Goal: Information Seeking & Learning: Compare options

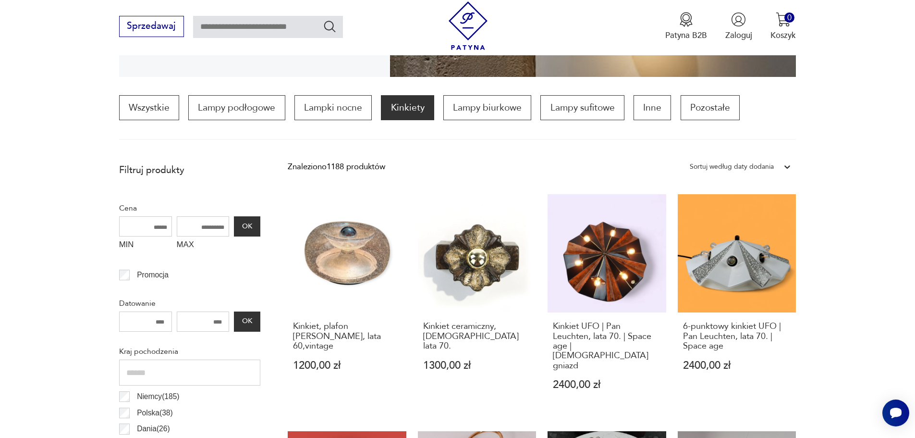
click at [782, 164] on icon at bounding box center [787, 167] width 10 height 10
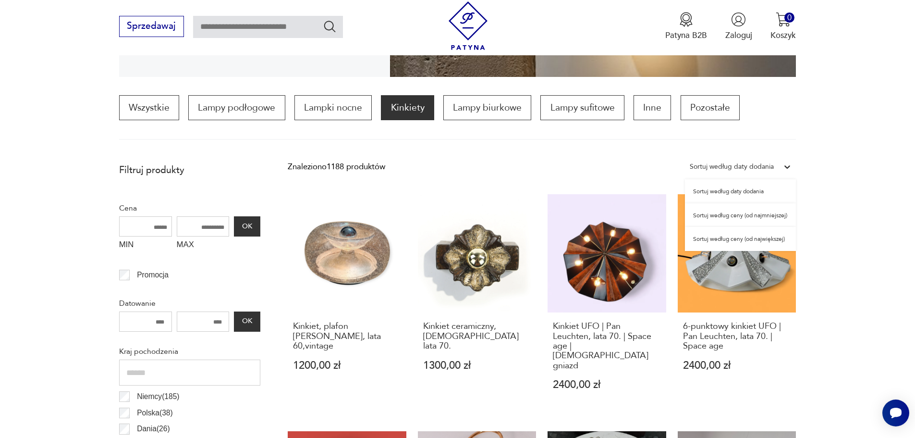
click at [764, 215] on div "Sortuj według ceny (od najmniejszej)" at bounding box center [740, 215] width 111 height 24
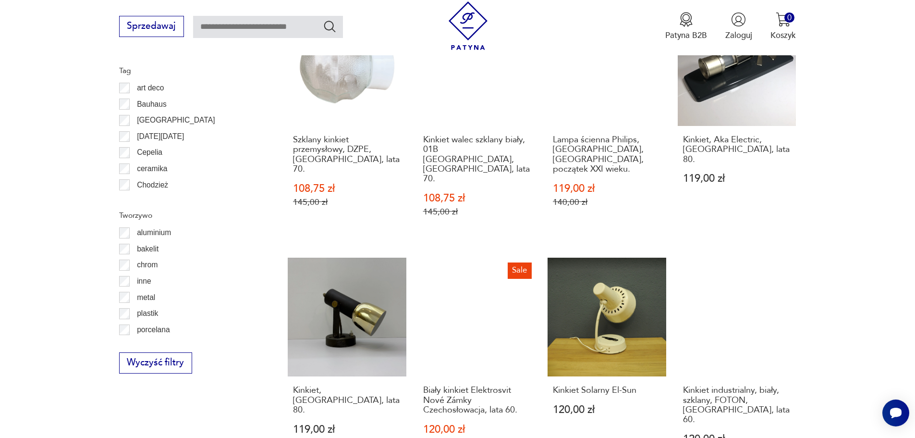
scroll to position [1054, 0]
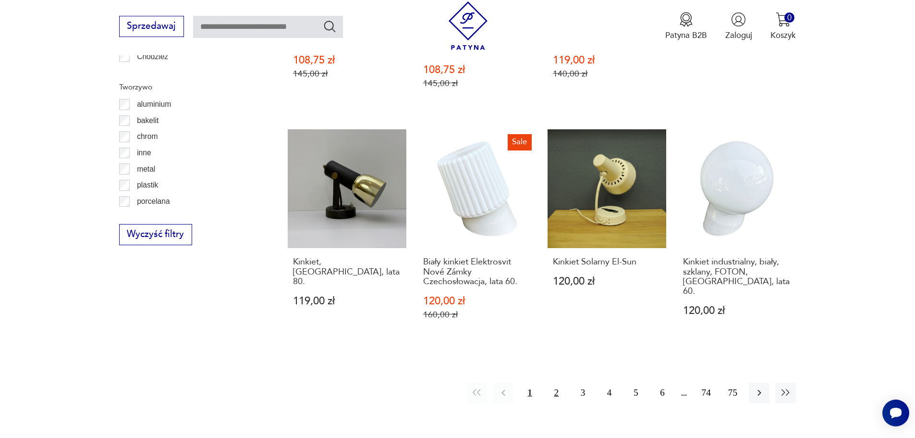
click at [560, 382] on button "2" at bounding box center [556, 392] width 21 height 21
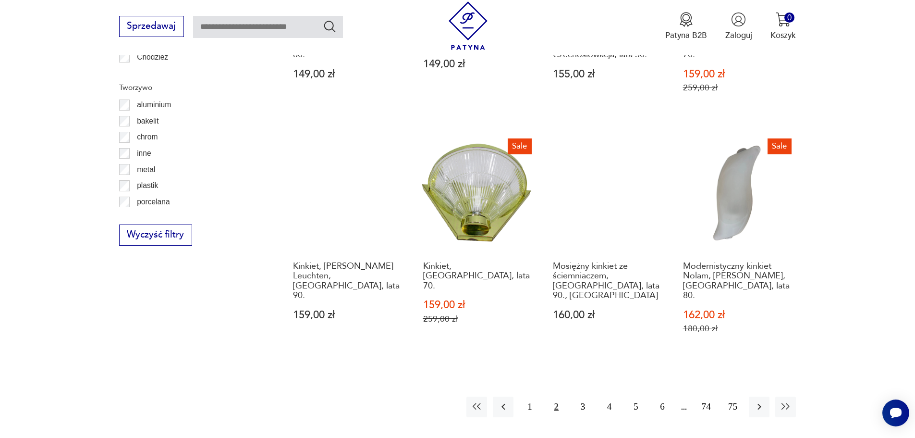
scroll to position [1054, 0]
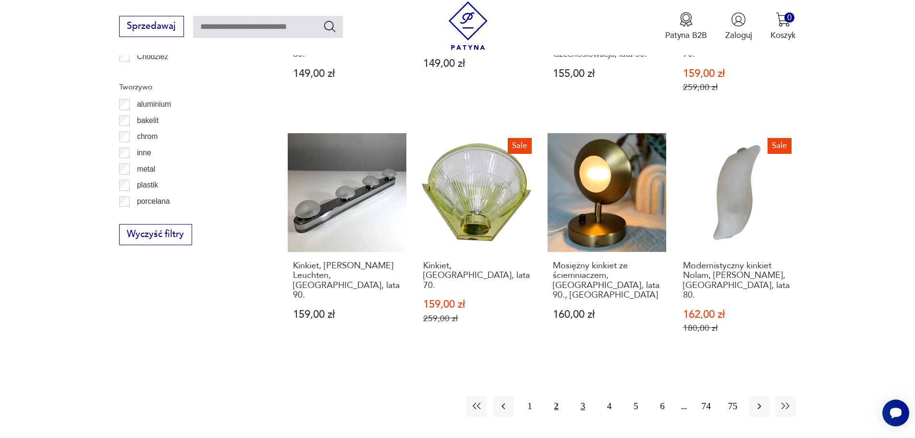
click at [582, 396] on button "3" at bounding box center [582, 406] width 21 height 21
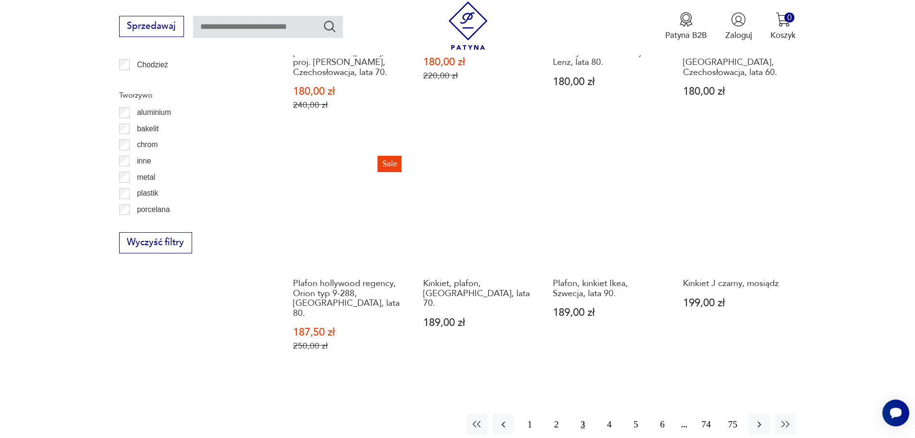
scroll to position [1054, 0]
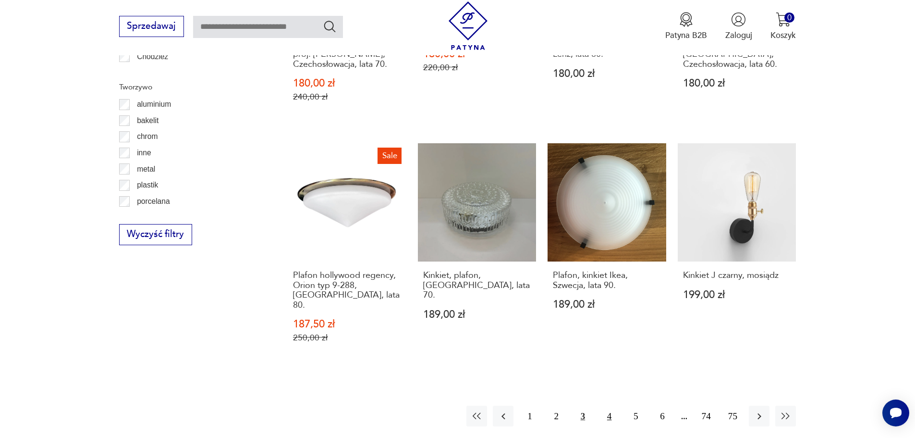
click at [608, 405] on button "4" at bounding box center [609, 415] width 21 height 21
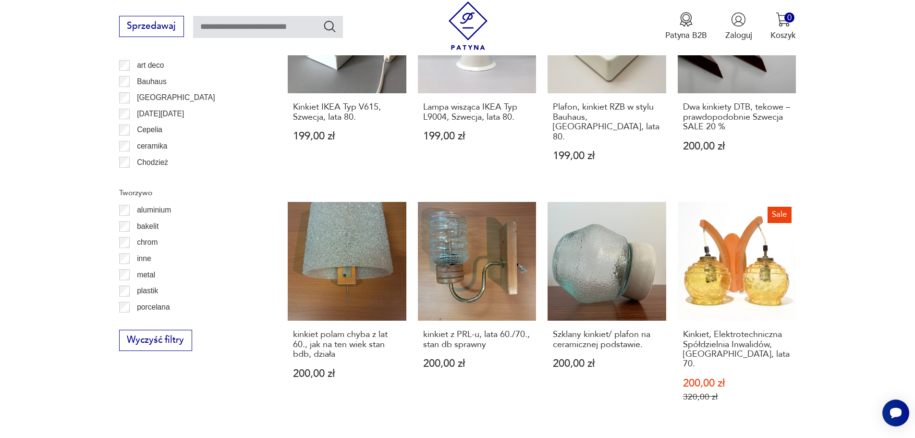
scroll to position [1054, 0]
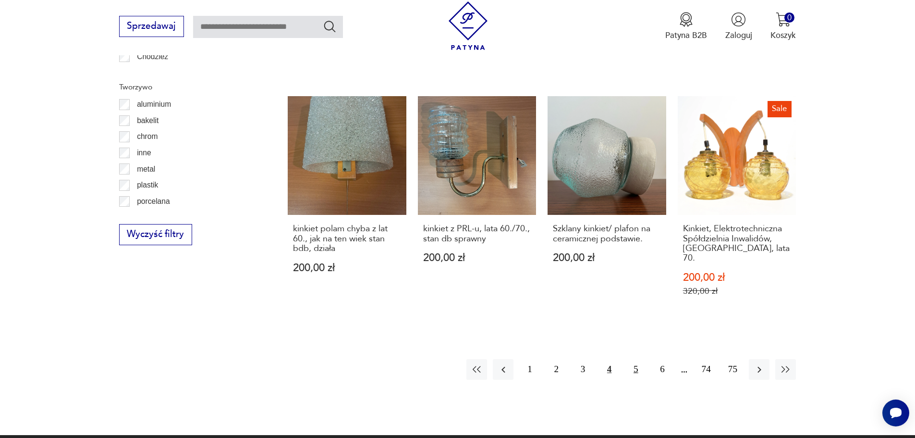
click at [638, 359] on button "5" at bounding box center [635, 369] width 21 height 21
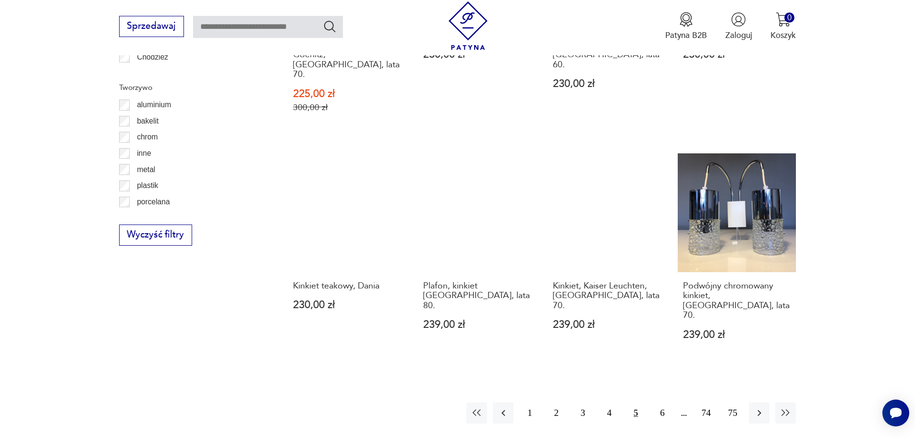
scroll to position [1198, 0]
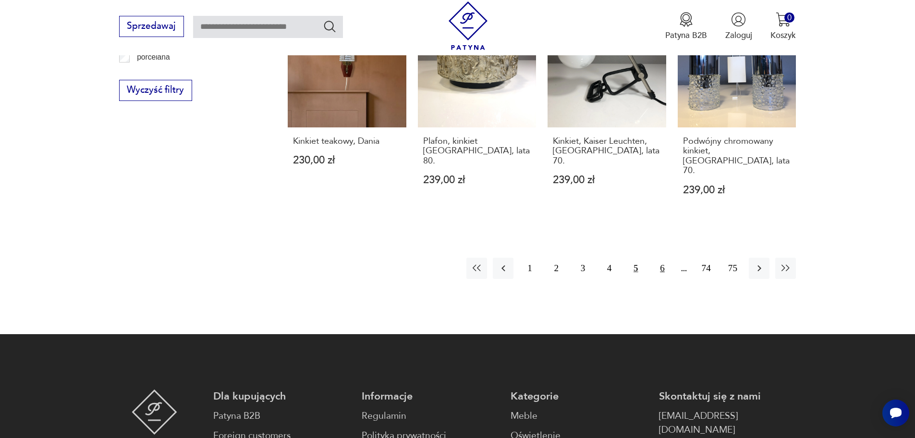
click at [663, 257] on button "6" at bounding box center [662, 267] width 21 height 21
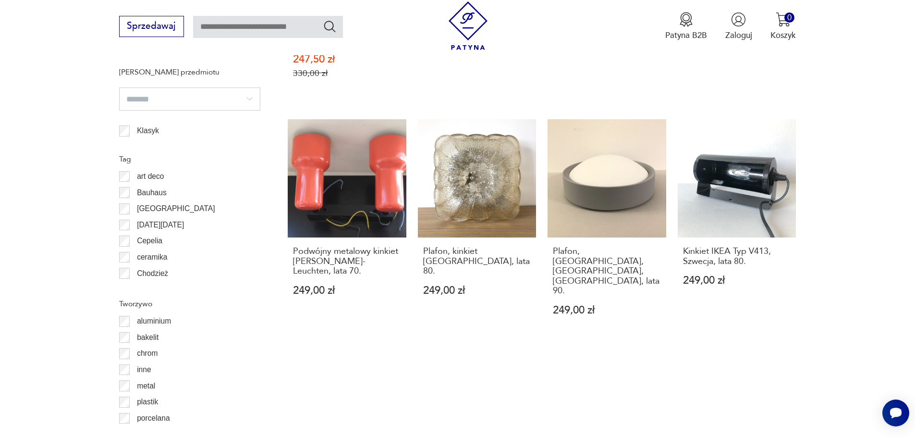
scroll to position [1006, 0]
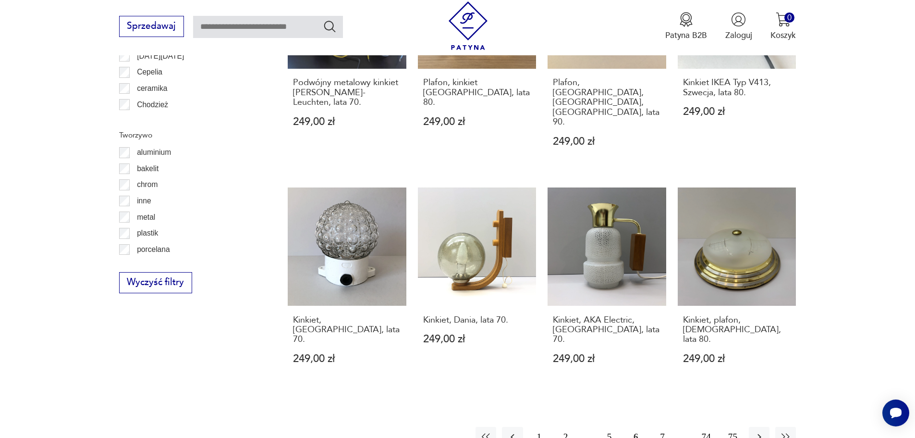
click at [662, 426] on button "7" at bounding box center [662, 436] width 21 height 21
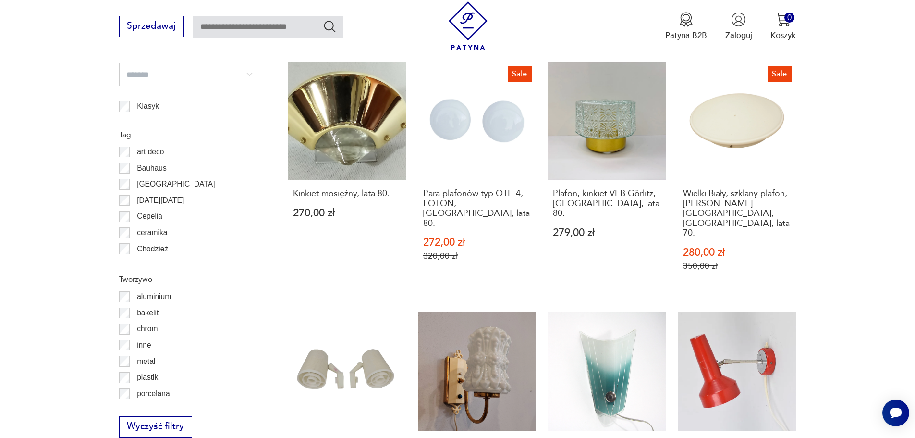
scroll to position [1006, 0]
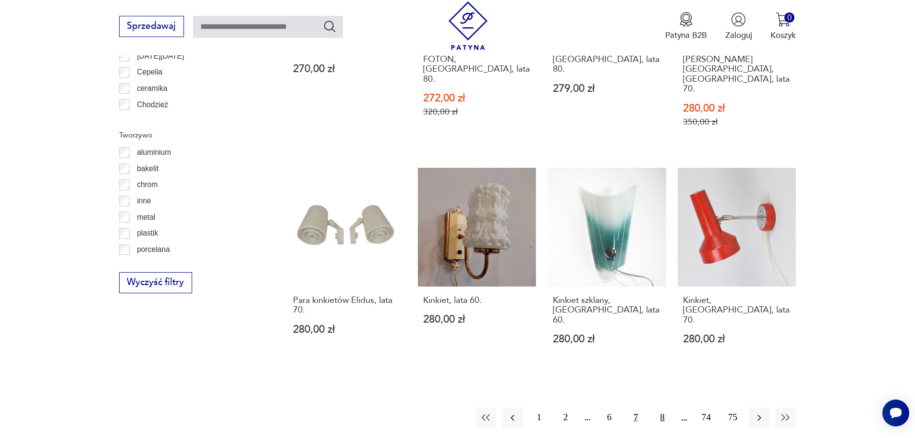
click at [662, 407] on button "8" at bounding box center [662, 417] width 21 height 21
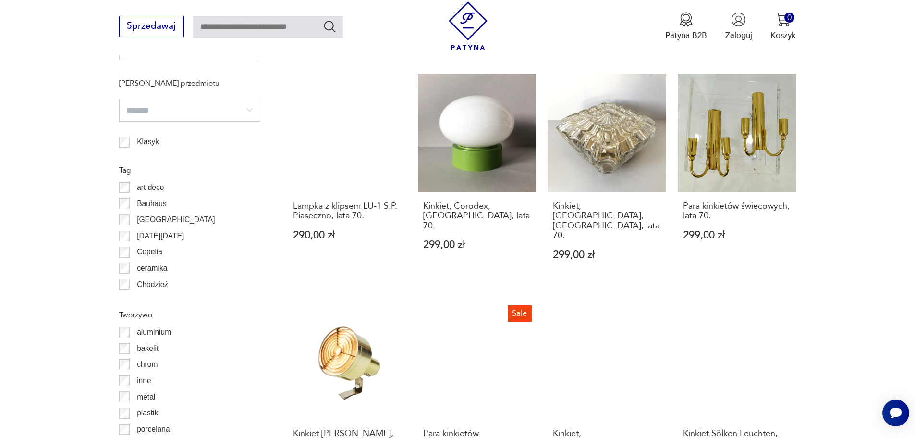
scroll to position [958, 0]
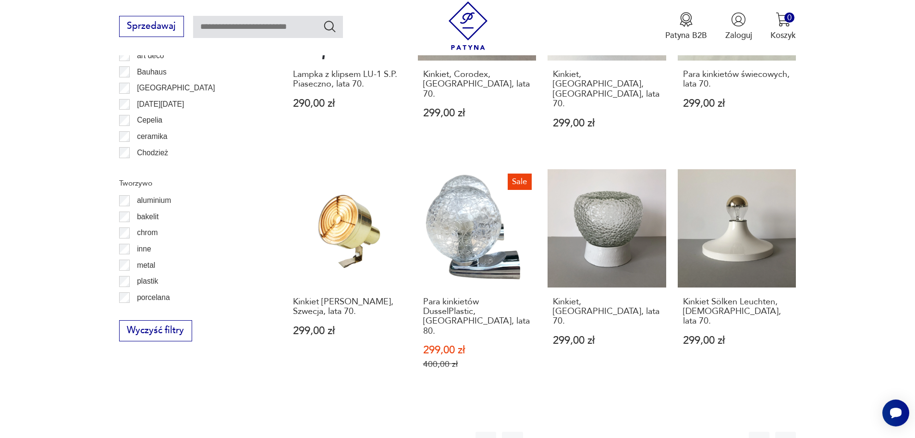
click at [664, 431] on button "9" at bounding box center [662, 441] width 21 height 21
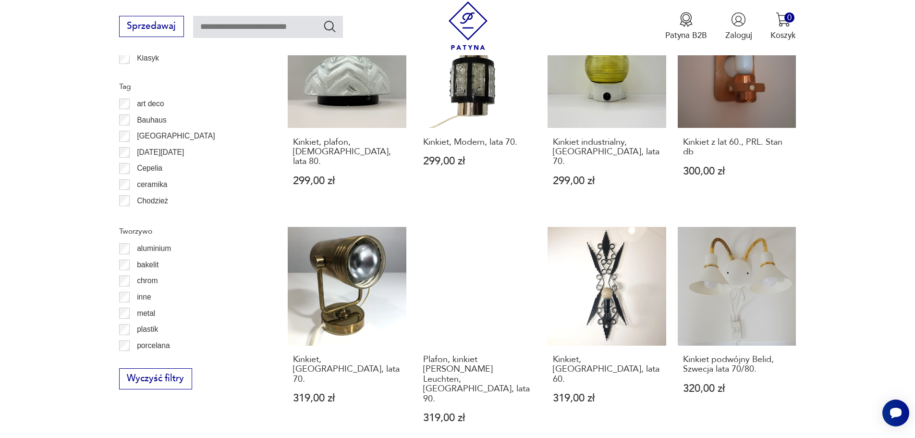
scroll to position [958, 0]
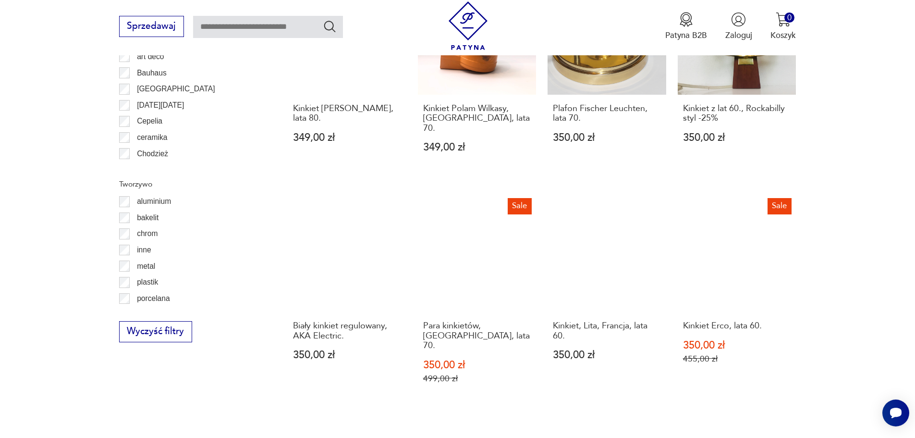
scroll to position [958, 0]
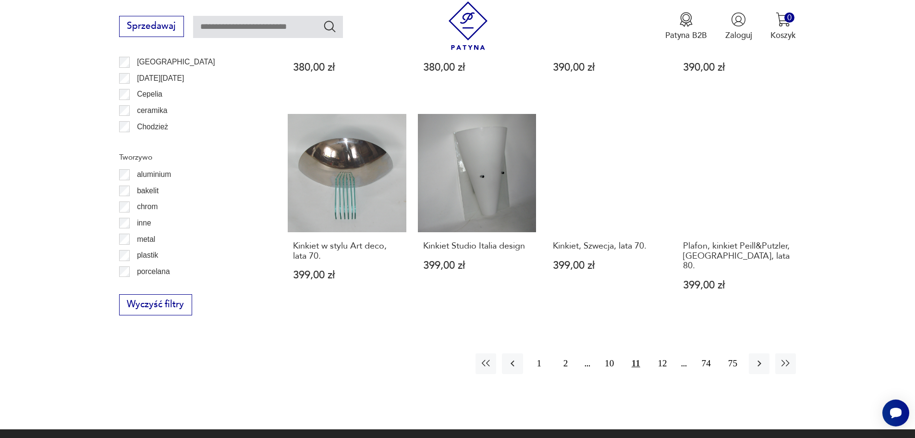
scroll to position [1102, 0]
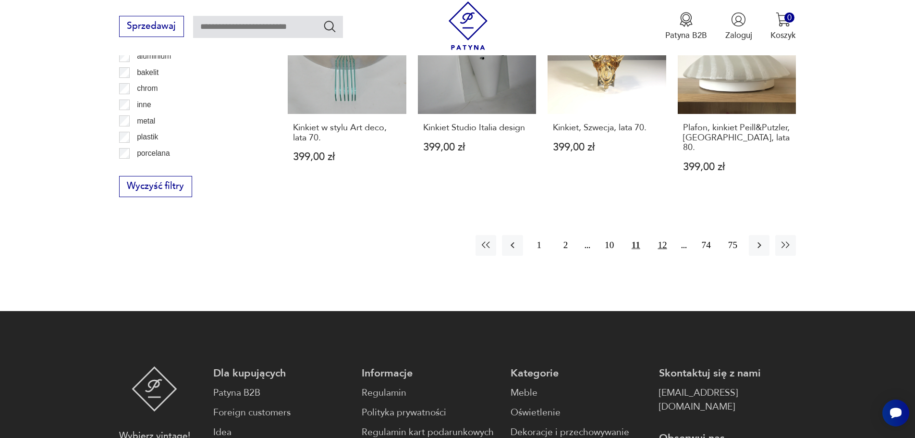
click at [666, 235] on button "12" at bounding box center [662, 245] width 21 height 21
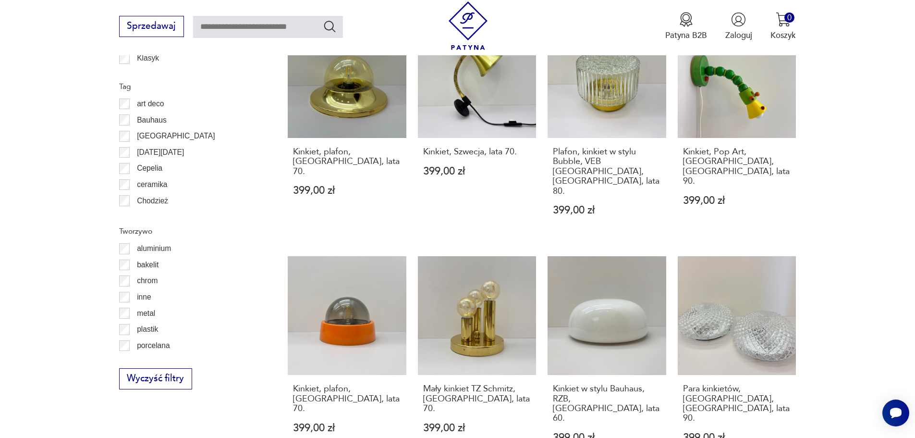
scroll to position [958, 0]
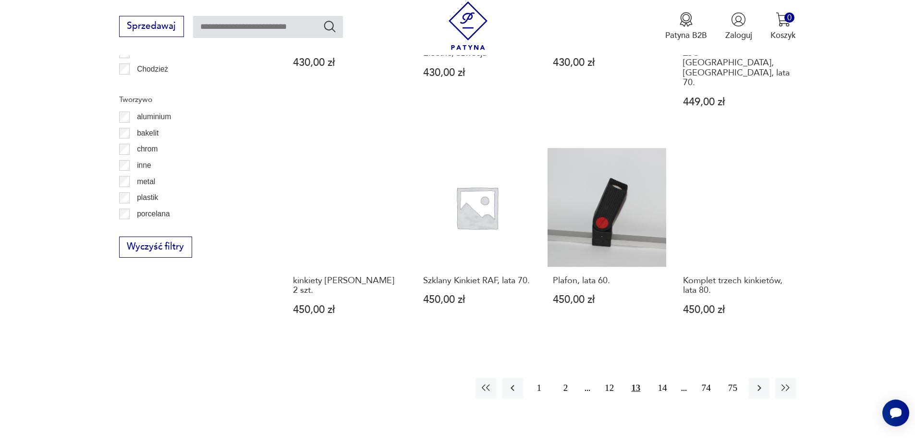
scroll to position [1102, 0]
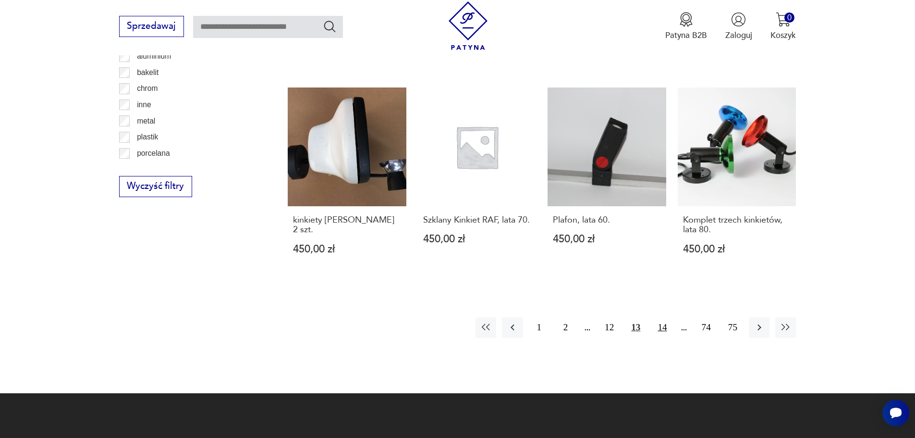
click at [663, 317] on button "14" at bounding box center [662, 327] width 21 height 21
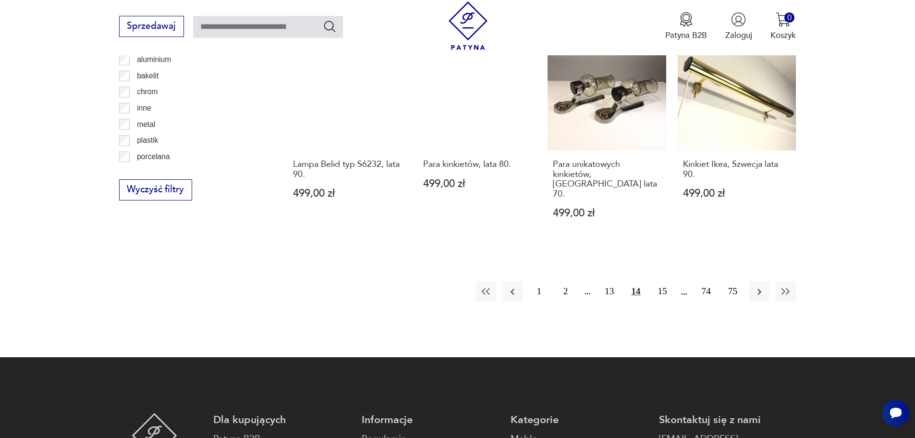
scroll to position [1102, 0]
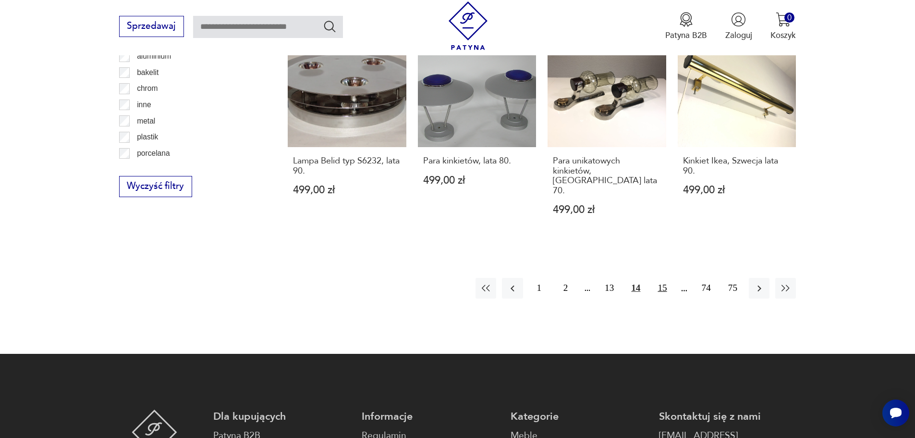
click at [667, 278] on button "15" at bounding box center [662, 288] width 21 height 21
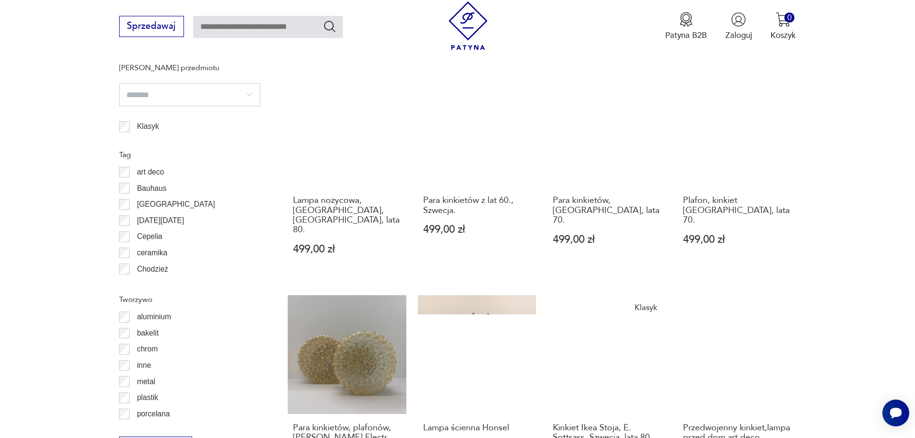
scroll to position [958, 0]
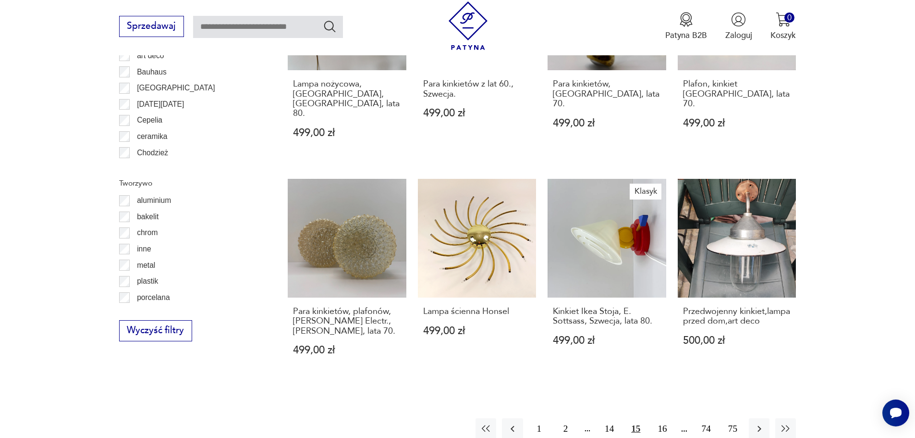
drag, startPoint x: 663, startPoint y: 391, endPoint x: 675, endPoint y: 391, distance: 12.0
click at [663, 418] on button "16" at bounding box center [662, 428] width 21 height 21
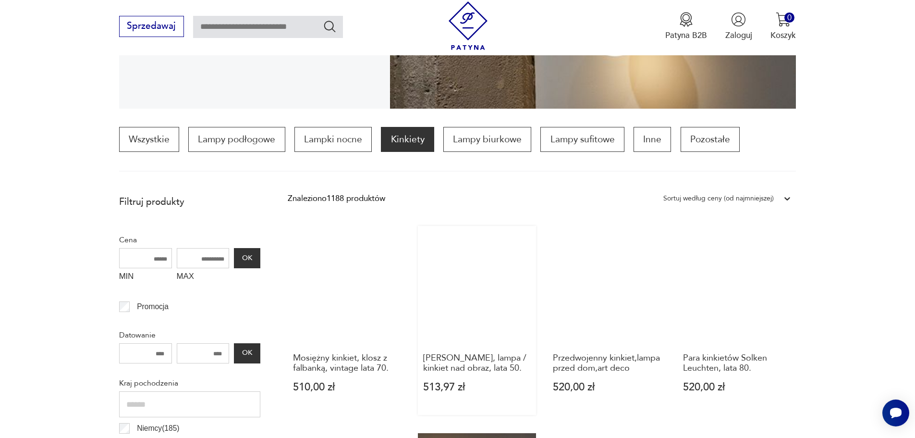
scroll to position [237, 0]
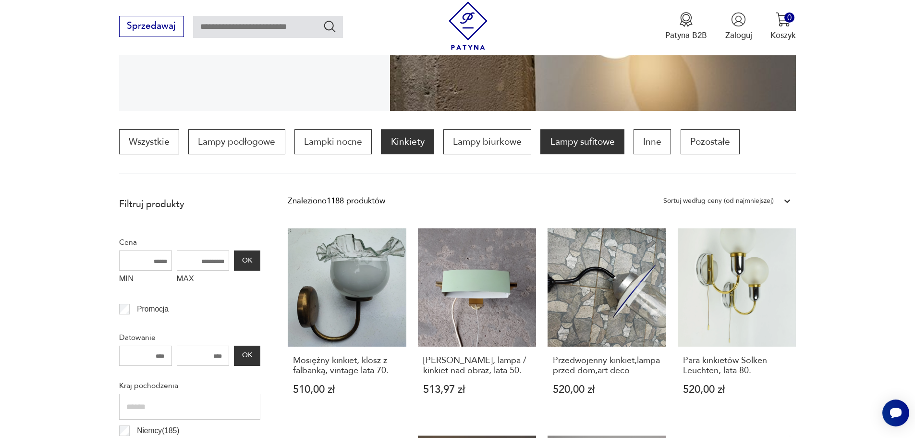
click at [572, 140] on p "Lampy sufitowe" at bounding box center [582, 141] width 84 height 25
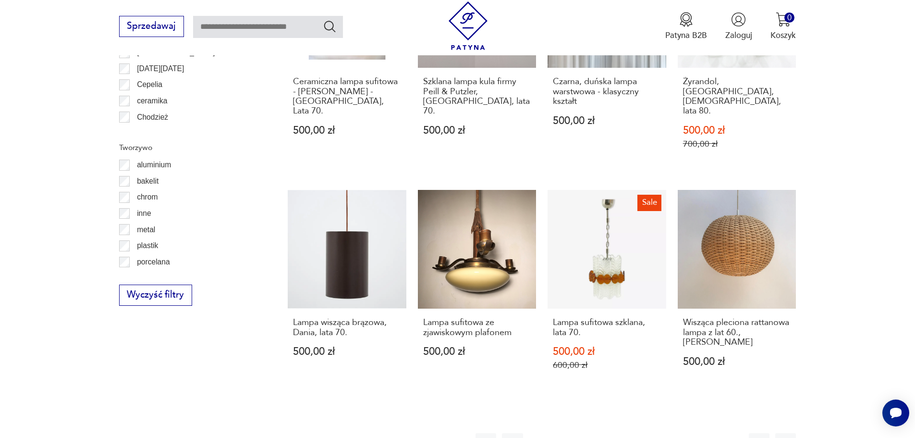
scroll to position [1040, 0]
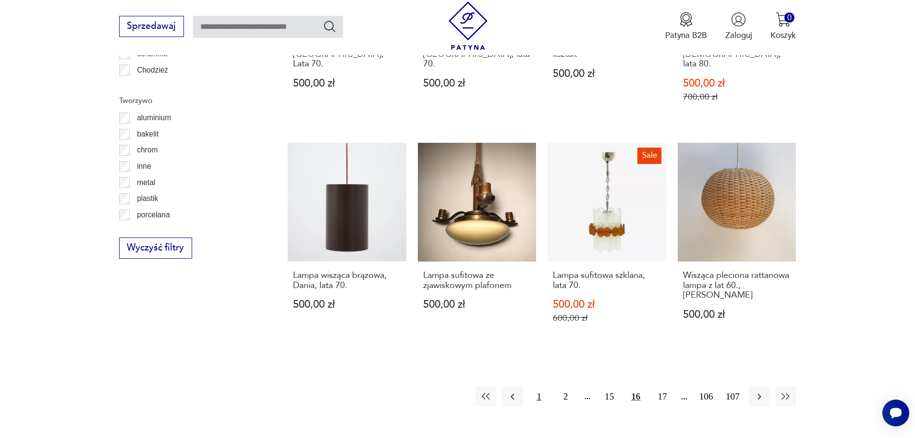
click at [539, 386] on button "1" at bounding box center [539, 396] width 21 height 21
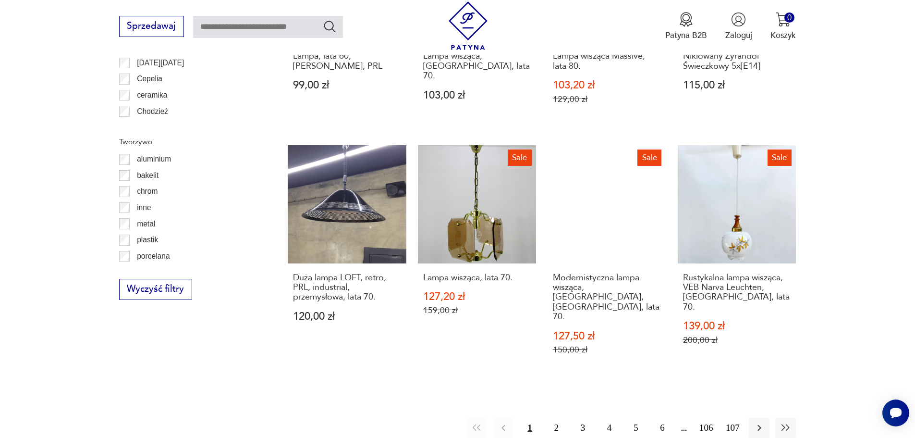
scroll to position [1102, 0]
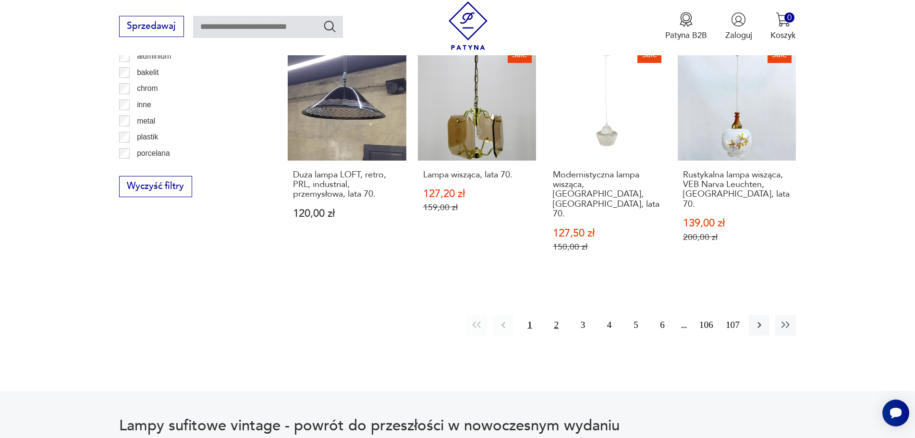
click at [557, 315] on button "2" at bounding box center [556, 325] width 21 height 21
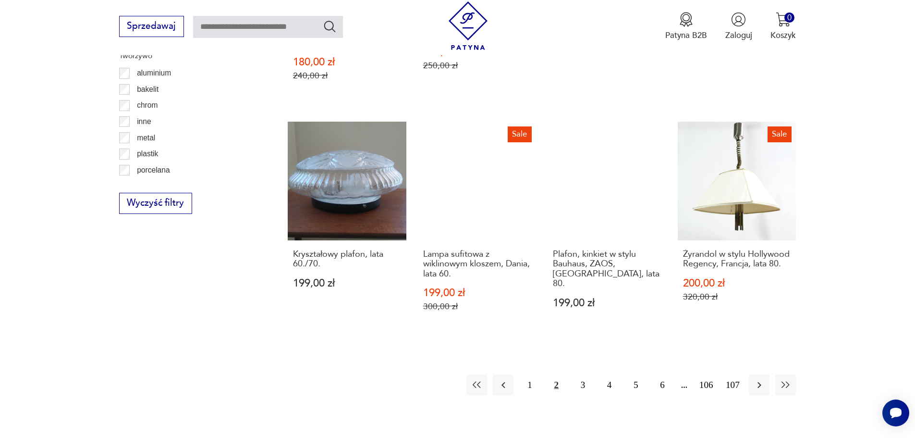
scroll to position [1102, 0]
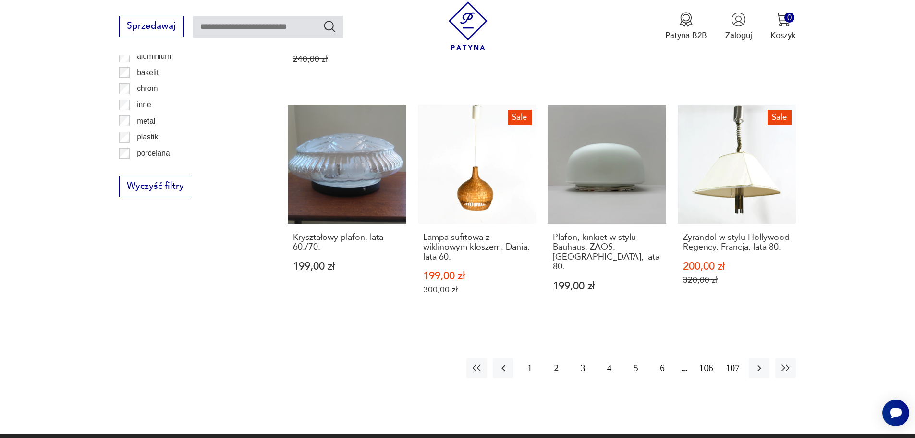
click at [583, 357] on button "3" at bounding box center [582, 367] width 21 height 21
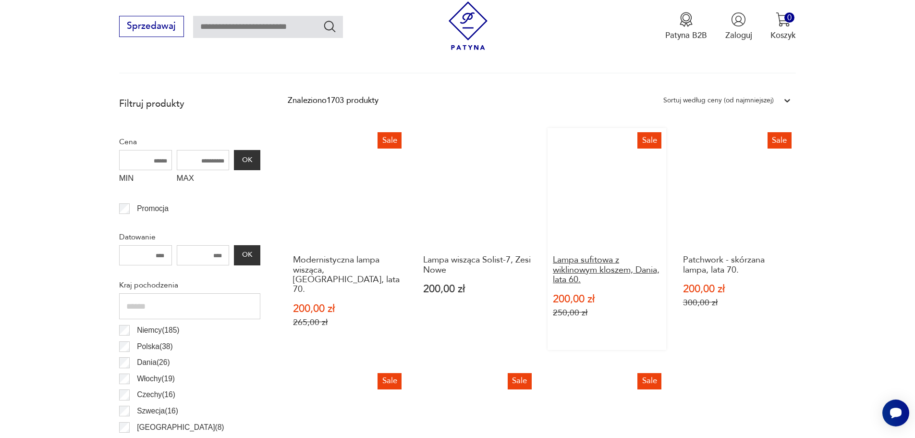
scroll to position [333, 0]
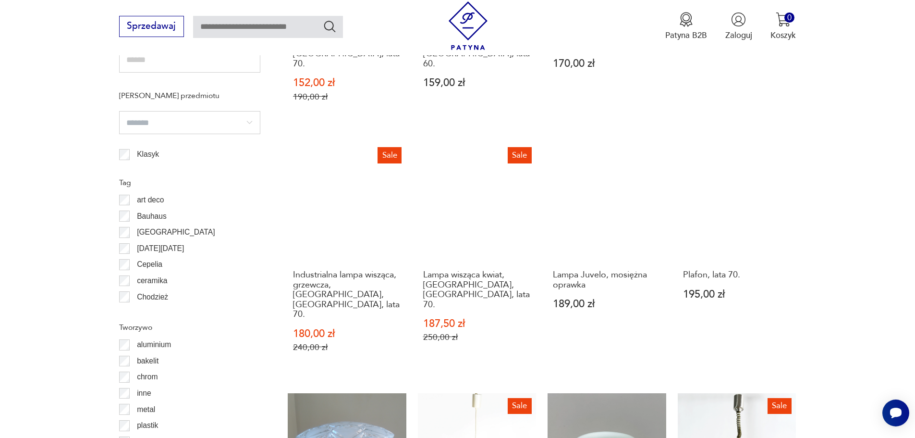
scroll to position [1054, 0]
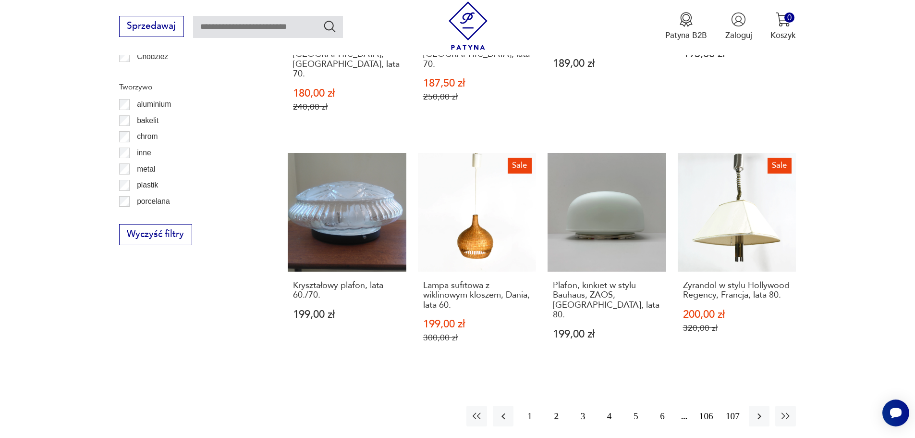
click at [587, 405] on button "3" at bounding box center [582, 415] width 21 height 21
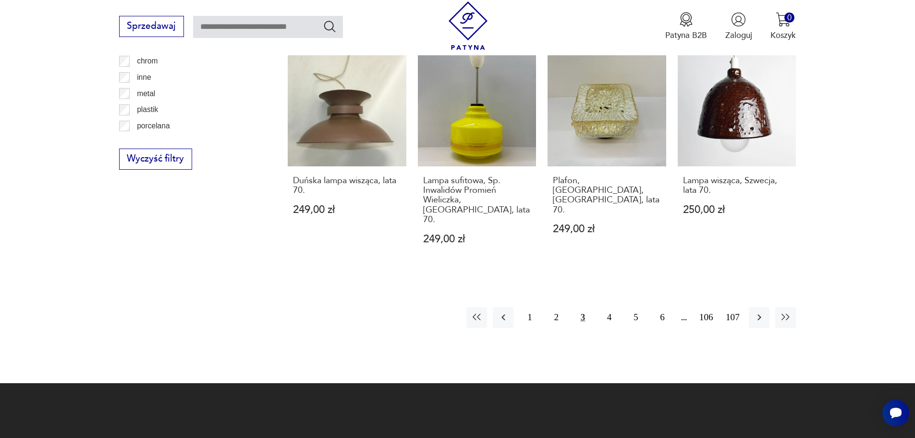
scroll to position [1198, 0]
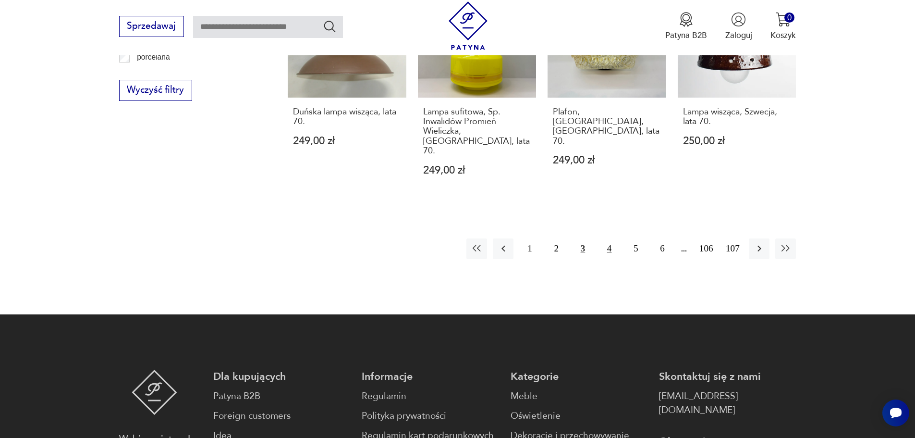
click at [610, 238] on button "4" at bounding box center [609, 248] width 21 height 21
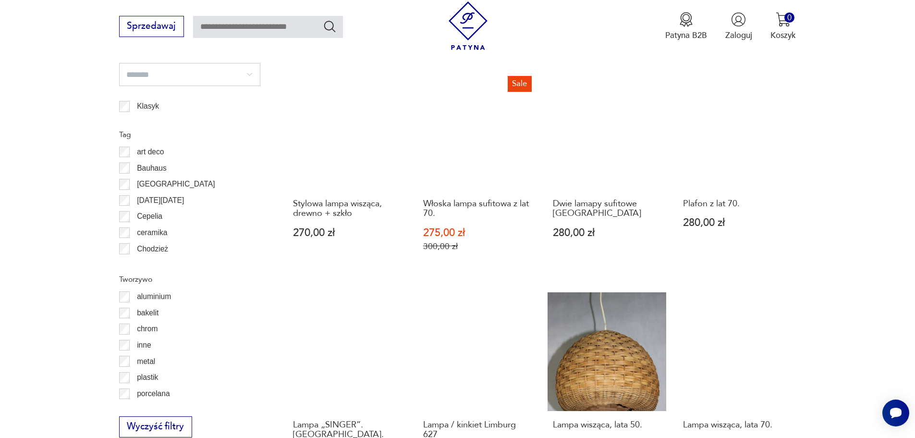
scroll to position [1054, 0]
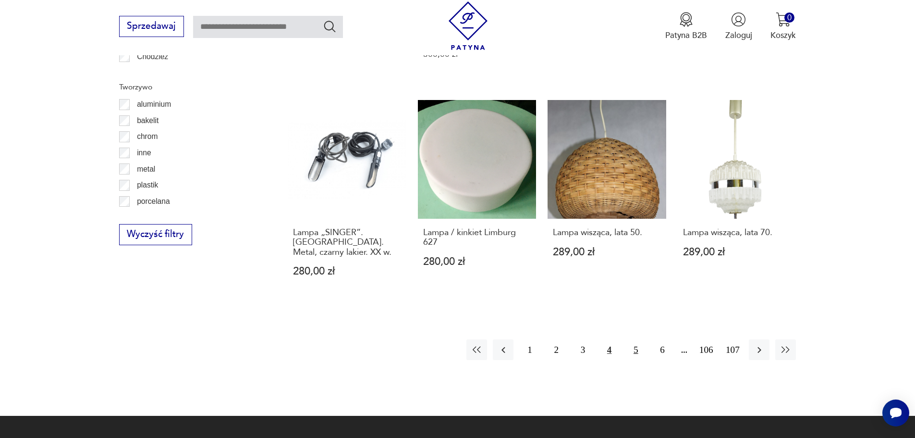
click at [638, 339] on button "5" at bounding box center [635, 349] width 21 height 21
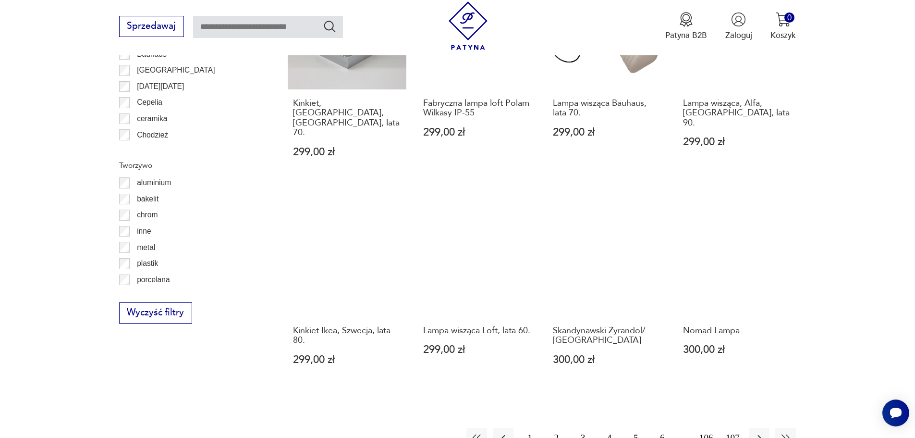
scroll to position [1102, 0]
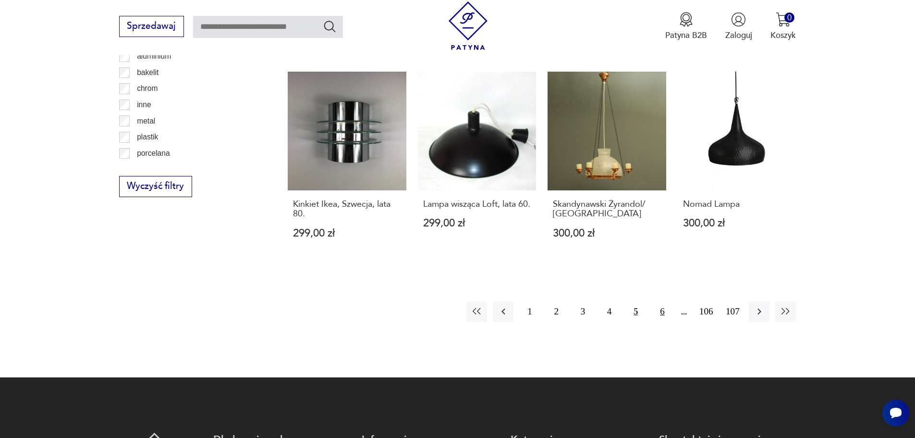
click at [660, 301] on button "6" at bounding box center [662, 311] width 21 height 21
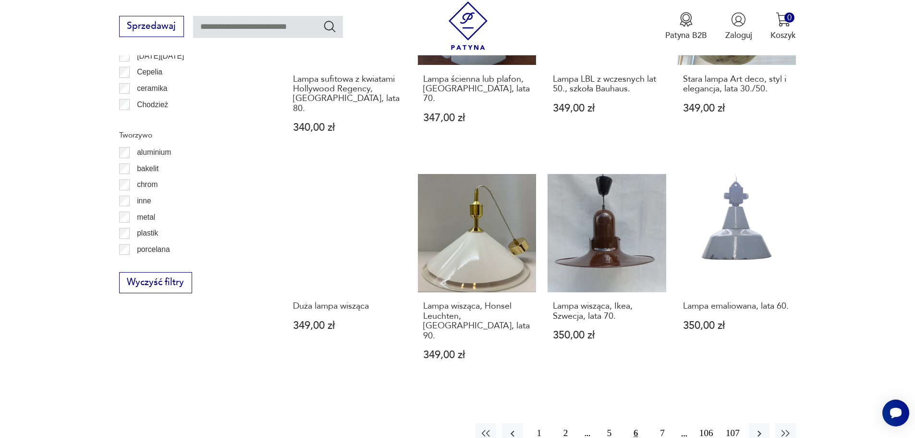
scroll to position [1150, 0]
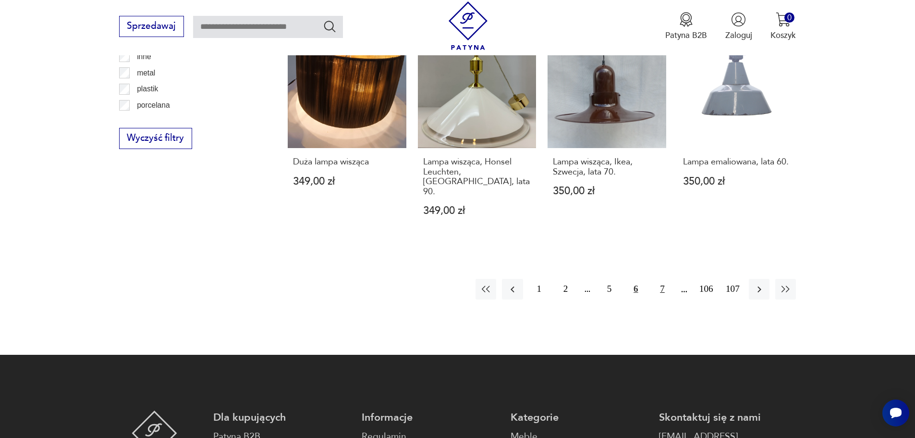
click at [664, 279] on button "7" at bounding box center [662, 289] width 21 height 21
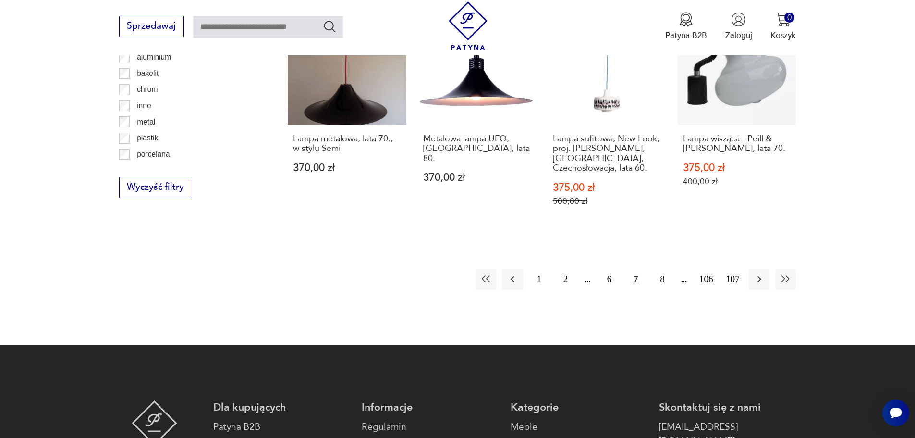
scroll to position [1102, 0]
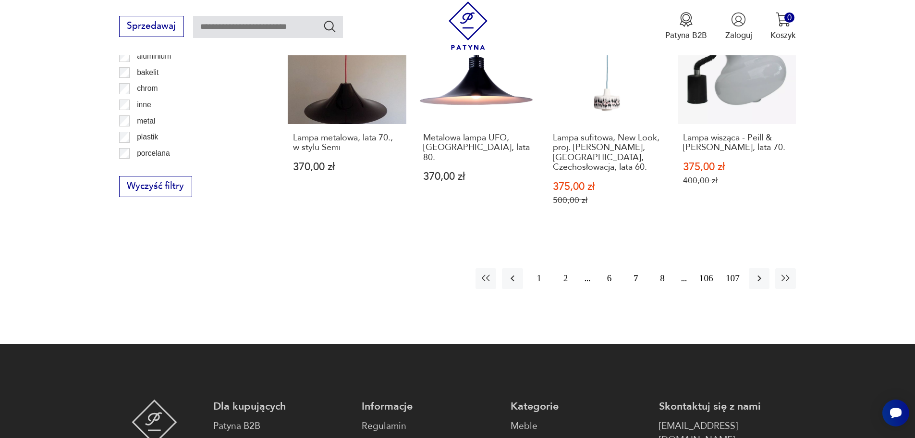
click at [664, 268] on button "8" at bounding box center [662, 278] width 21 height 21
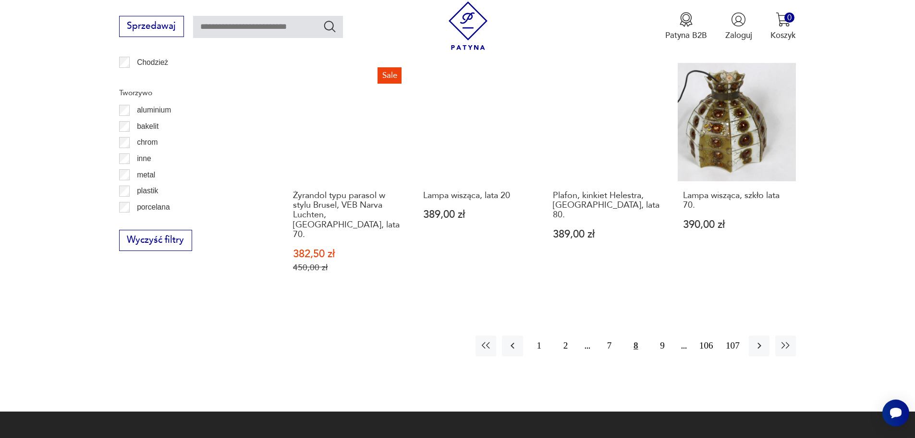
scroll to position [1054, 0]
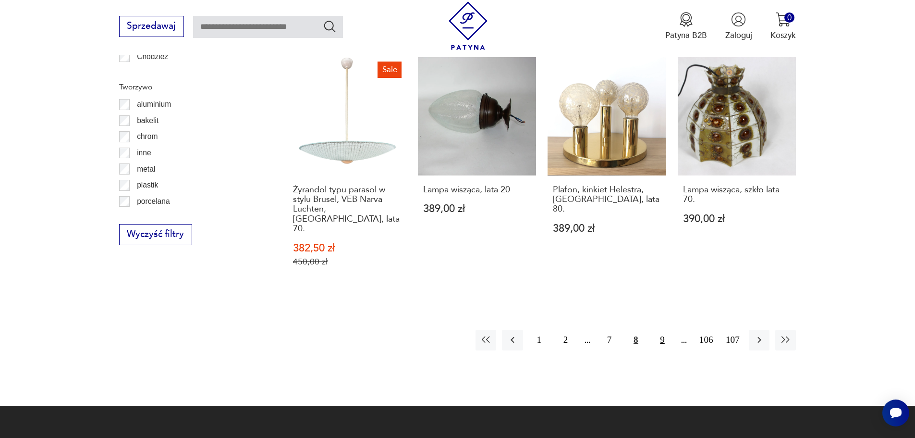
click at [665, 329] on button "9" at bounding box center [662, 339] width 21 height 21
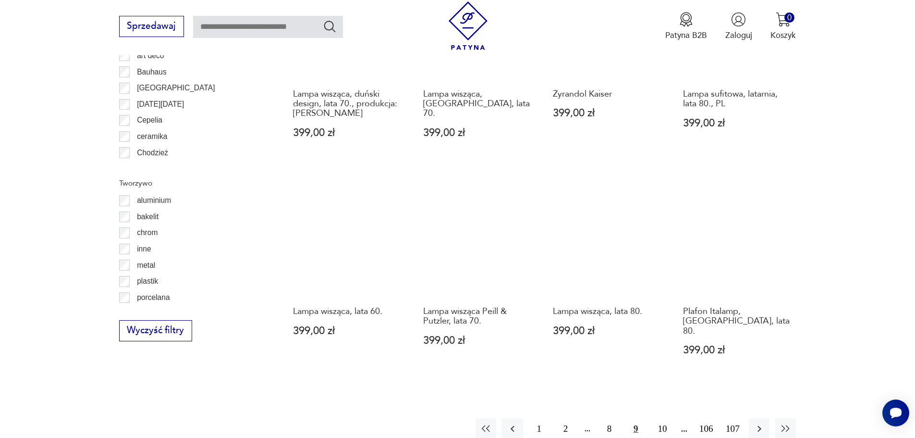
scroll to position [1006, 0]
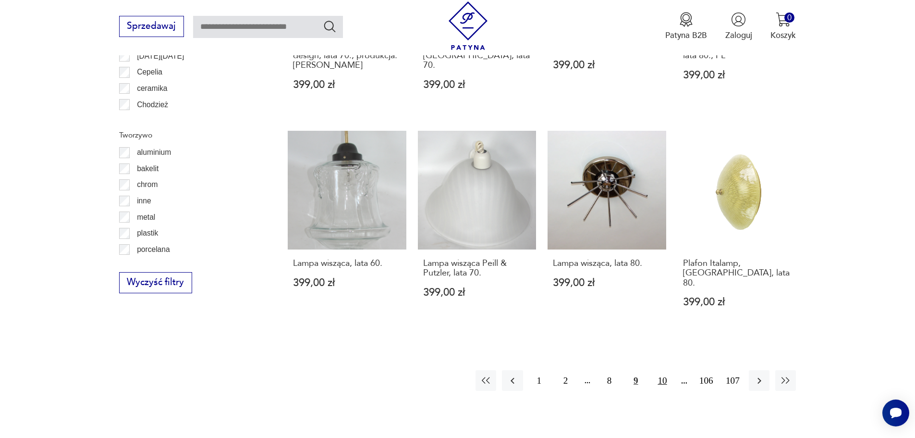
click at [663, 370] on button "10" at bounding box center [662, 380] width 21 height 21
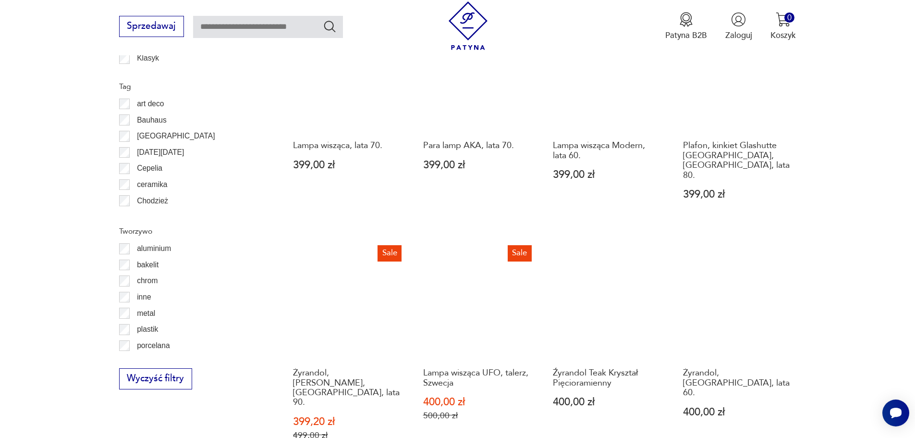
scroll to position [1150, 0]
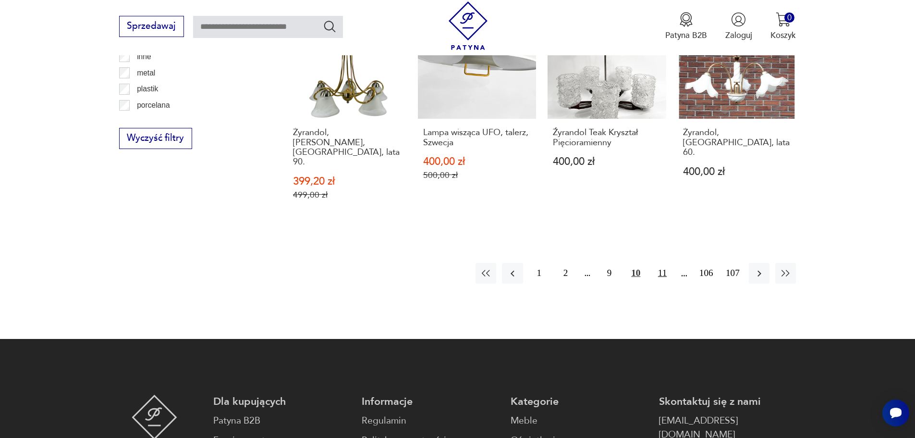
click at [665, 263] on button "11" at bounding box center [662, 273] width 21 height 21
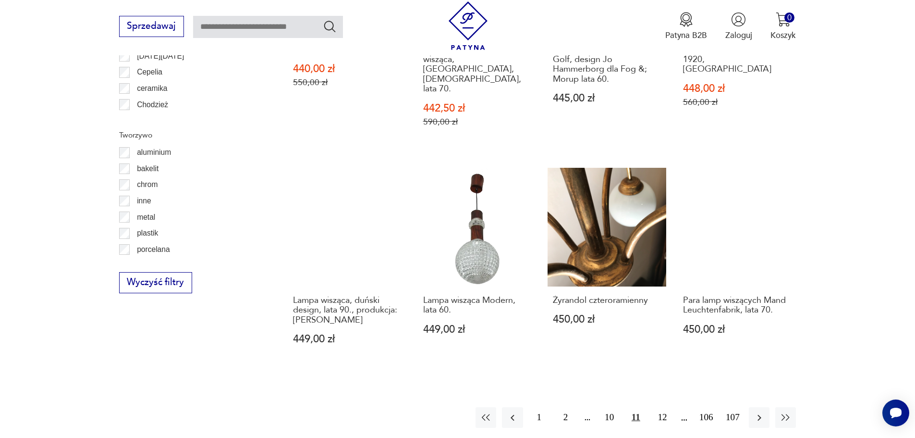
scroll to position [1054, 0]
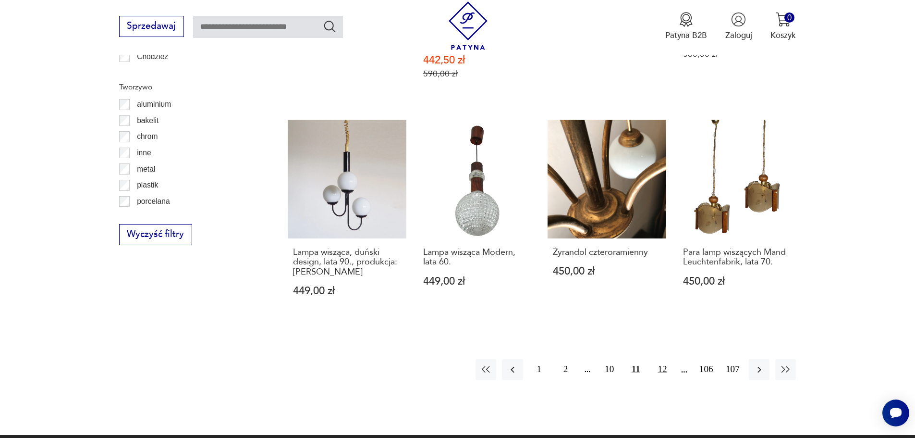
click at [665, 359] on button "12" at bounding box center [662, 369] width 21 height 21
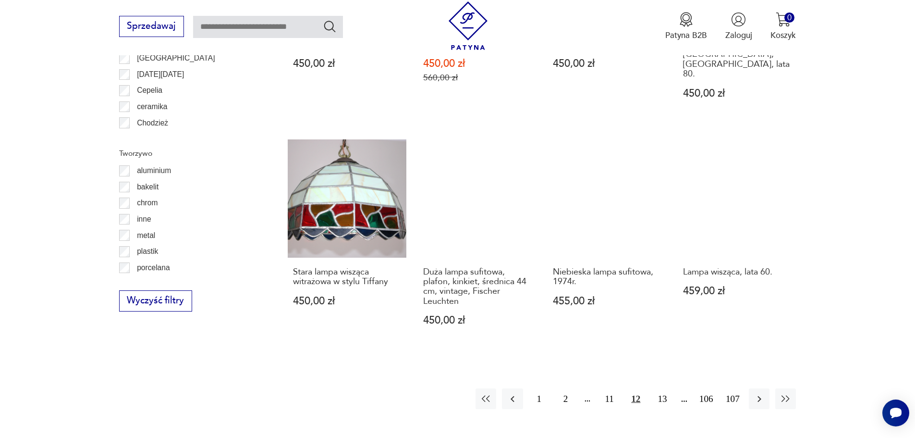
scroll to position [1006, 0]
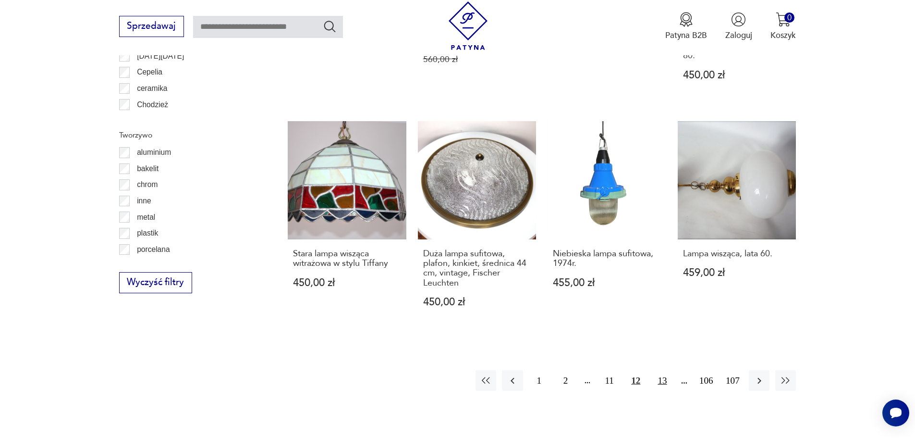
click at [662, 370] on button "13" at bounding box center [662, 380] width 21 height 21
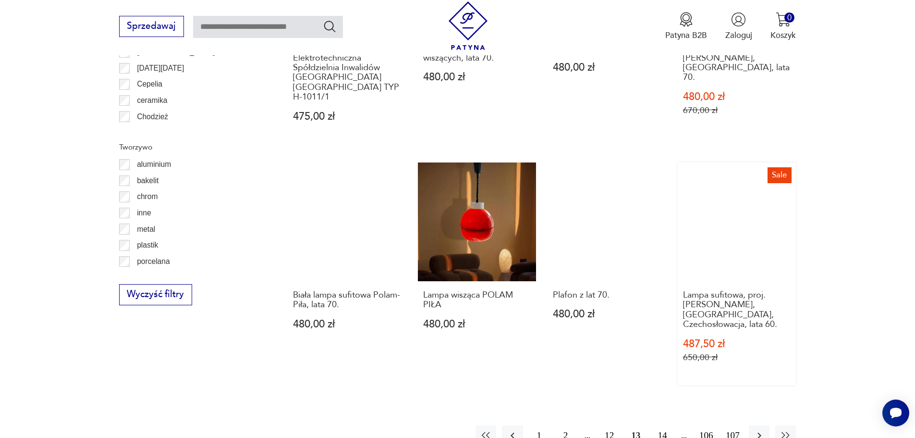
scroll to position [1150, 0]
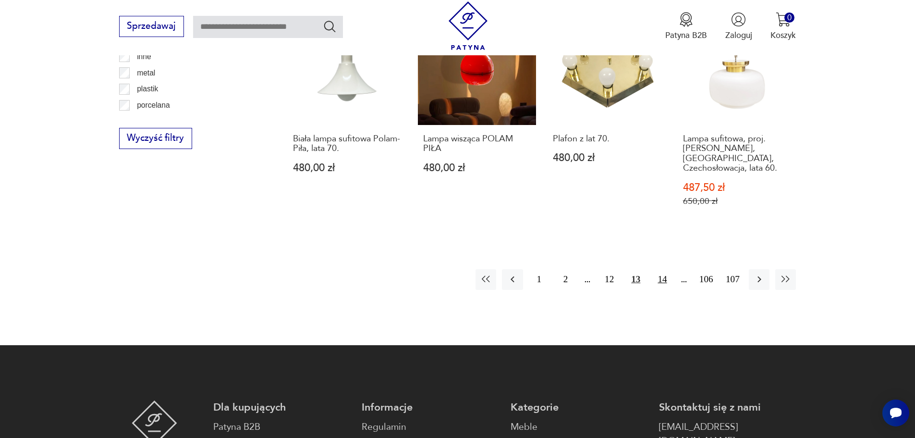
click at [663, 269] on button "14" at bounding box center [662, 279] width 21 height 21
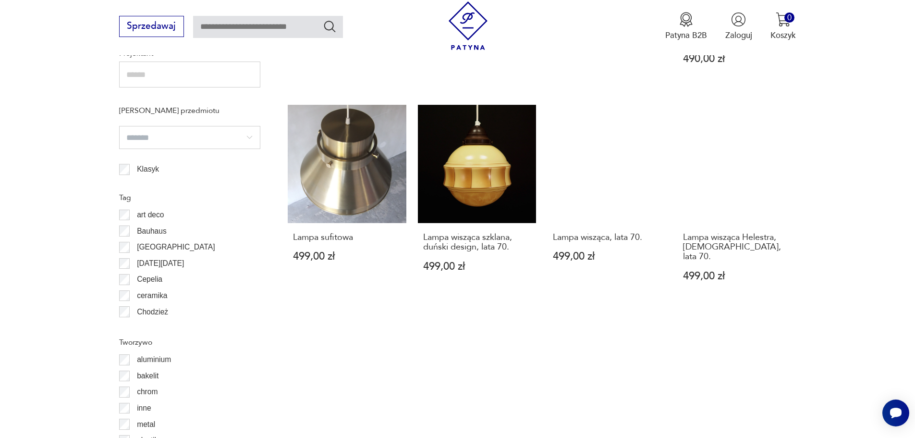
scroll to position [958, 0]
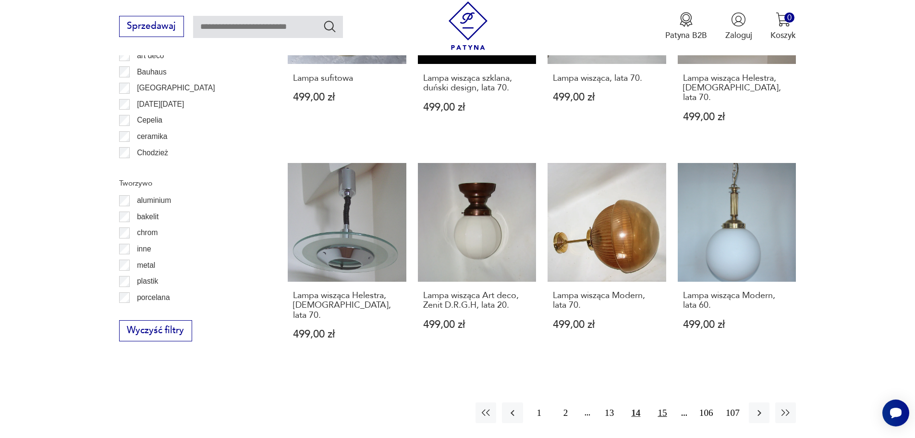
click at [662, 402] on button "15" at bounding box center [662, 412] width 21 height 21
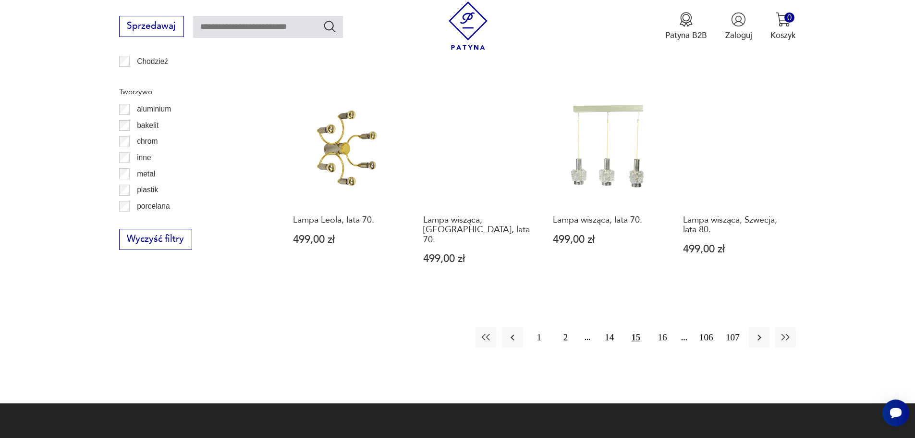
scroll to position [1054, 0]
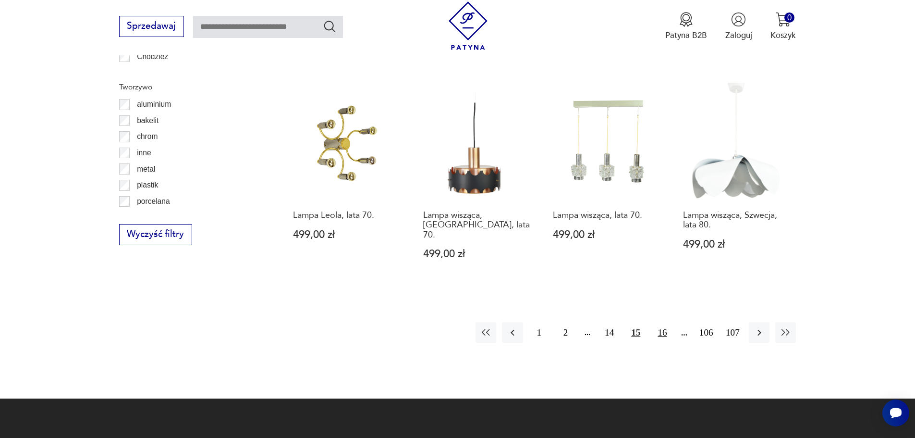
click at [663, 322] on button "16" at bounding box center [662, 332] width 21 height 21
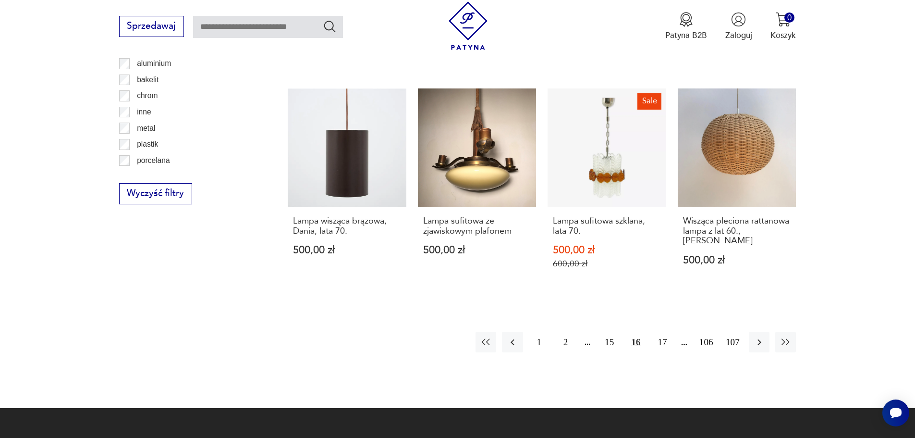
scroll to position [1102, 0]
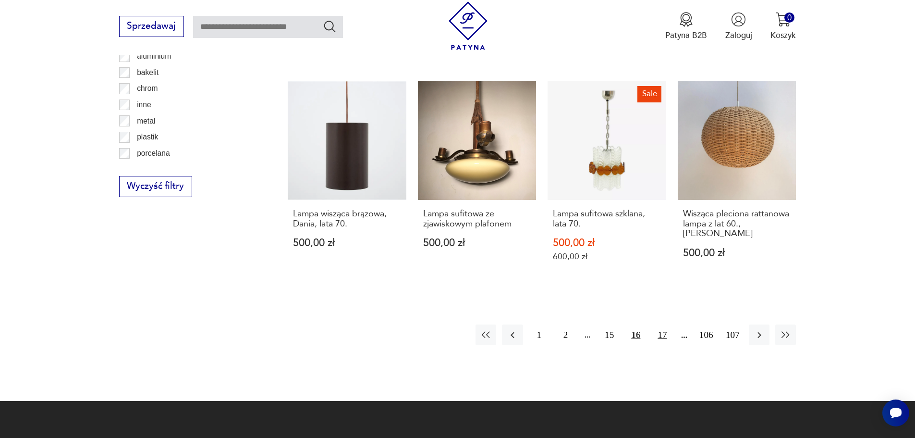
click at [659, 324] on button "17" at bounding box center [662, 334] width 21 height 21
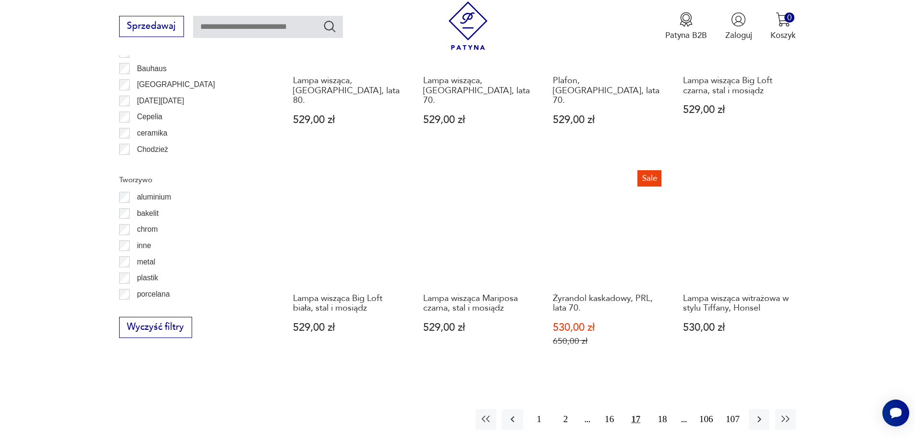
scroll to position [1054, 0]
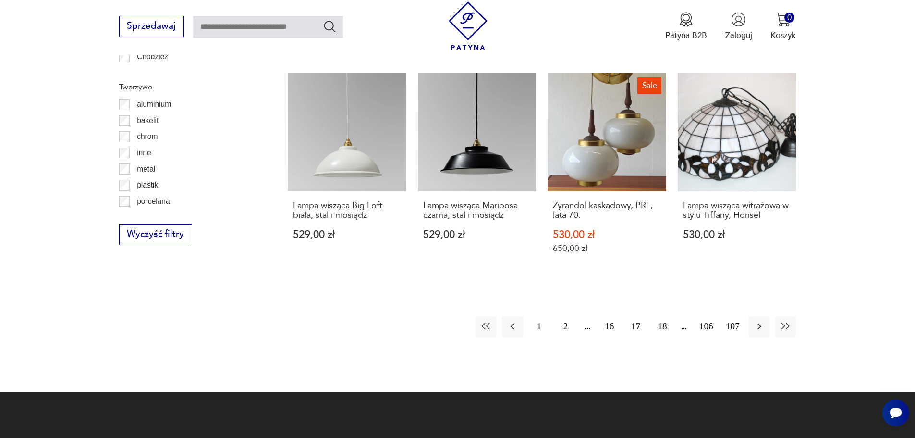
click at [664, 316] on button "18" at bounding box center [662, 326] width 21 height 21
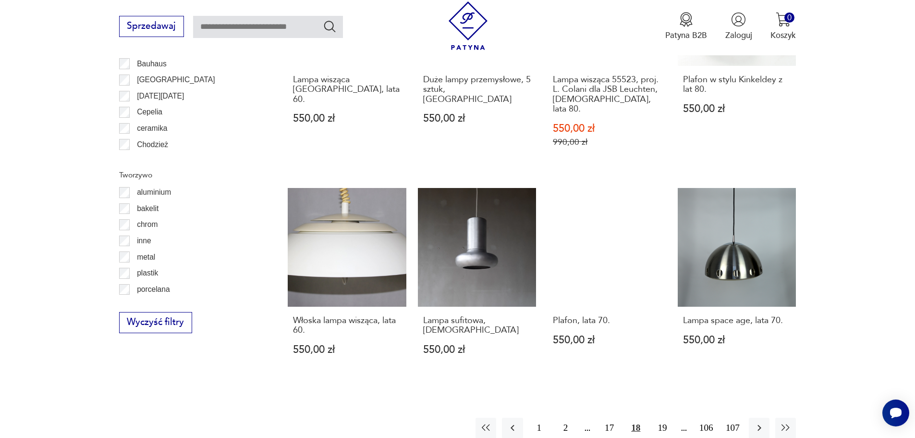
scroll to position [1006, 0]
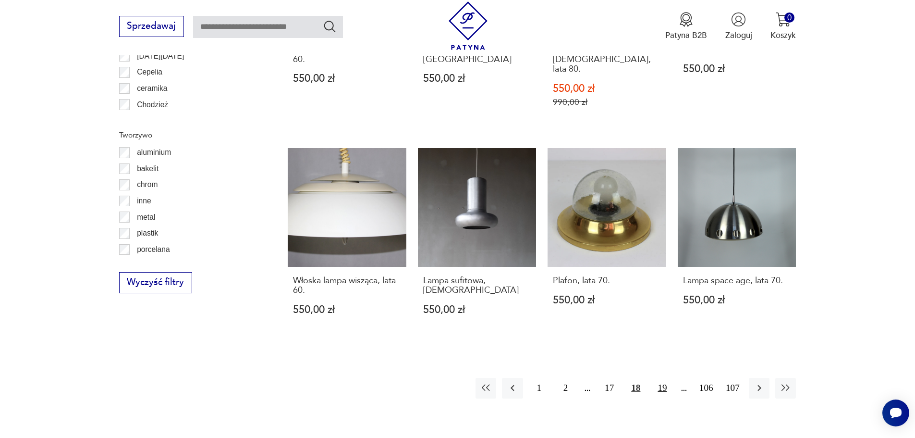
click at [666, 377] on button "19" at bounding box center [662, 387] width 21 height 21
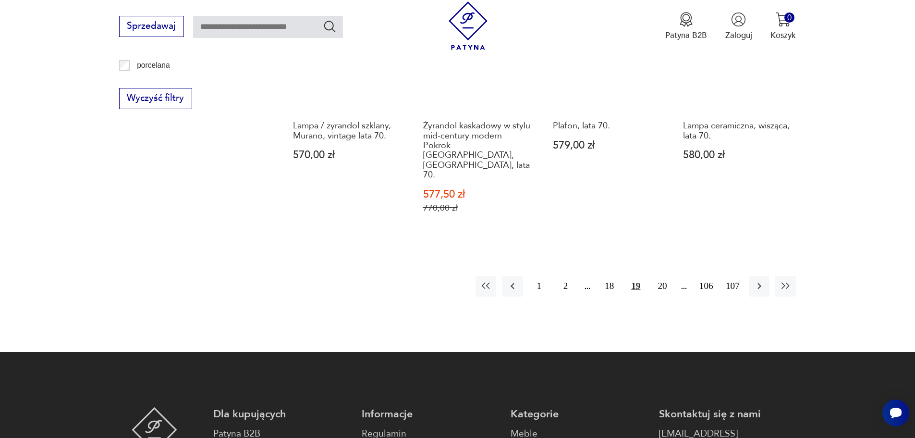
scroll to position [1198, 0]
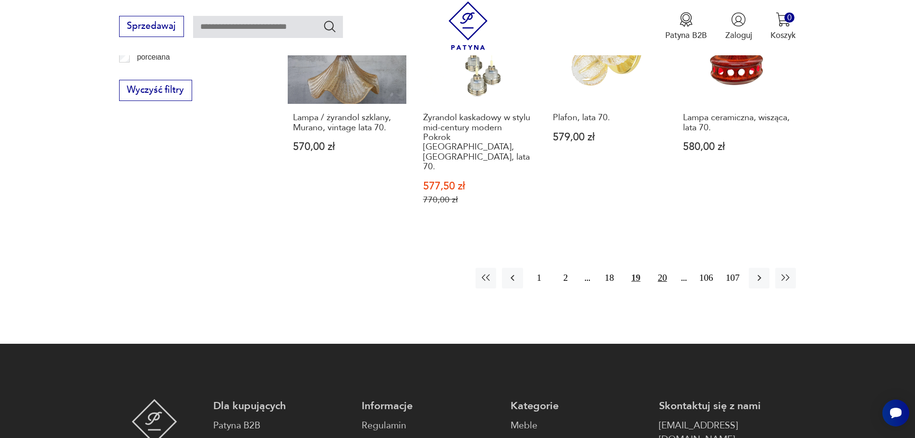
click at [663, 268] on button "20" at bounding box center [662, 278] width 21 height 21
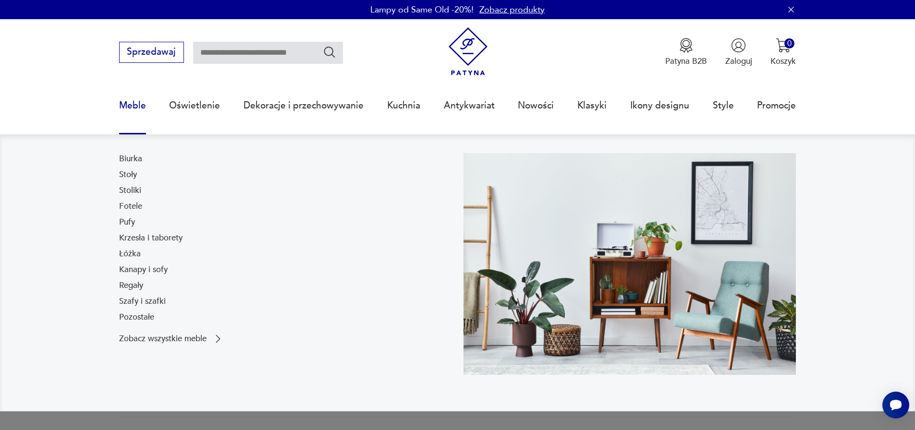
click at [140, 104] on link "Meble" at bounding box center [132, 106] width 27 height 44
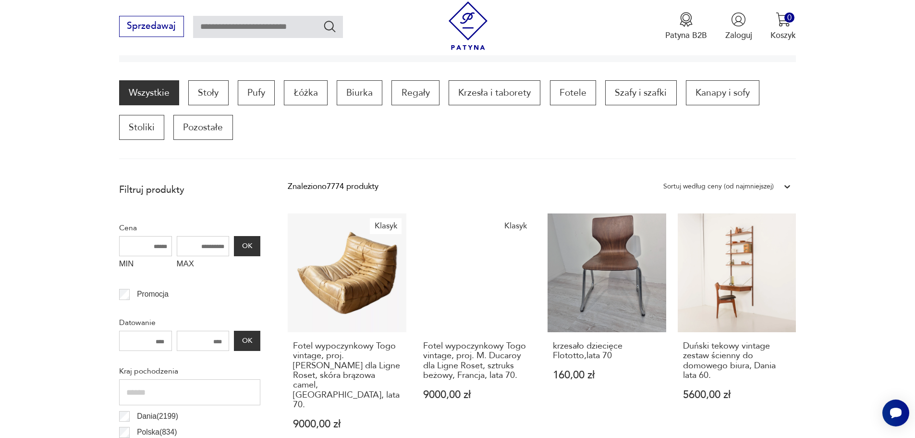
scroll to position [190, 0]
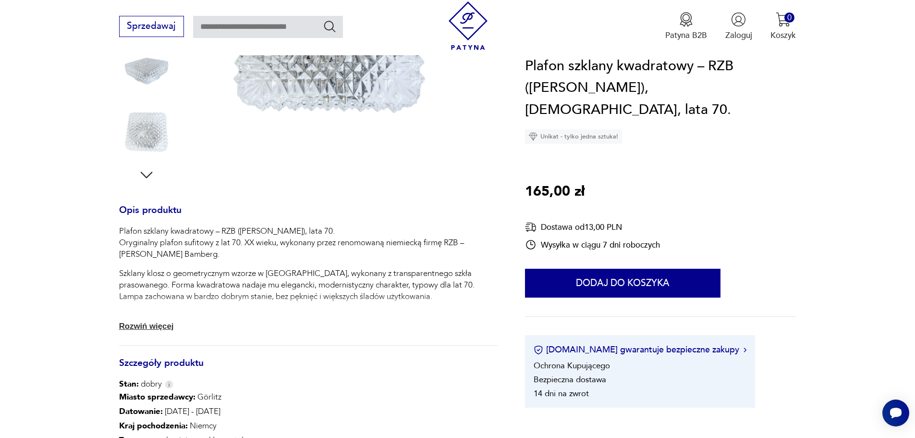
scroll to position [336, 0]
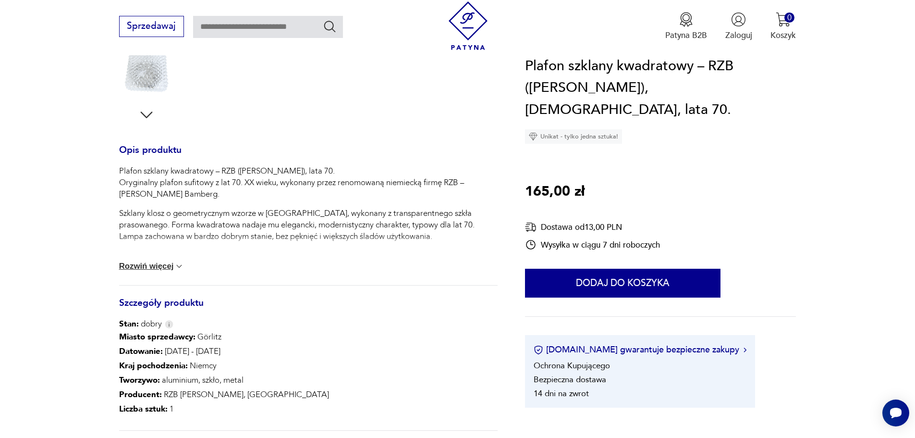
click at [172, 265] on button "Rozwiń więcej" at bounding box center [151, 266] width 65 height 10
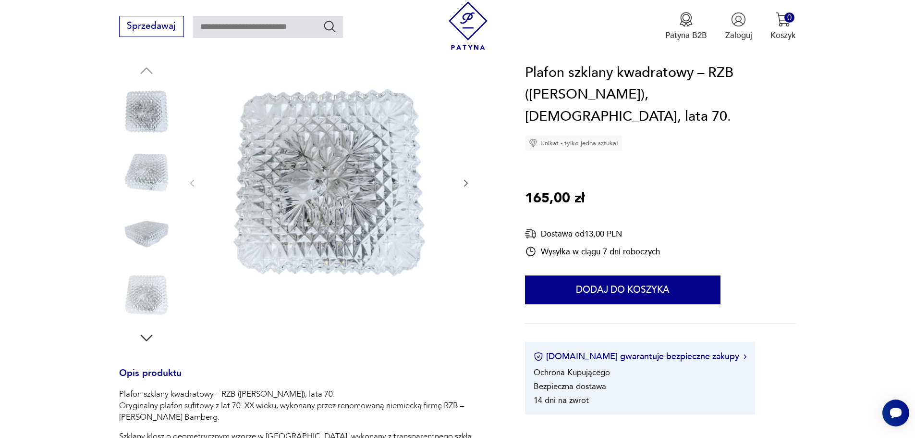
scroll to position [96, 0]
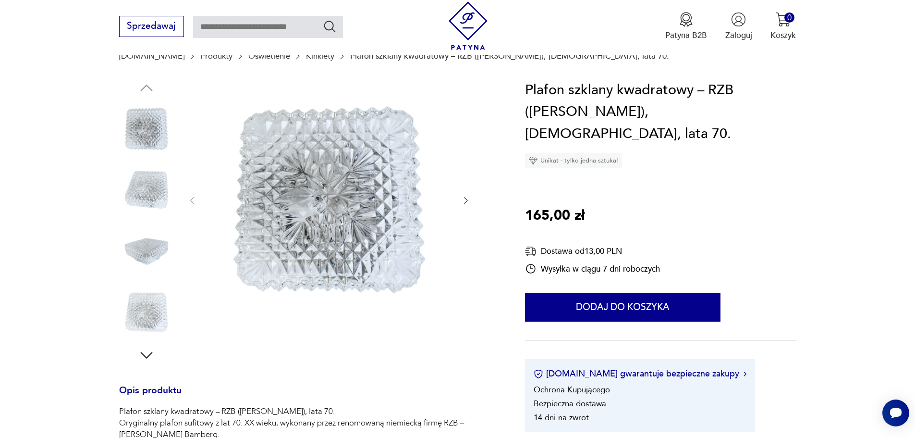
click at [467, 200] on icon "button" at bounding box center [466, 200] width 10 height 10
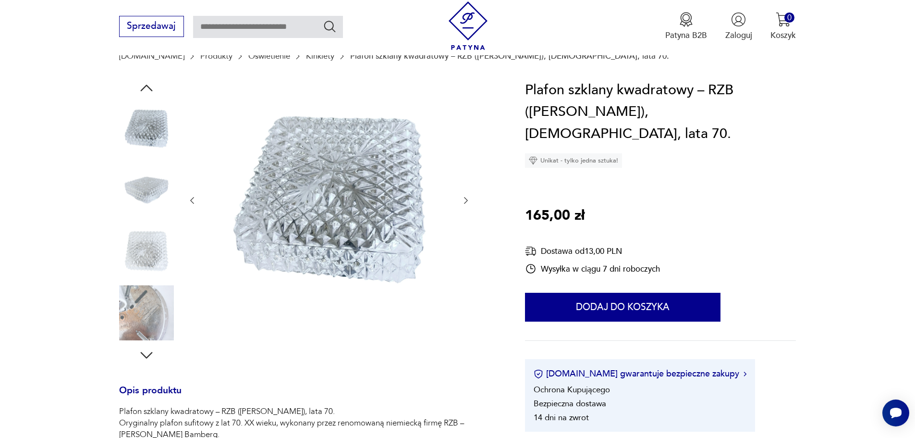
click at [467, 200] on icon "button" at bounding box center [466, 200] width 10 height 10
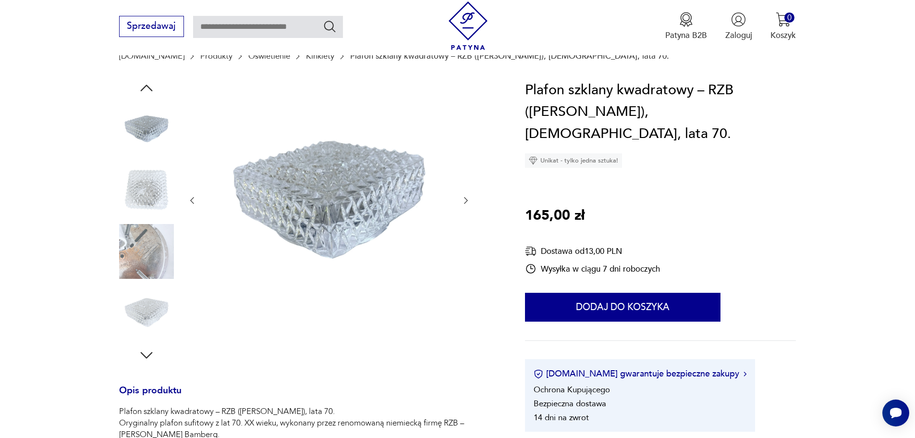
click at [467, 200] on icon "button" at bounding box center [466, 200] width 10 height 10
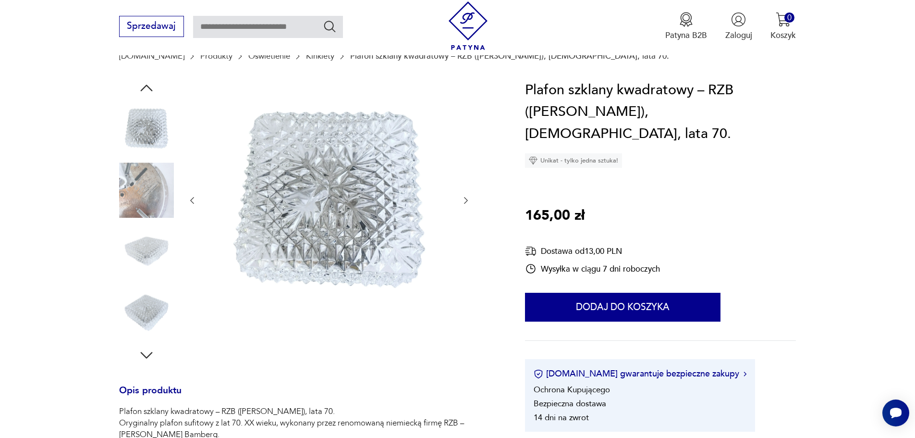
click at [467, 200] on icon "button" at bounding box center [466, 200] width 10 height 10
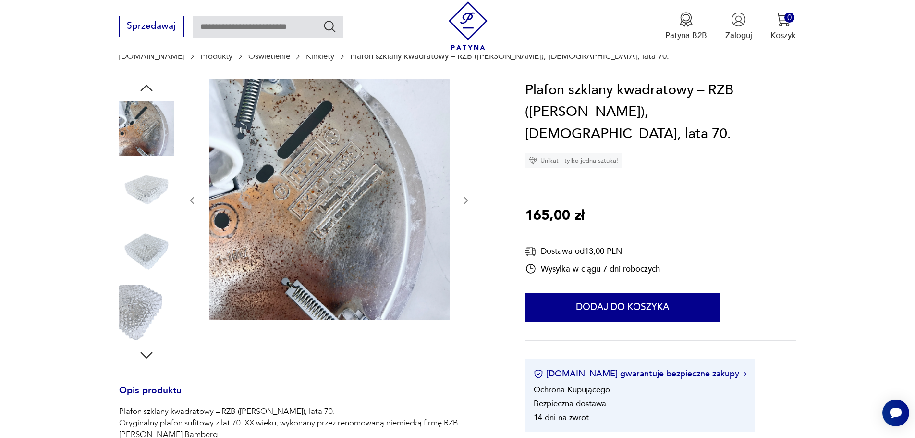
click at [467, 200] on icon "button" at bounding box center [466, 200] width 10 height 10
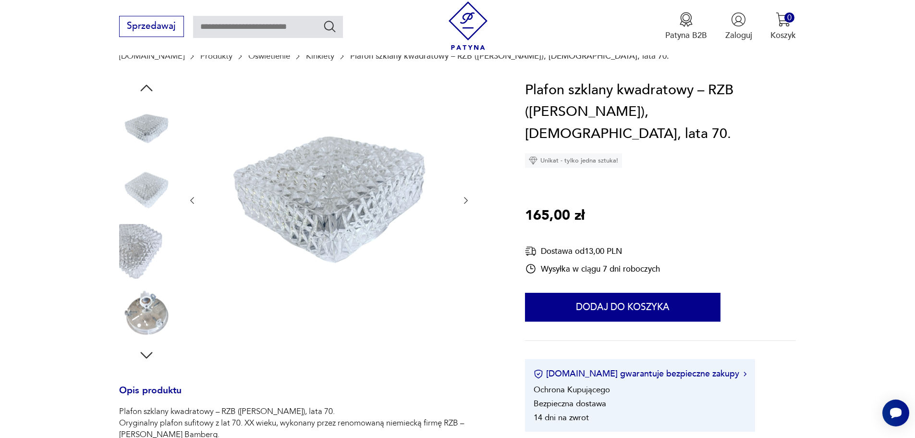
click at [467, 200] on icon "button" at bounding box center [466, 200] width 10 height 10
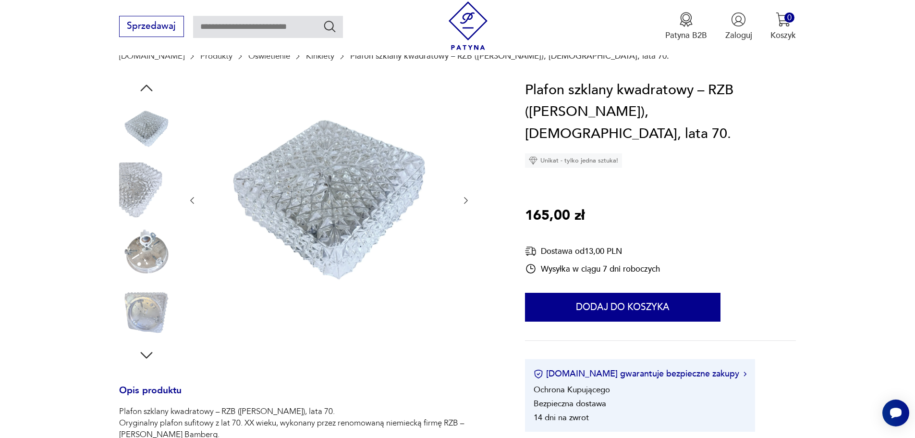
click at [467, 200] on icon "button" at bounding box center [466, 200] width 10 height 10
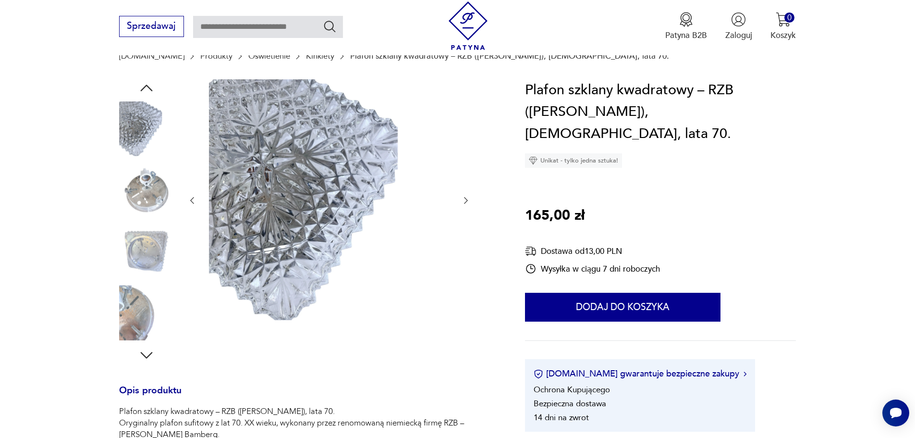
click at [467, 200] on icon "button" at bounding box center [466, 200] width 10 height 10
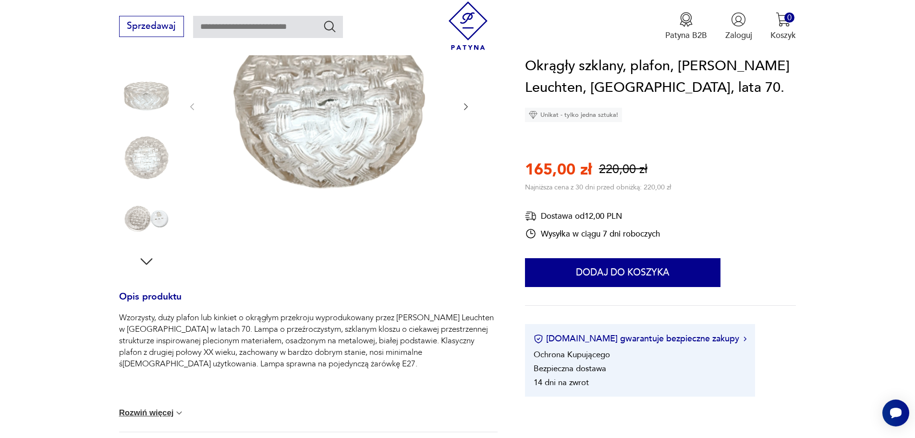
scroll to position [288, 0]
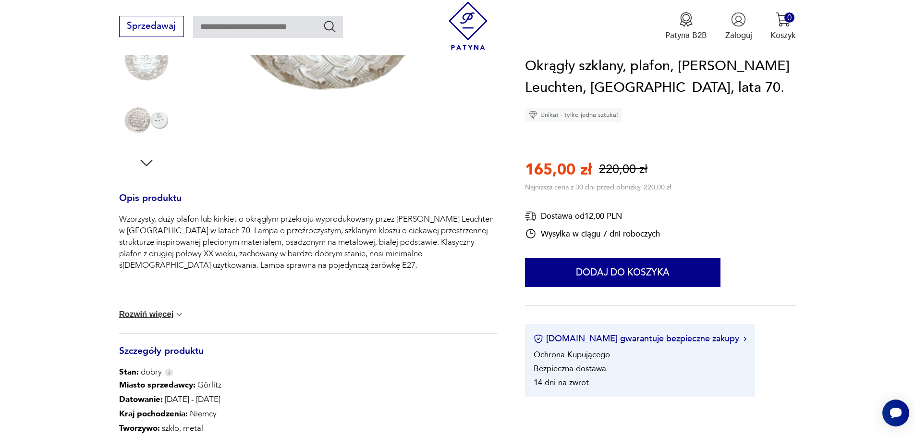
click at [175, 314] on img at bounding box center [179, 314] width 10 height 10
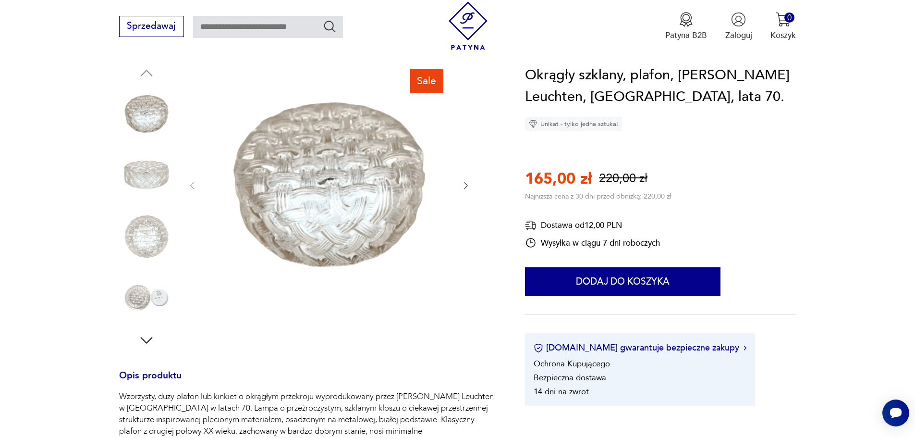
scroll to position [96, 0]
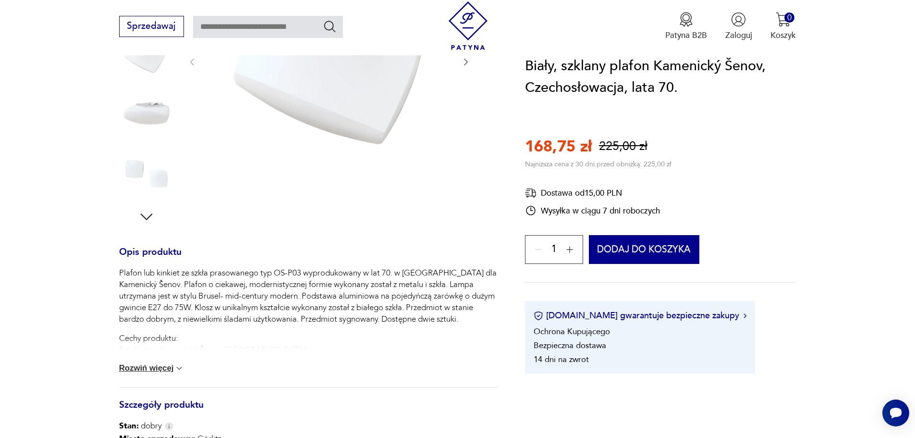
scroll to position [288, 0]
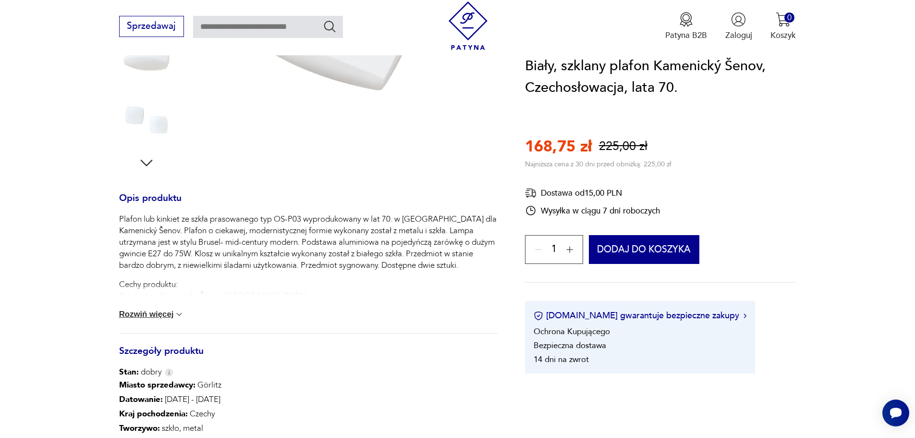
click at [174, 317] on button "Rozwiń więcej" at bounding box center [151, 314] width 65 height 10
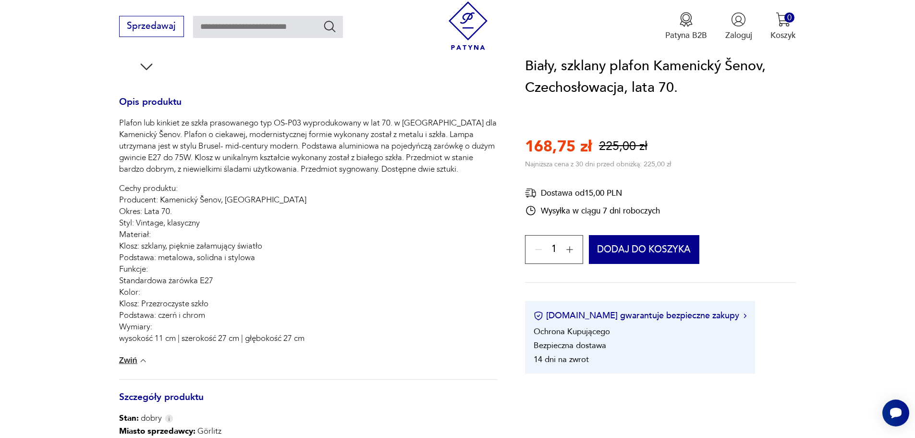
scroll to position [144, 0]
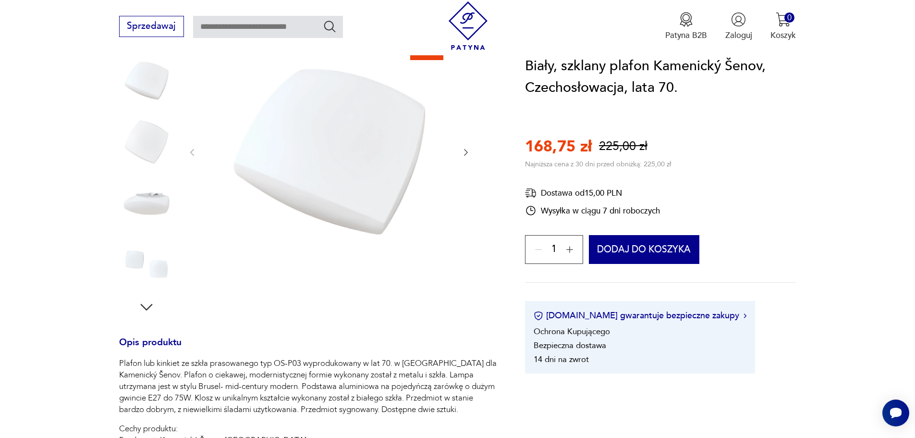
click at [465, 149] on icon "button" at bounding box center [466, 152] width 10 height 10
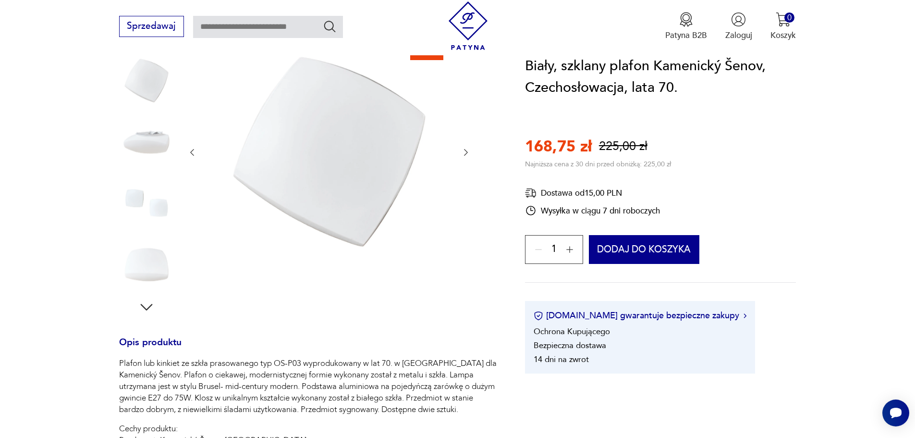
click at [465, 149] on icon "button" at bounding box center [466, 152] width 10 height 10
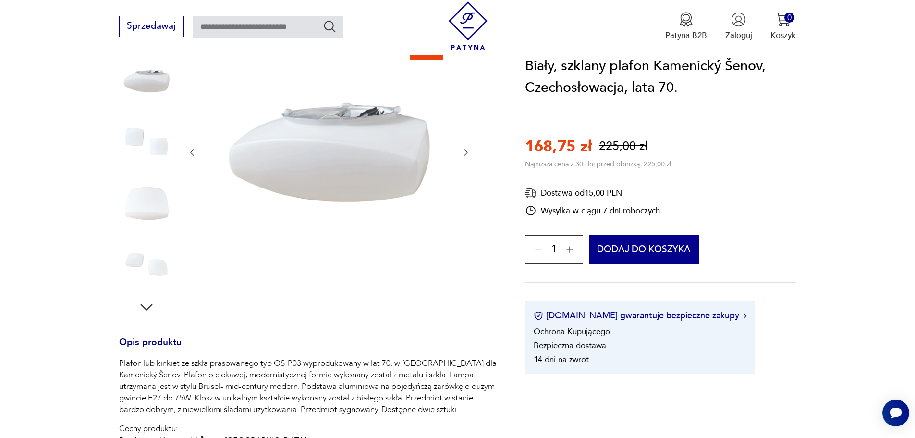
click at [465, 149] on icon "button" at bounding box center [466, 152] width 10 height 10
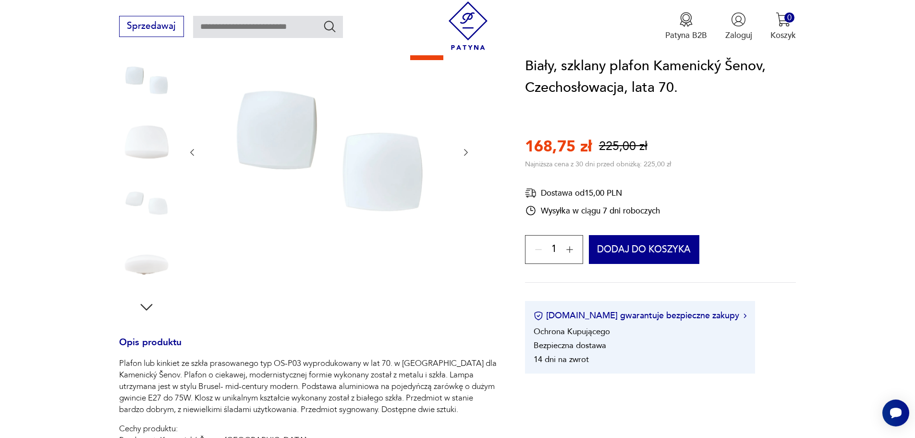
click at [465, 148] on icon "button" at bounding box center [466, 152] width 10 height 10
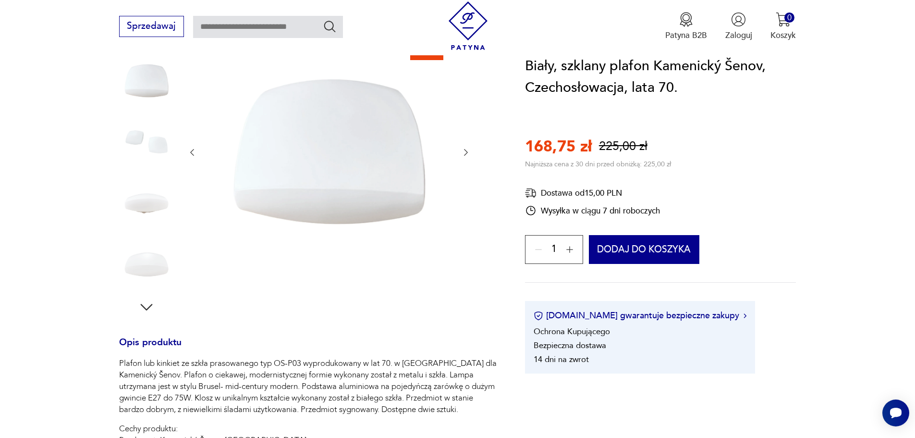
click at [465, 148] on icon "button" at bounding box center [466, 152] width 10 height 10
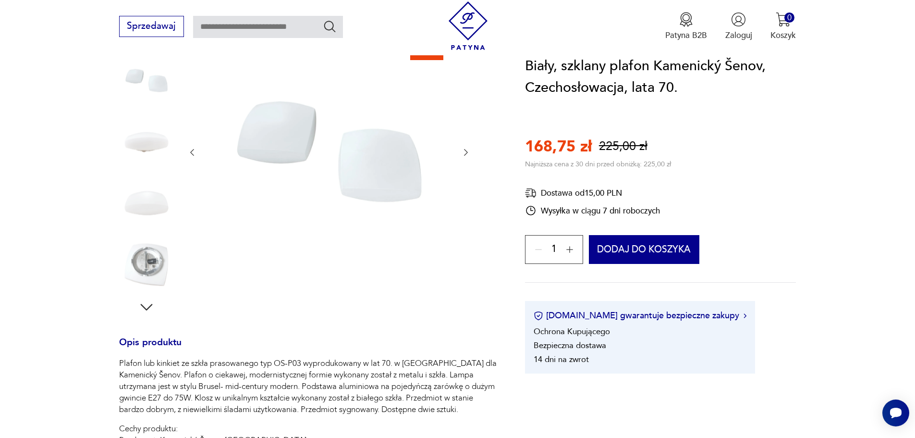
click at [465, 148] on icon "button" at bounding box center [466, 152] width 10 height 10
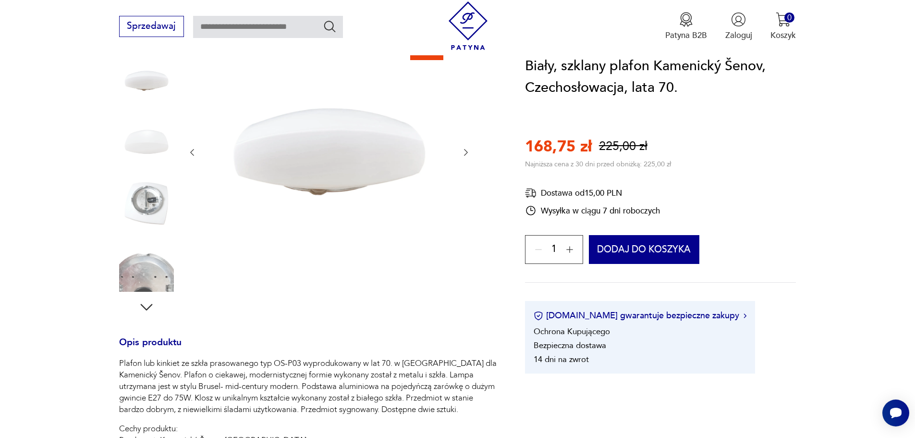
click at [465, 147] on icon "button" at bounding box center [466, 152] width 10 height 10
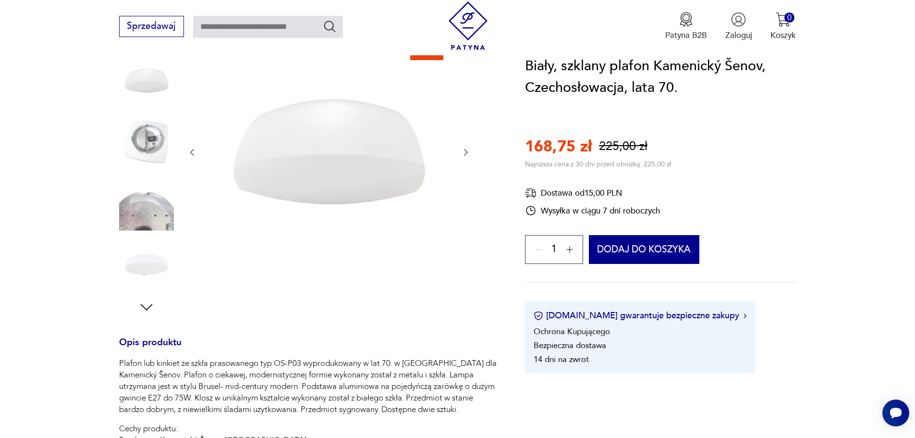
click at [465, 147] on icon "button" at bounding box center [466, 152] width 10 height 10
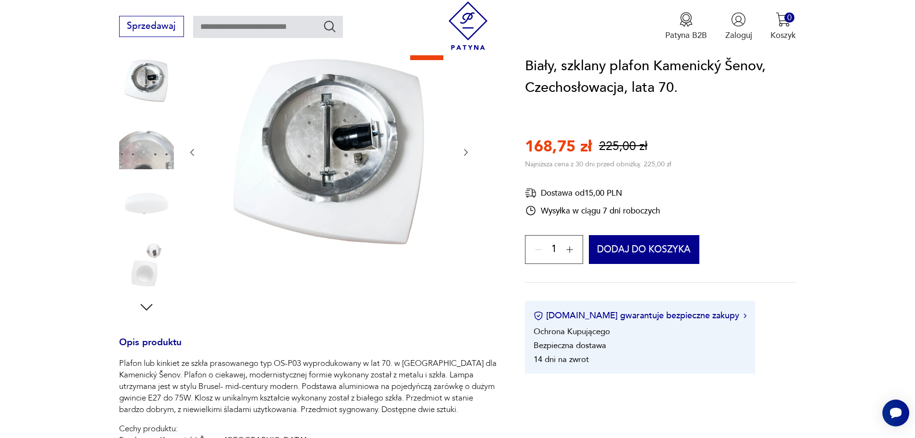
click at [465, 147] on icon "button" at bounding box center [466, 152] width 10 height 10
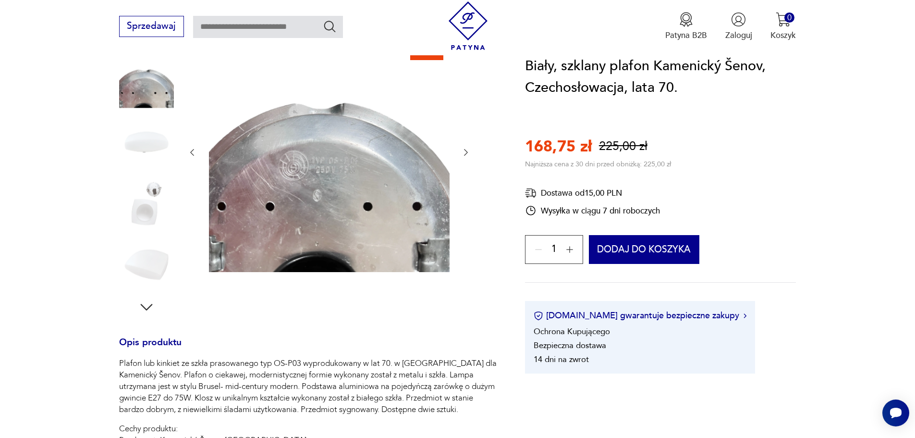
click at [465, 147] on icon "button" at bounding box center [466, 152] width 10 height 10
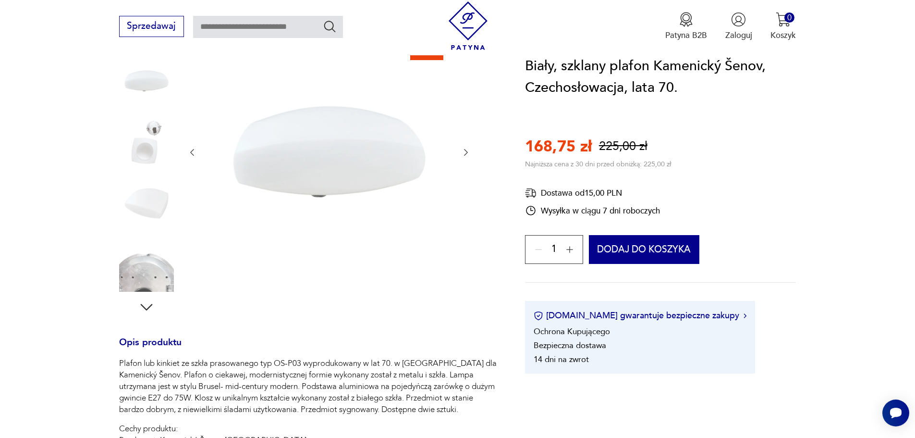
click at [465, 147] on icon "button" at bounding box center [466, 152] width 10 height 10
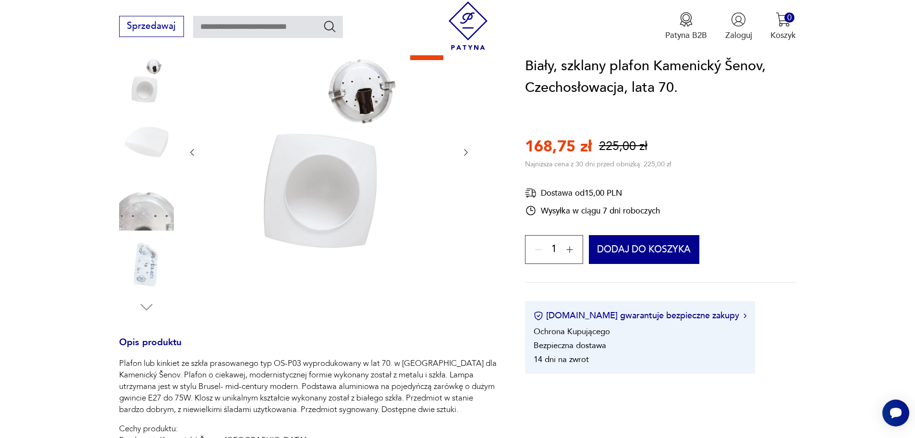
click at [465, 147] on icon "button" at bounding box center [466, 152] width 10 height 10
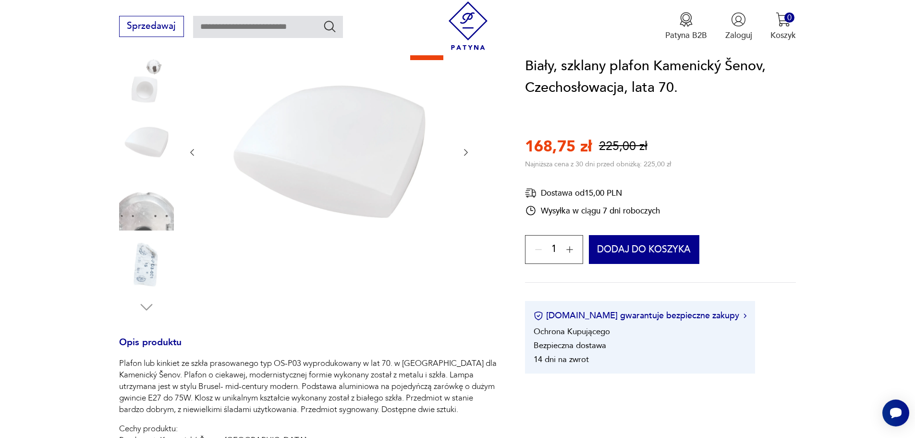
click at [465, 147] on icon "button" at bounding box center [466, 152] width 10 height 10
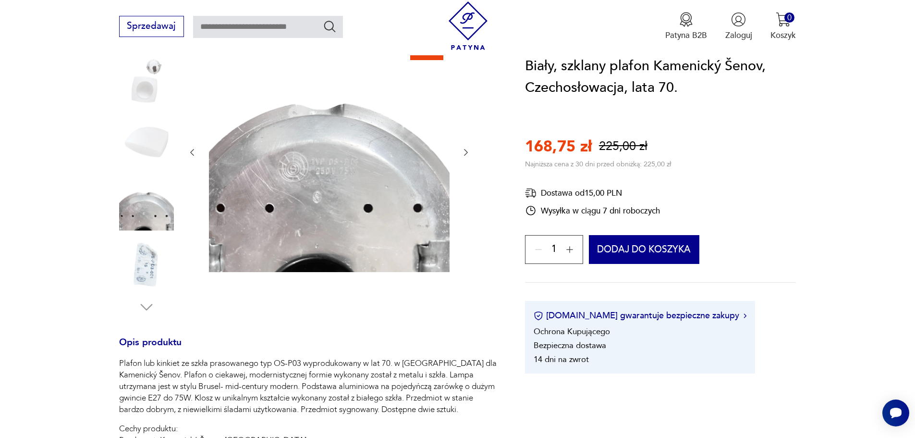
click at [465, 147] on icon "button" at bounding box center [466, 152] width 10 height 10
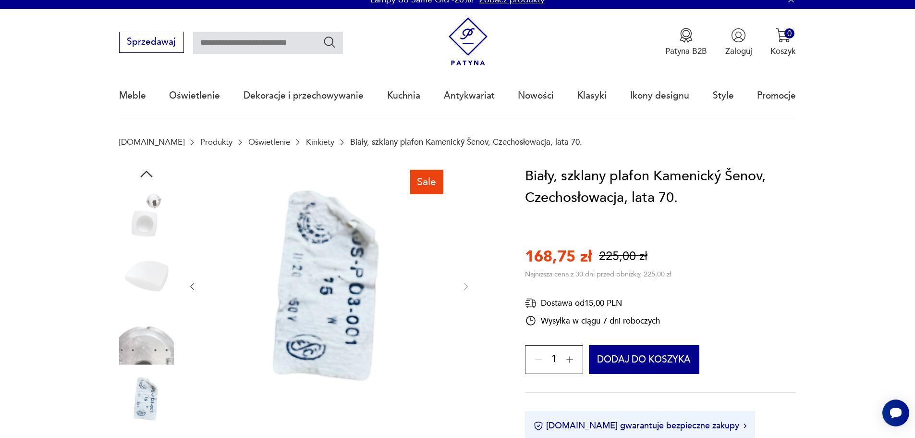
scroll to position [0, 0]
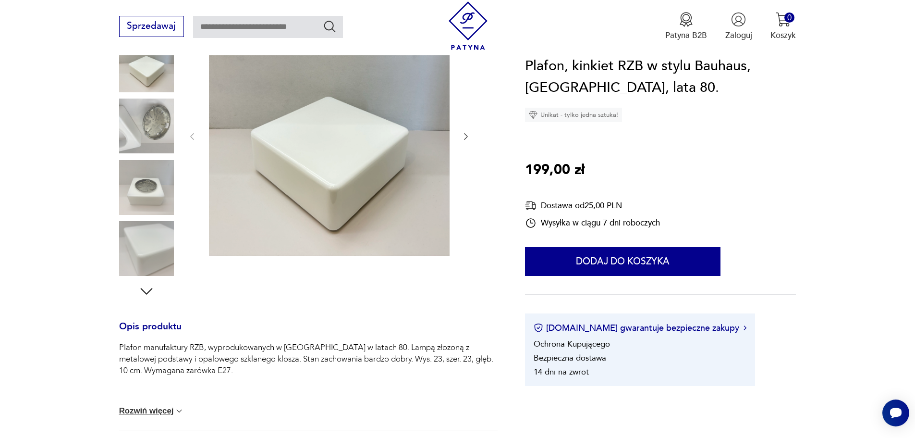
scroll to position [144, 0]
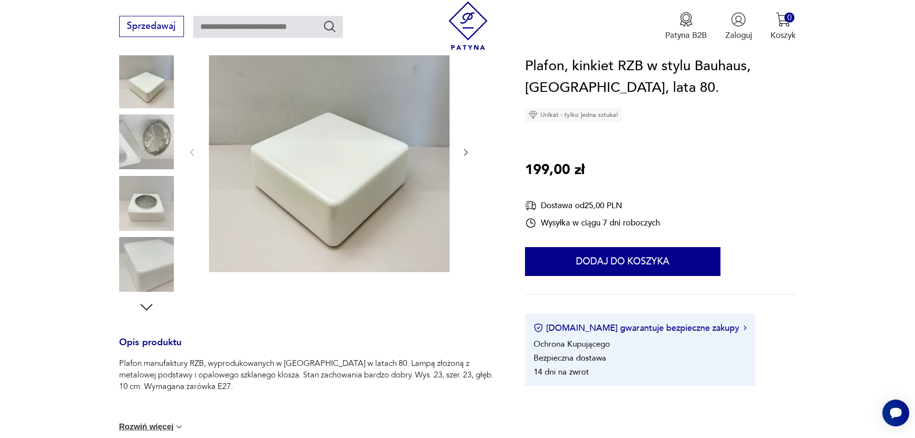
click at [469, 153] on icon "button" at bounding box center [466, 152] width 10 height 10
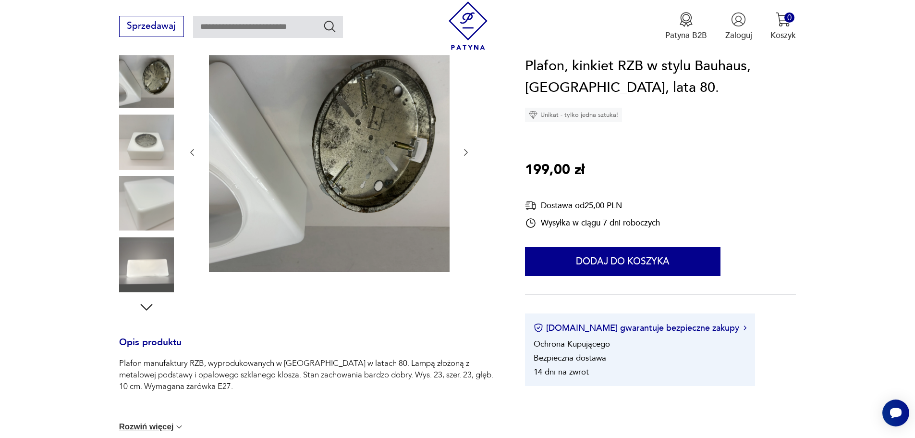
click at [469, 153] on icon "button" at bounding box center [466, 152] width 10 height 10
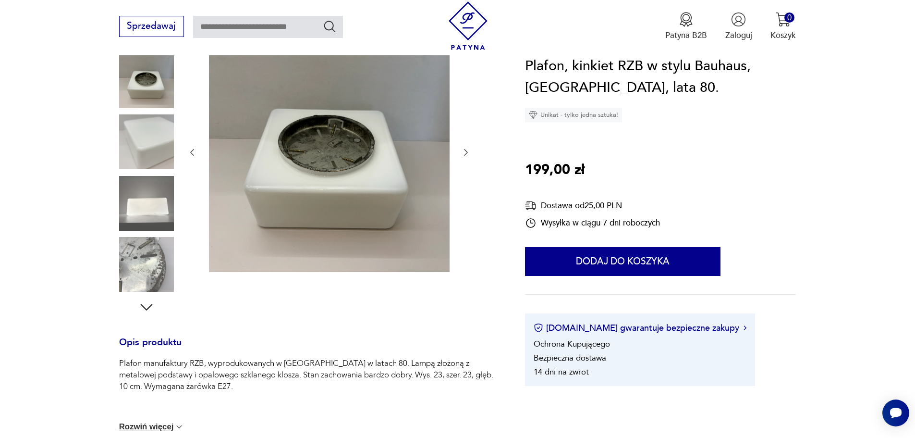
click at [469, 153] on icon "button" at bounding box center [466, 152] width 10 height 10
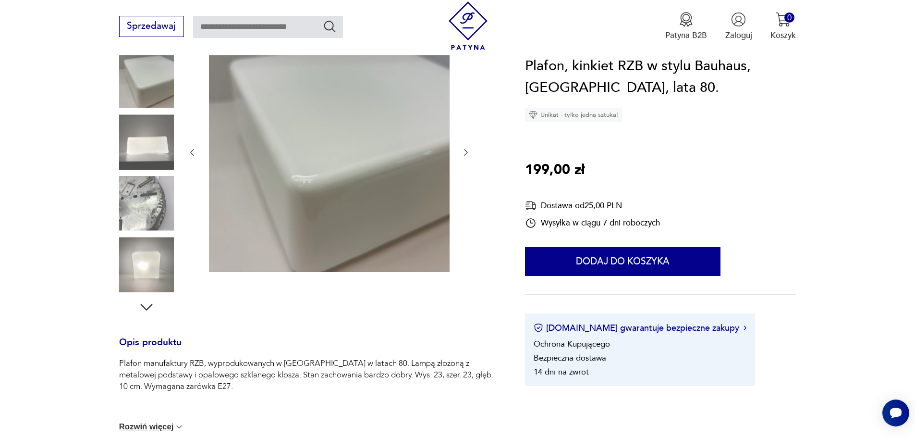
click at [469, 153] on icon "button" at bounding box center [466, 152] width 10 height 10
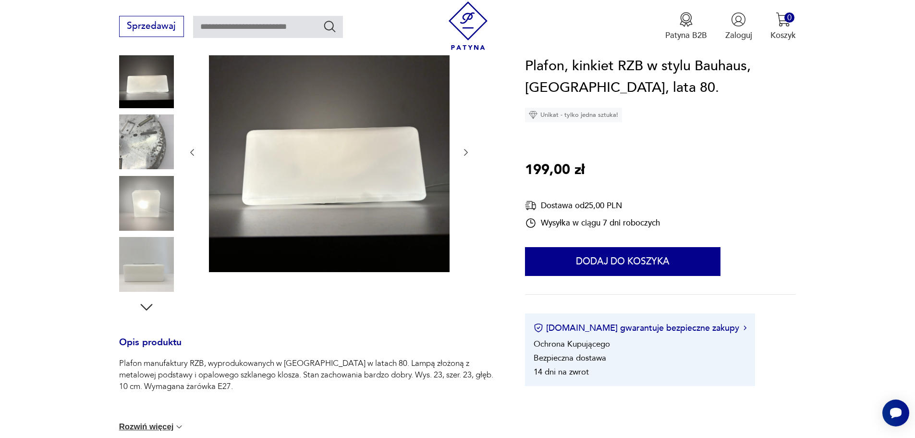
click at [471, 154] on icon "button" at bounding box center [466, 152] width 10 height 10
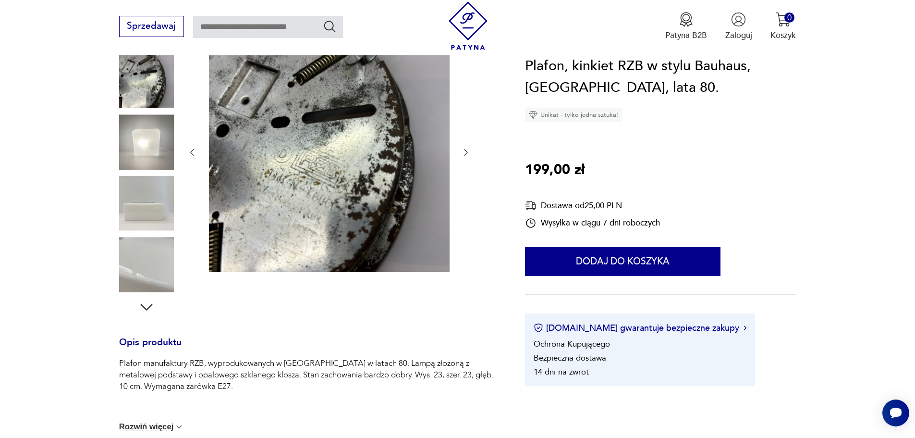
click at [471, 154] on div at bounding box center [308, 173] width 378 height 284
click at [191, 153] on icon "button" at bounding box center [192, 152] width 10 height 10
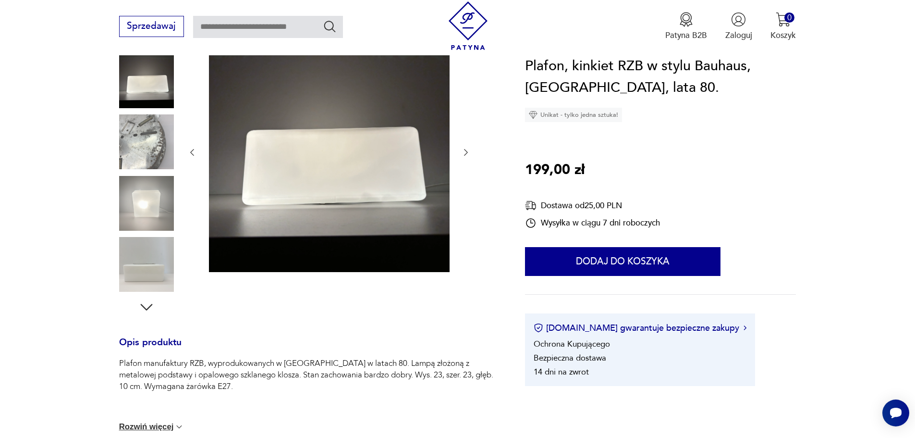
click at [191, 153] on icon "button" at bounding box center [192, 152] width 10 height 10
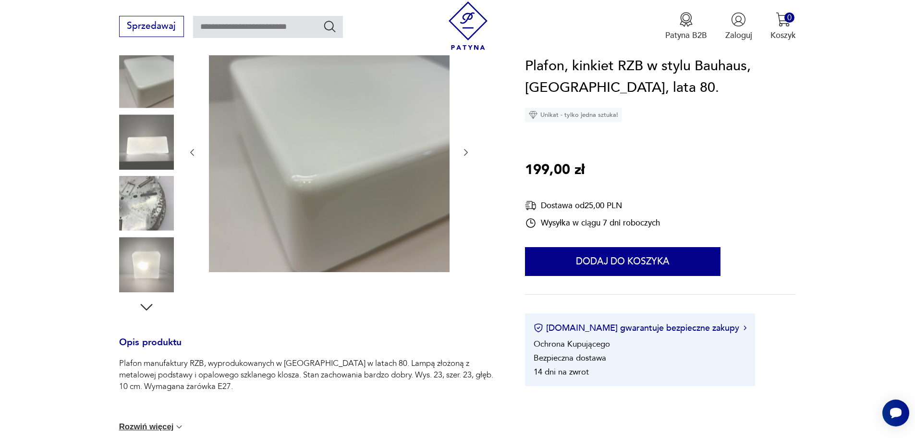
click at [148, 264] on img at bounding box center [146, 264] width 55 height 55
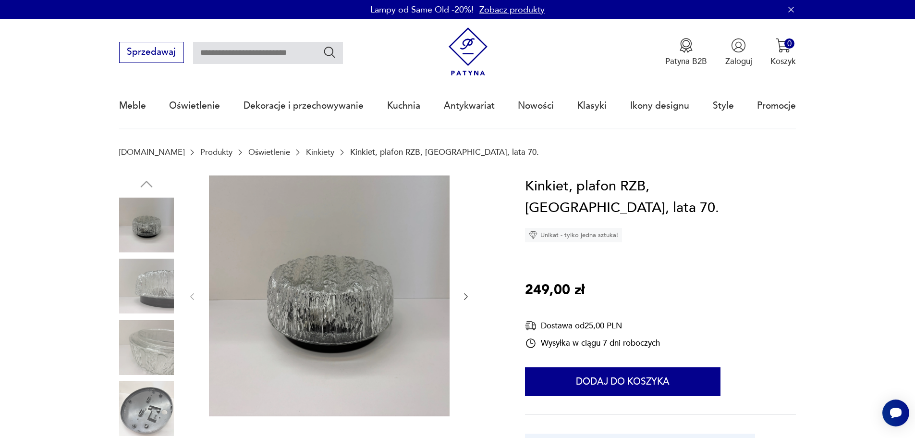
click at [466, 297] on icon "button" at bounding box center [466, 297] width 10 height 10
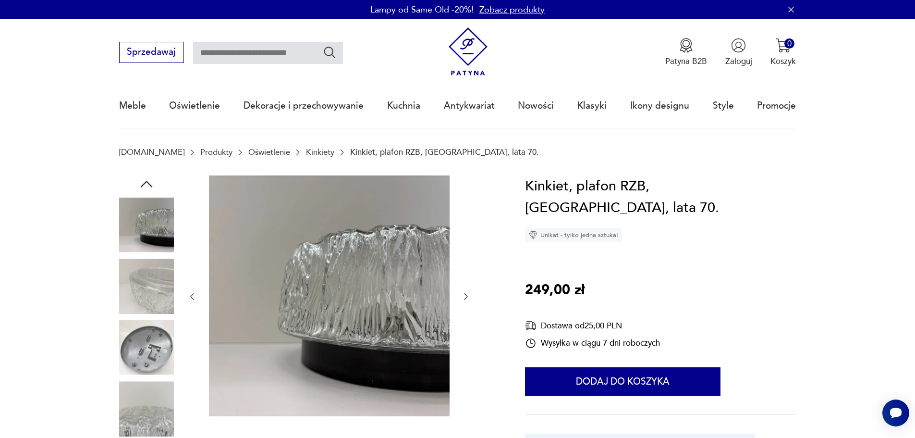
click at [466, 297] on icon "button" at bounding box center [466, 296] width 4 height 7
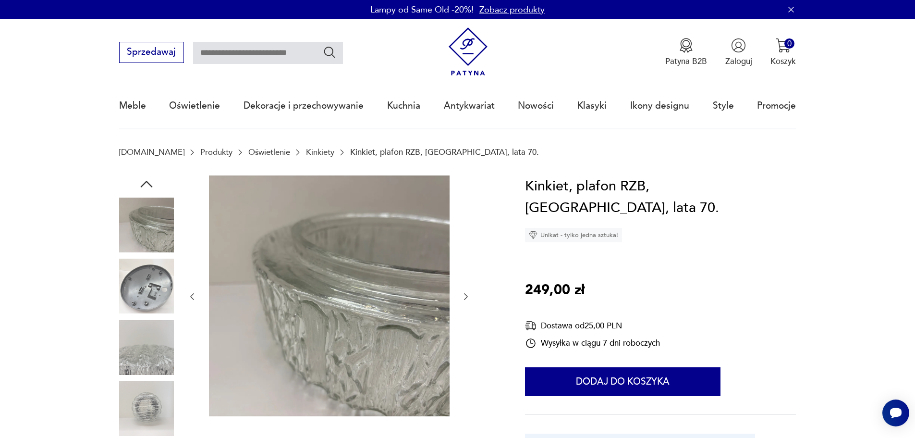
click at [466, 297] on icon "button" at bounding box center [466, 296] width 4 height 7
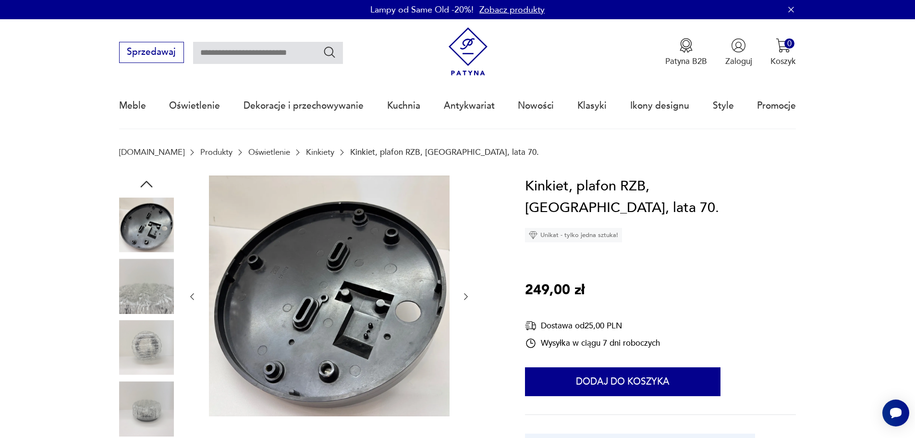
click at [466, 297] on icon "button" at bounding box center [466, 296] width 4 height 7
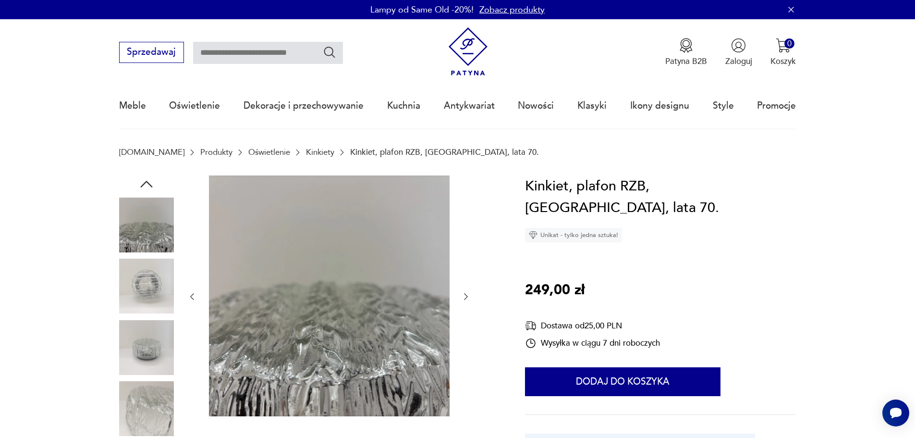
click at [467, 297] on icon "button" at bounding box center [466, 296] width 4 height 7
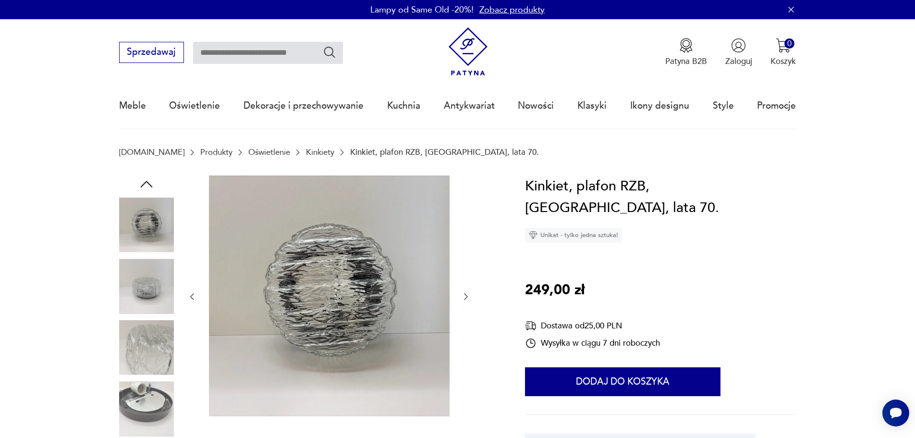
click at [467, 297] on icon "button" at bounding box center [466, 297] width 10 height 10
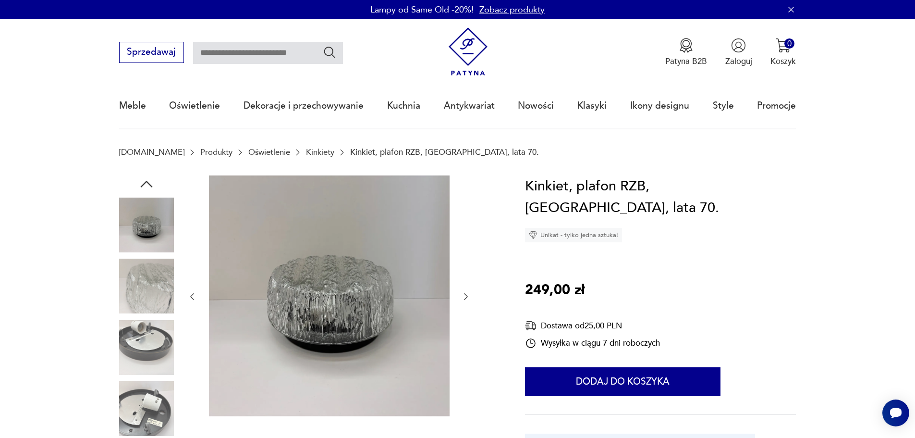
click at [468, 297] on icon "button" at bounding box center [466, 297] width 10 height 10
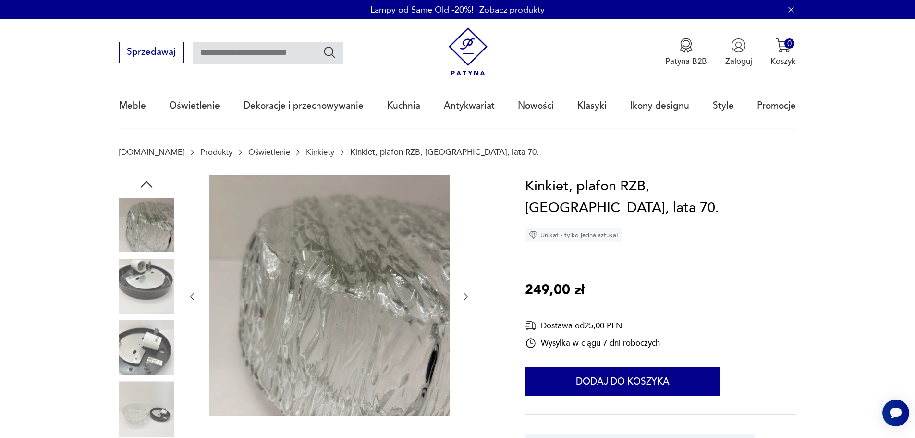
click at [468, 297] on icon "button" at bounding box center [466, 297] width 10 height 10
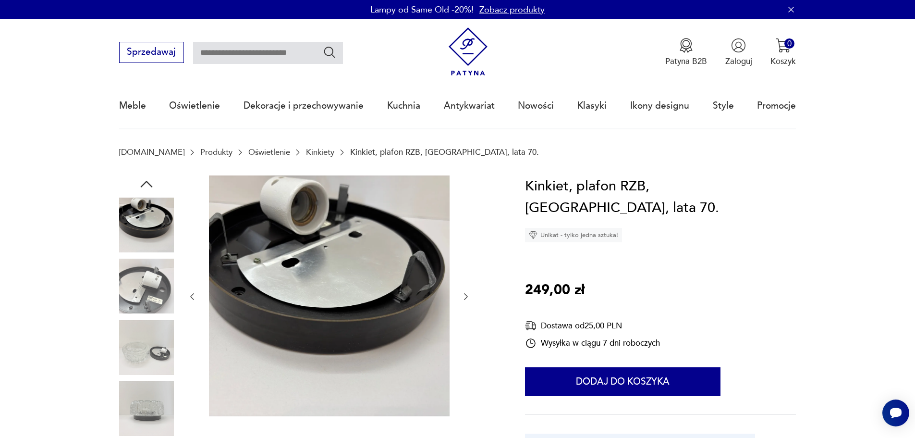
click at [468, 297] on icon "button" at bounding box center [466, 297] width 10 height 10
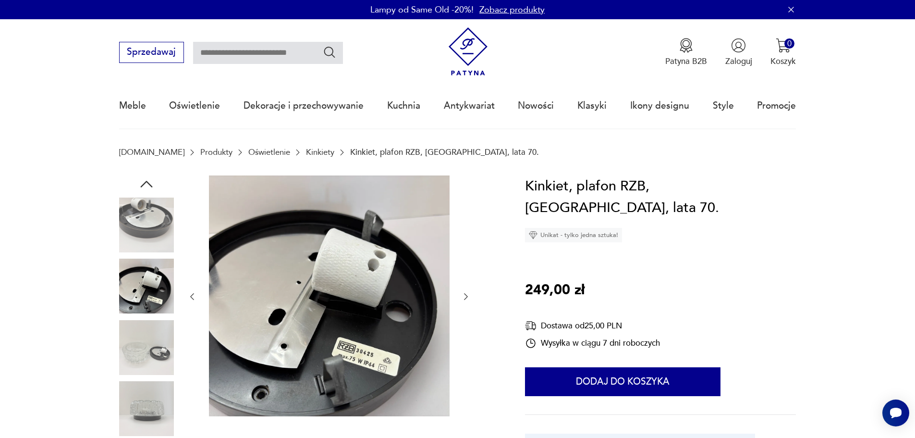
click at [469, 297] on icon "button" at bounding box center [466, 297] width 10 height 10
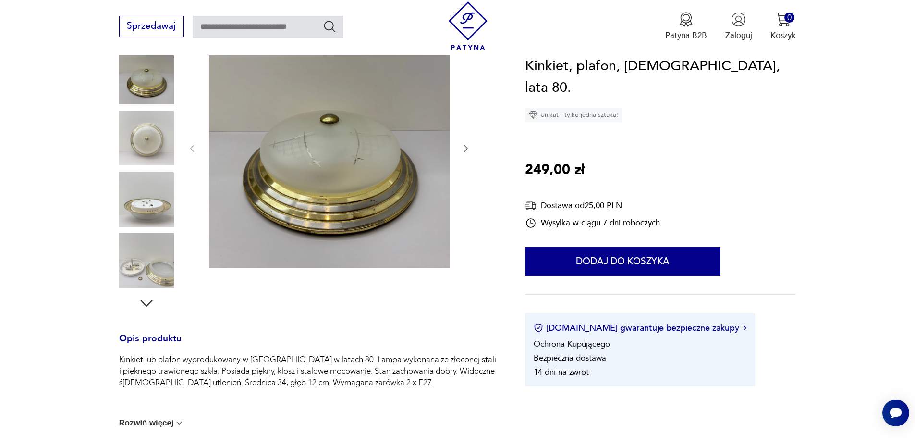
scroll to position [144, 0]
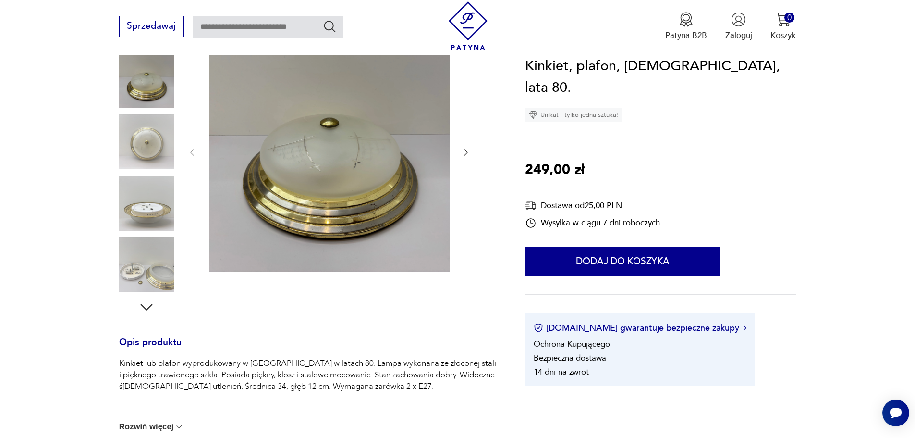
click at [463, 154] on icon "button" at bounding box center [466, 152] width 10 height 10
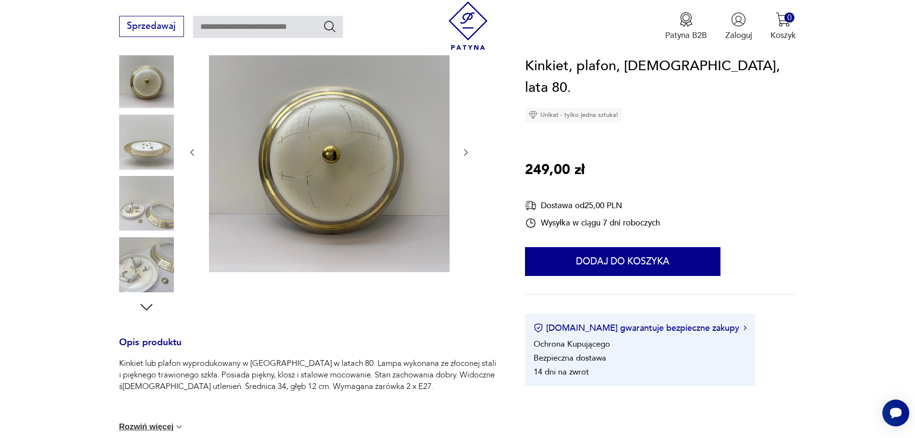
click at [467, 154] on icon "button" at bounding box center [466, 152] width 10 height 10
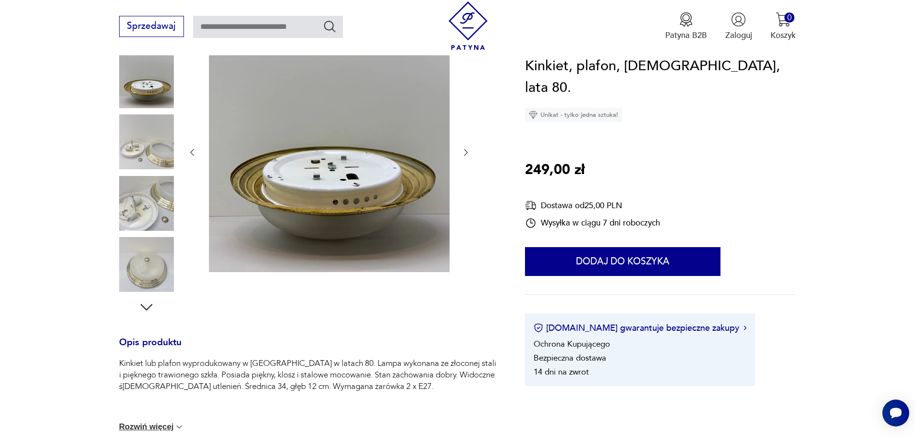
click at [467, 154] on icon "button" at bounding box center [466, 152] width 10 height 10
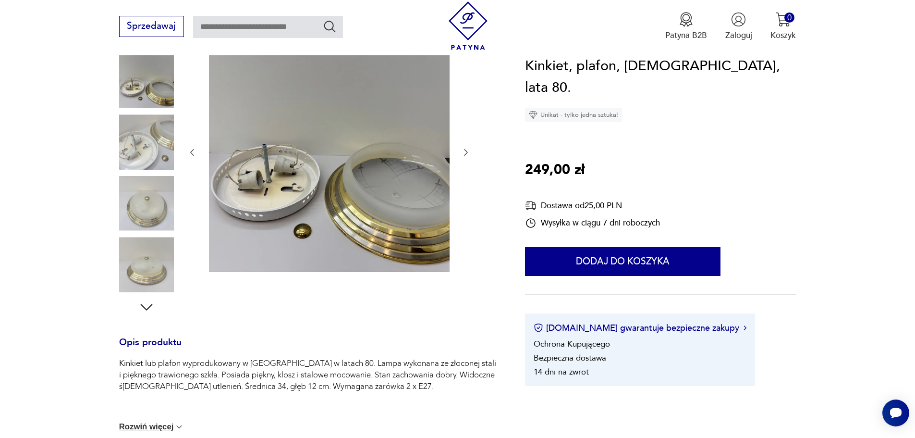
click at [466, 154] on icon "button" at bounding box center [466, 152] width 10 height 10
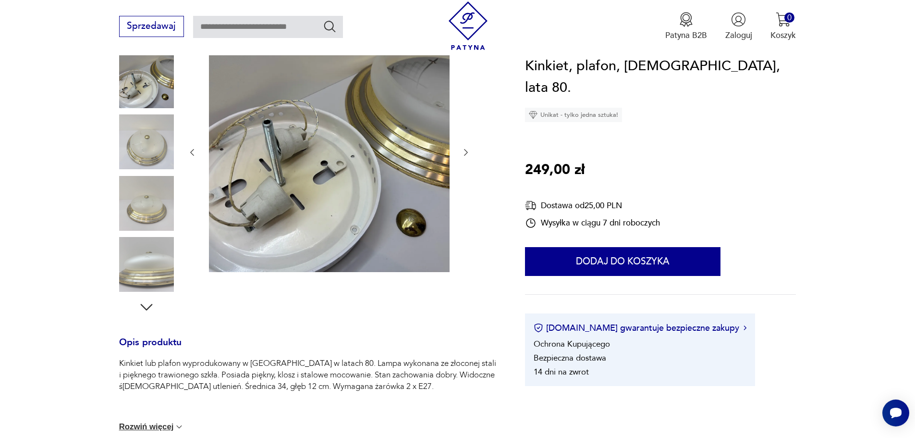
click at [466, 154] on icon "button" at bounding box center [466, 152] width 10 height 10
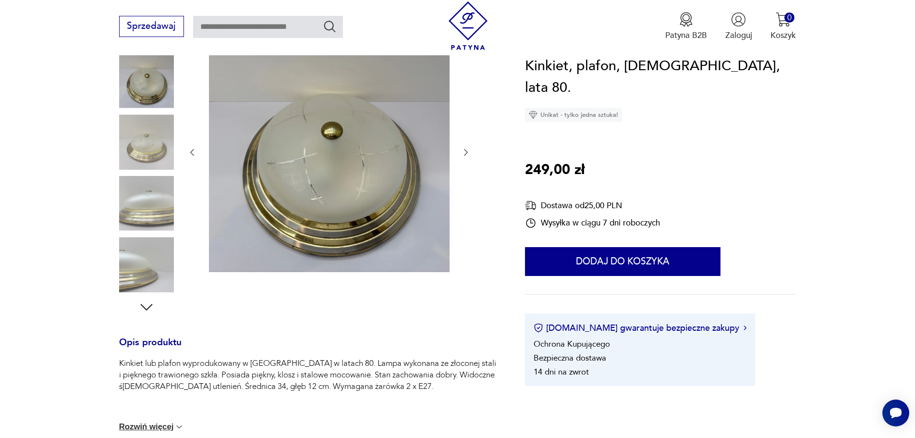
click at [466, 154] on icon "button" at bounding box center [466, 152] width 10 height 10
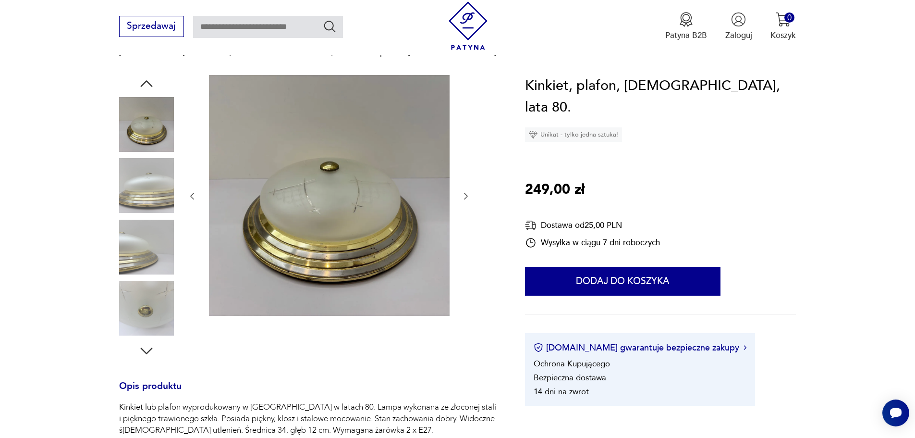
scroll to position [48, 0]
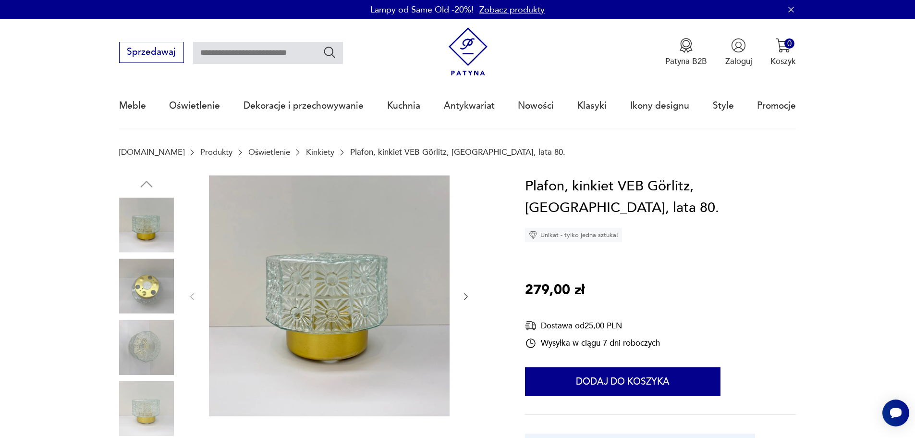
click at [465, 298] on icon "button" at bounding box center [466, 297] width 10 height 10
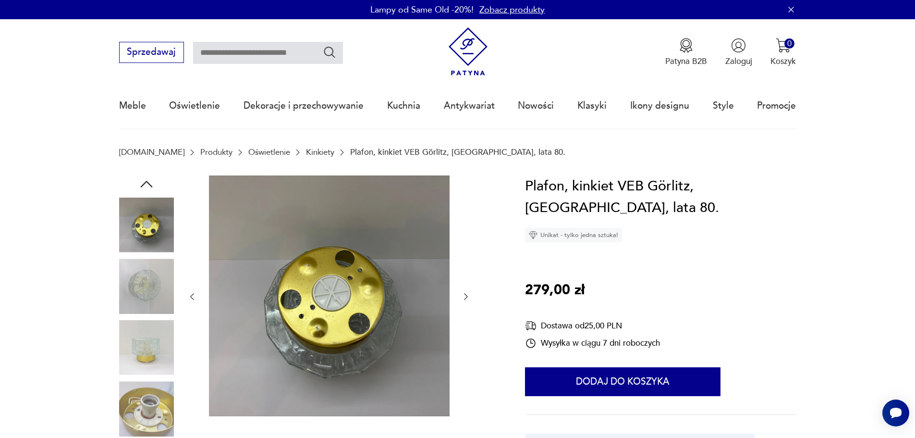
click at [465, 298] on icon "button" at bounding box center [466, 296] width 4 height 7
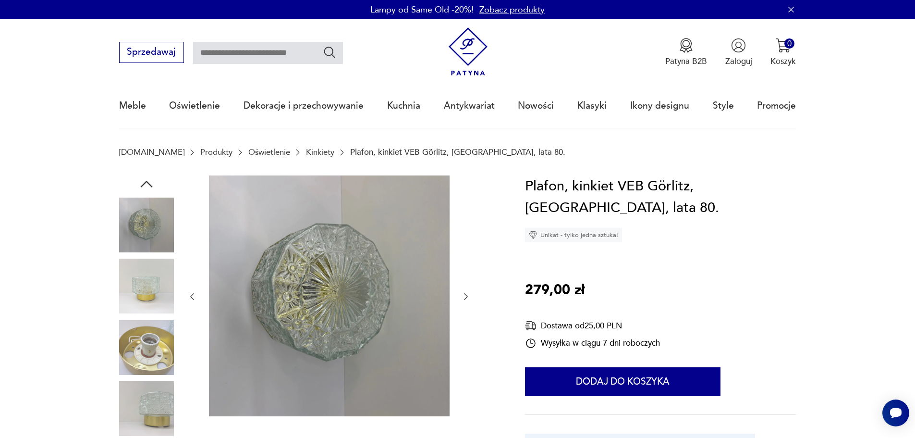
click at [465, 297] on icon "button" at bounding box center [466, 297] width 10 height 10
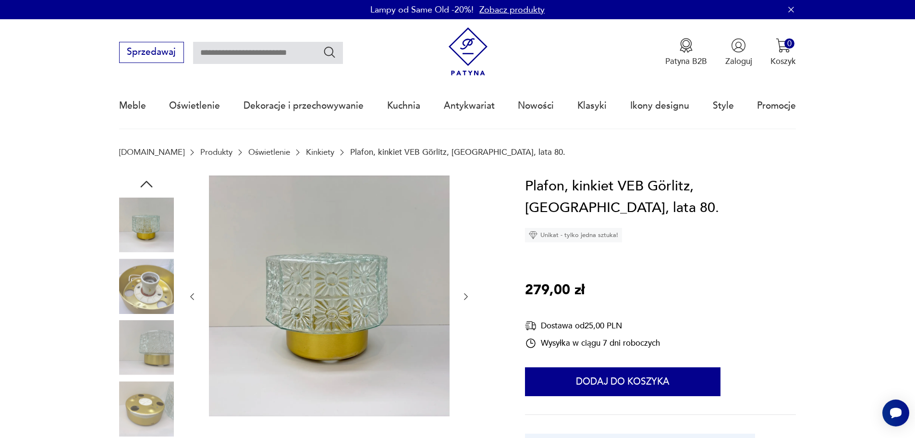
click at [465, 297] on icon "button" at bounding box center [466, 297] width 10 height 10
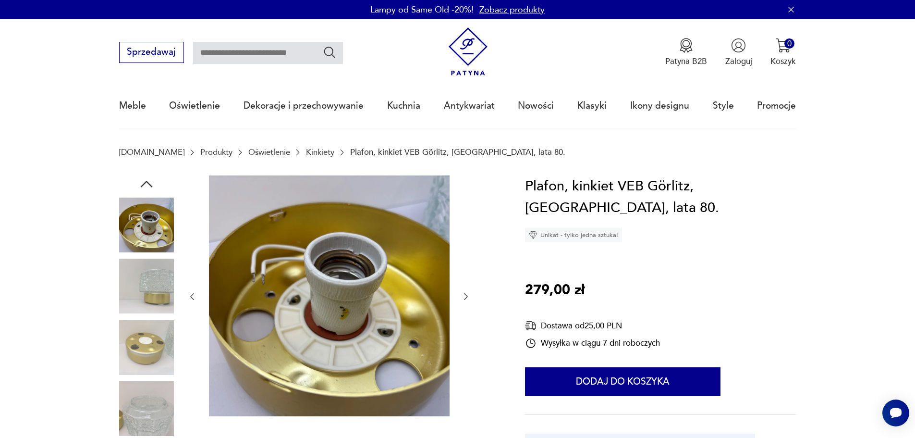
click at [465, 297] on icon "button" at bounding box center [466, 297] width 10 height 10
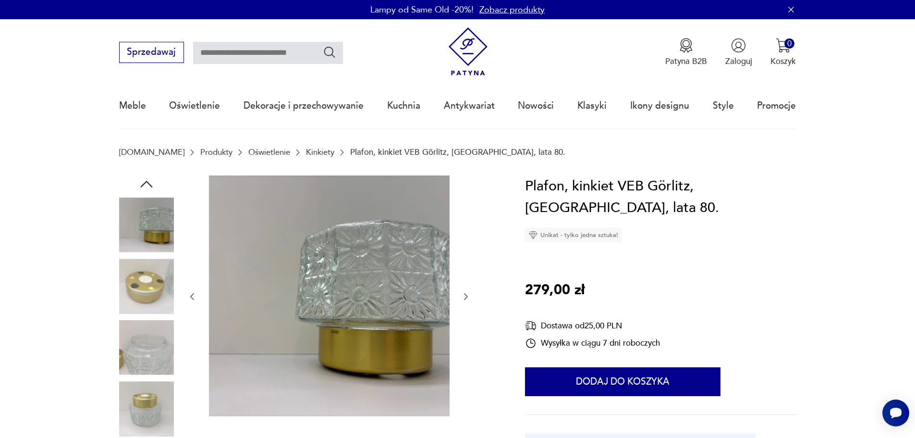
click at [467, 298] on icon "button" at bounding box center [466, 297] width 10 height 10
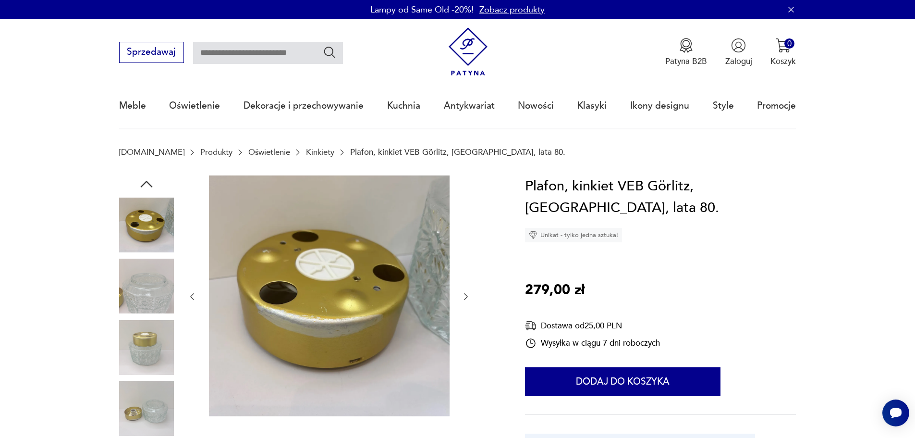
click at [468, 299] on icon "button" at bounding box center [466, 297] width 10 height 10
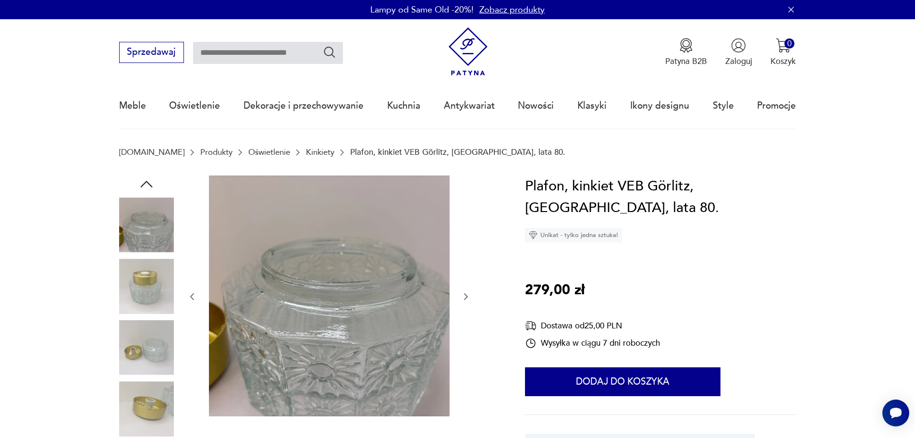
click at [468, 298] on icon "button" at bounding box center [466, 297] width 10 height 10
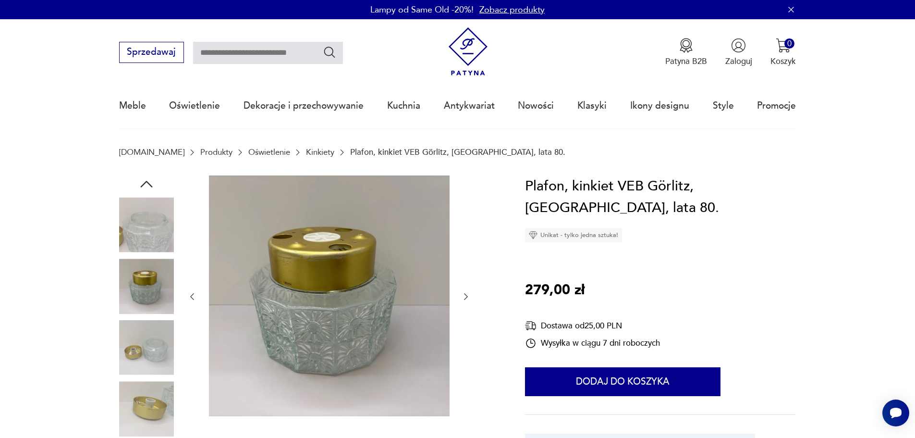
click at [468, 298] on icon "button" at bounding box center [466, 297] width 10 height 10
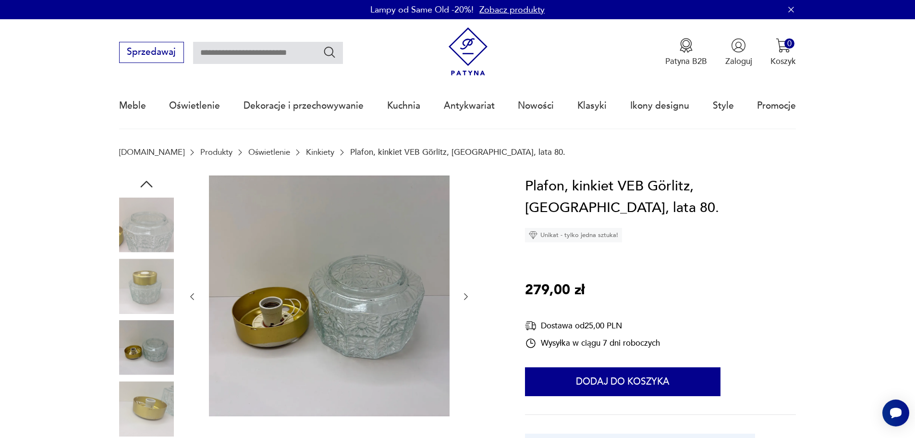
click at [468, 298] on icon "button" at bounding box center [466, 297] width 10 height 10
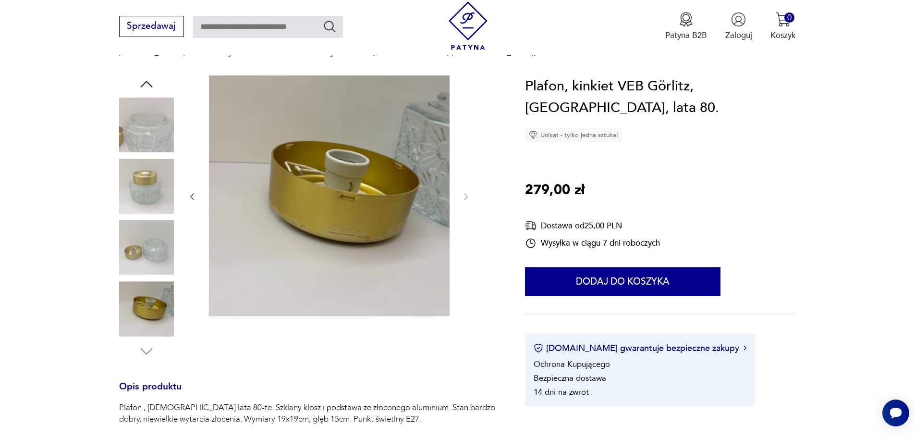
scroll to position [240, 0]
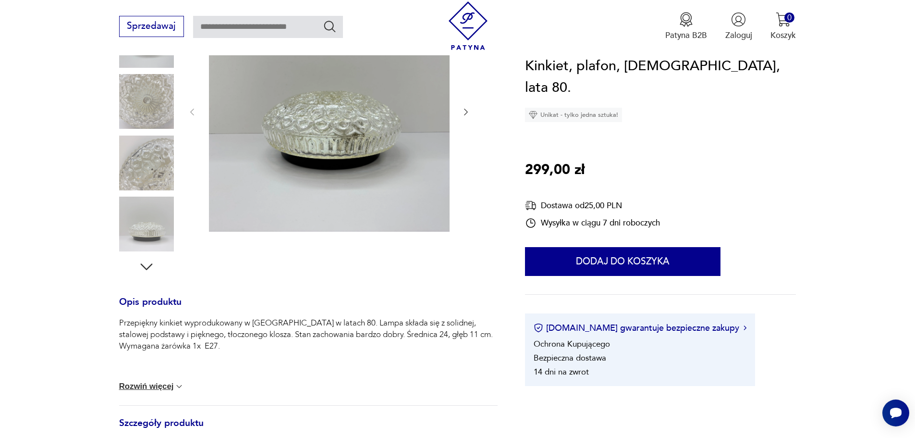
scroll to position [192, 0]
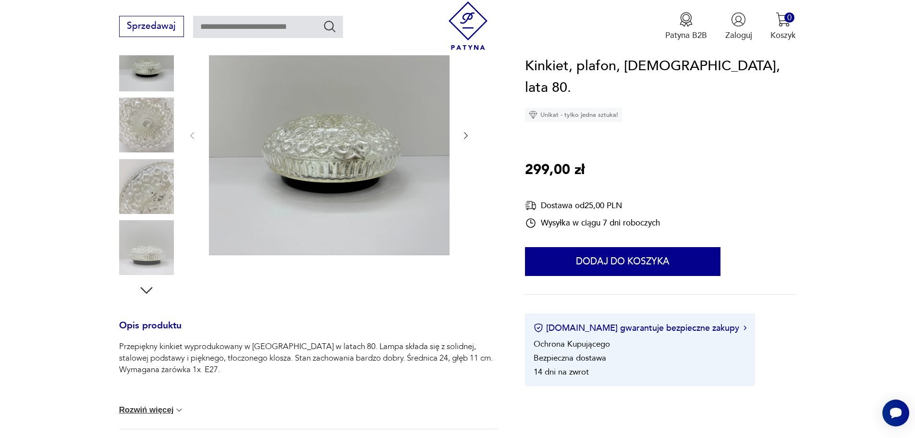
scroll to position [144, 0]
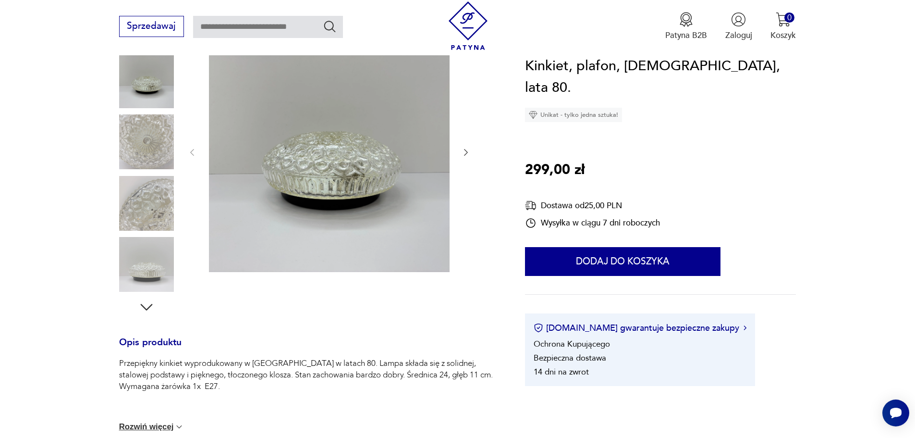
click at [466, 149] on icon "button" at bounding box center [466, 152] width 10 height 10
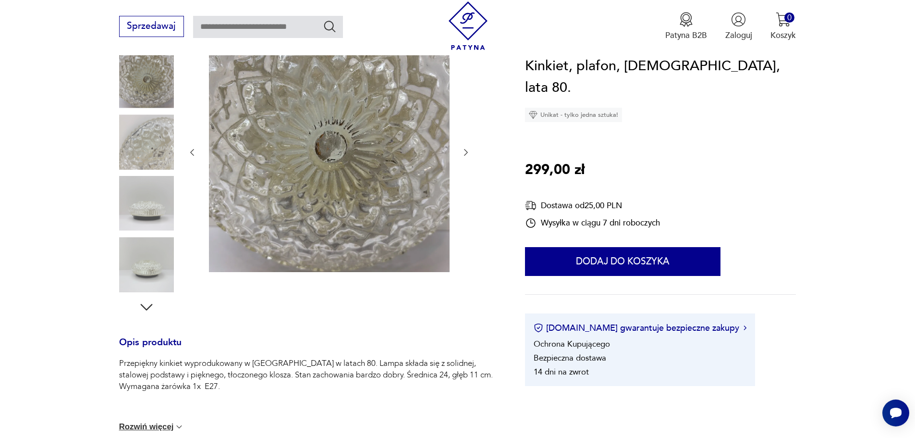
click at [466, 149] on icon "button" at bounding box center [466, 152] width 10 height 10
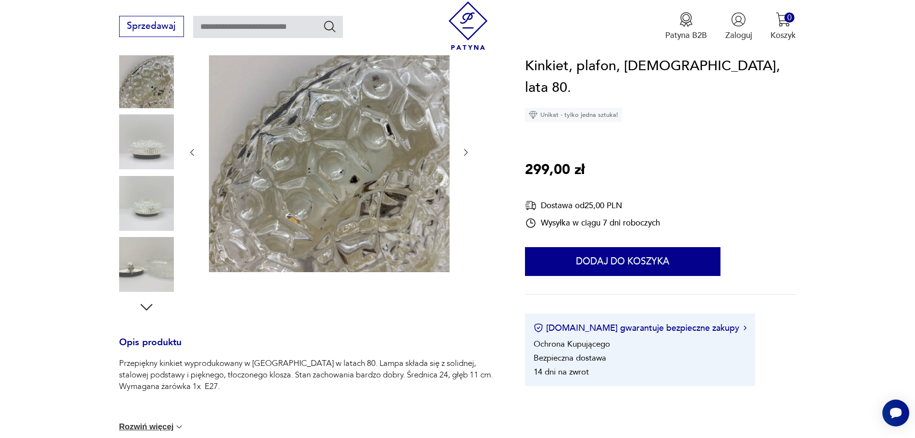
click at [466, 149] on icon "button" at bounding box center [466, 152] width 10 height 10
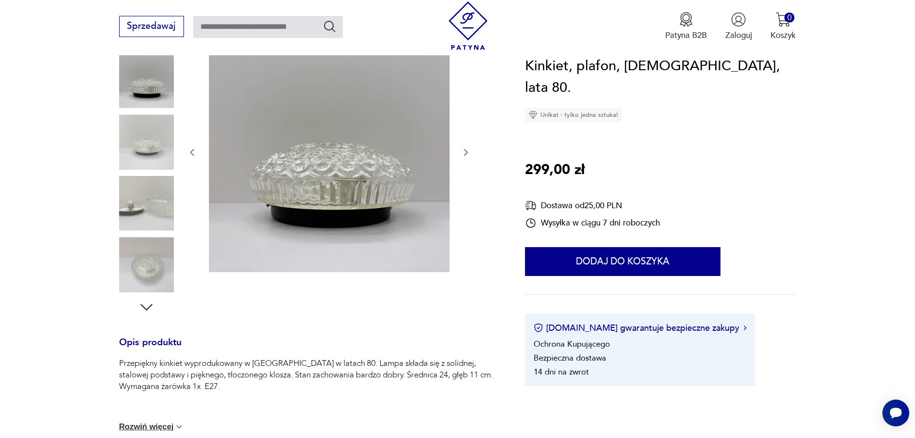
click at [466, 149] on icon "button" at bounding box center [466, 152] width 10 height 10
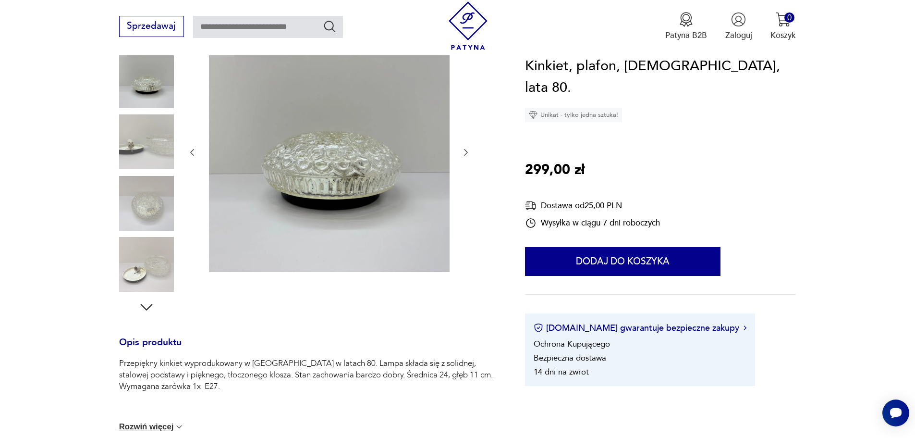
click at [466, 149] on icon "button" at bounding box center [466, 152] width 10 height 10
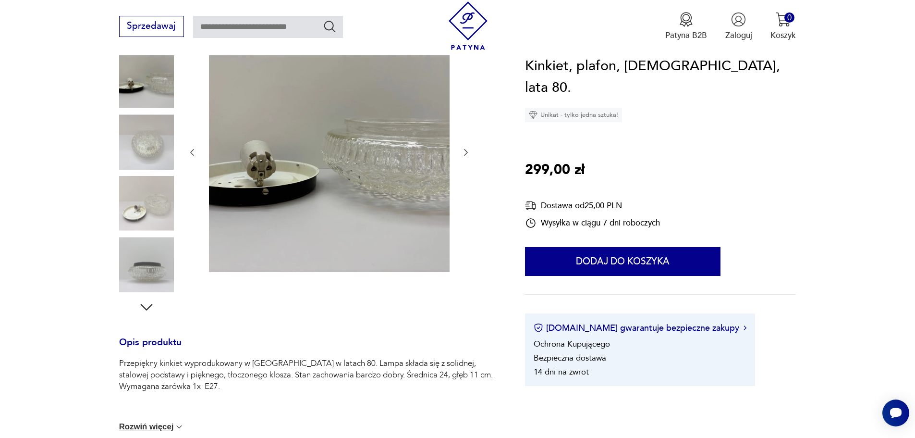
click at [466, 150] on icon "button" at bounding box center [466, 152] width 10 height 10
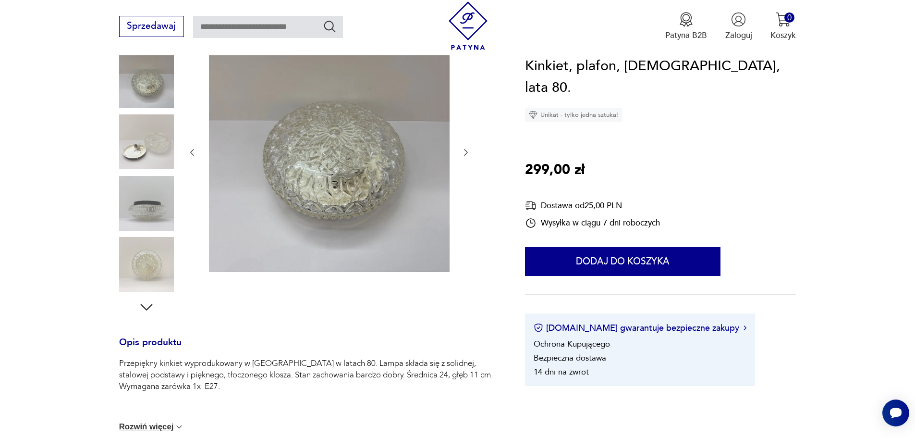
click at [466, 150] on icon "button" at bounding box center [466, 152] width 4 height 7
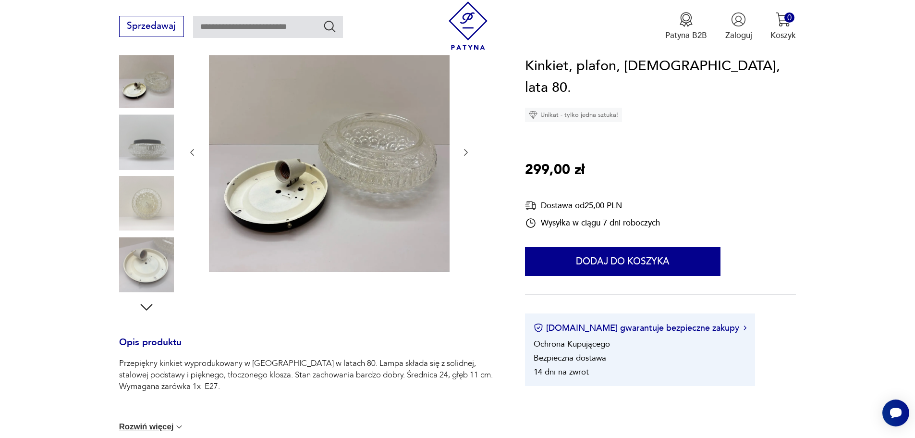
click at [466, 150] on icon "button" at bounding box center [466, 152] width 4 height 7
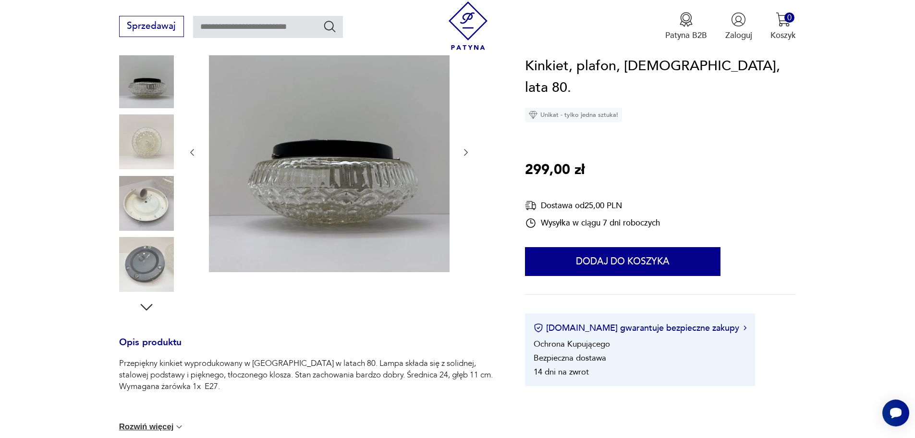
click at [466, 150] on icon "button" at bounding box center [466, 152] width 4 height 7
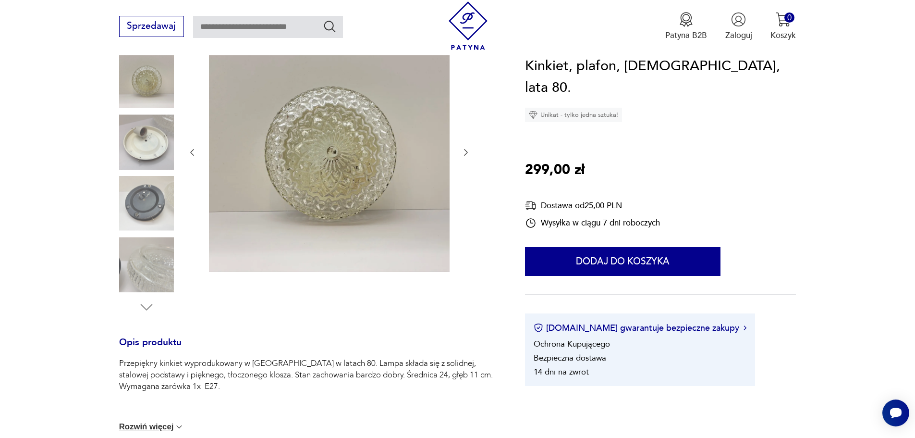
click at [466, 150] on icon "button" at bounding box center [466, 152] width 4 height 7
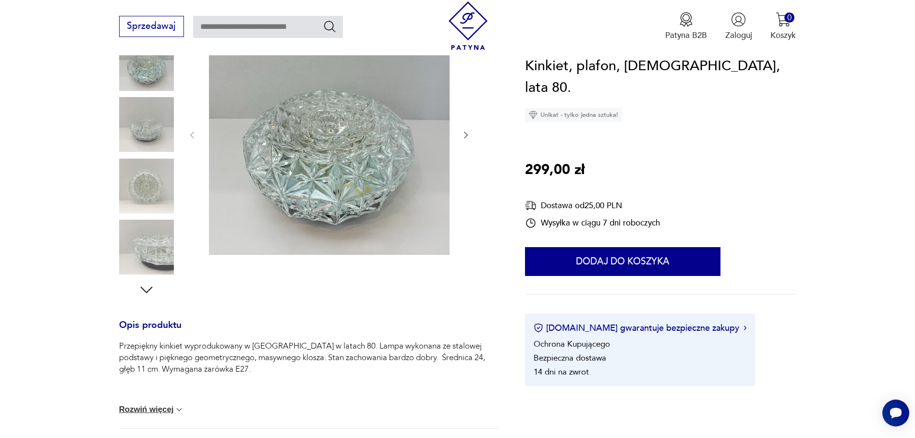
scroll to position [144, 0]
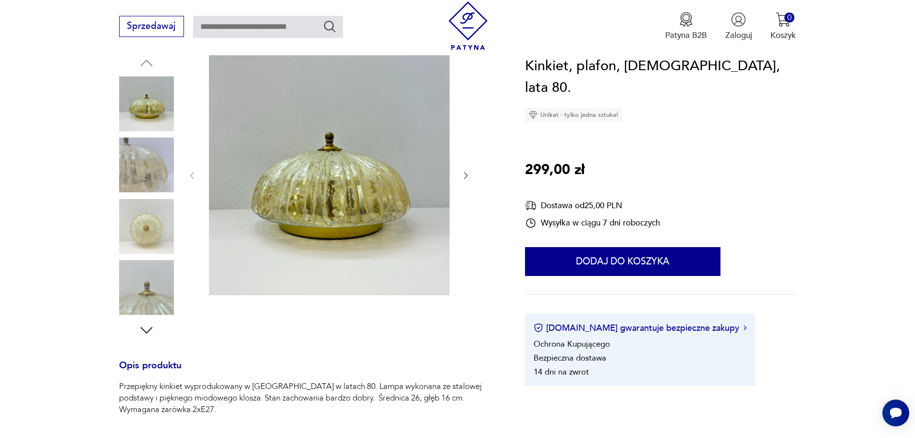
scroll to position [144, 0]
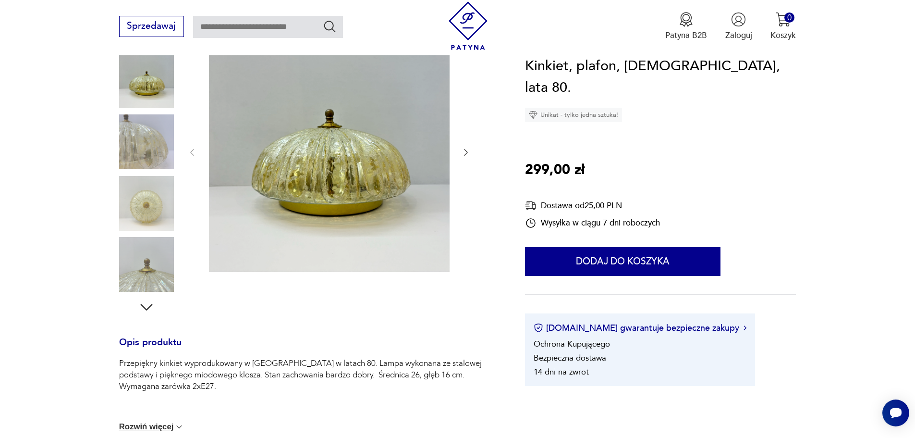
click at [467, 152] on icon "button" at bounding box center [466, 152] width 10 height 10
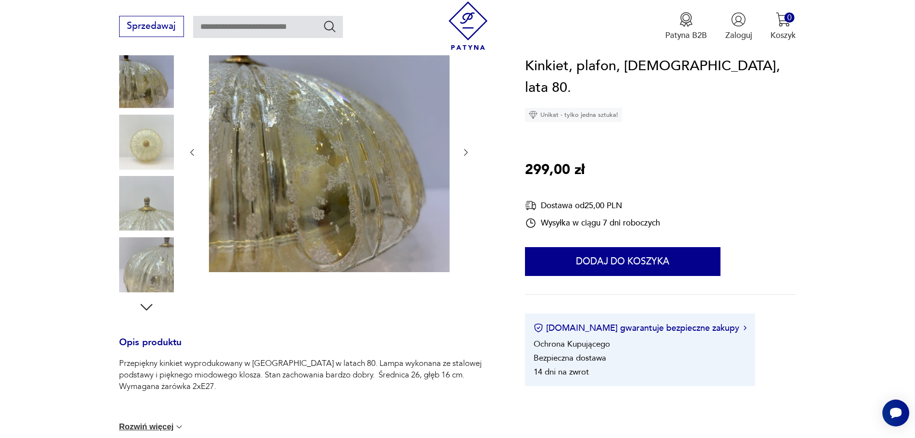
click at [467, 152] on icon "button" at bounding box center [466, 152] width 10 height 10
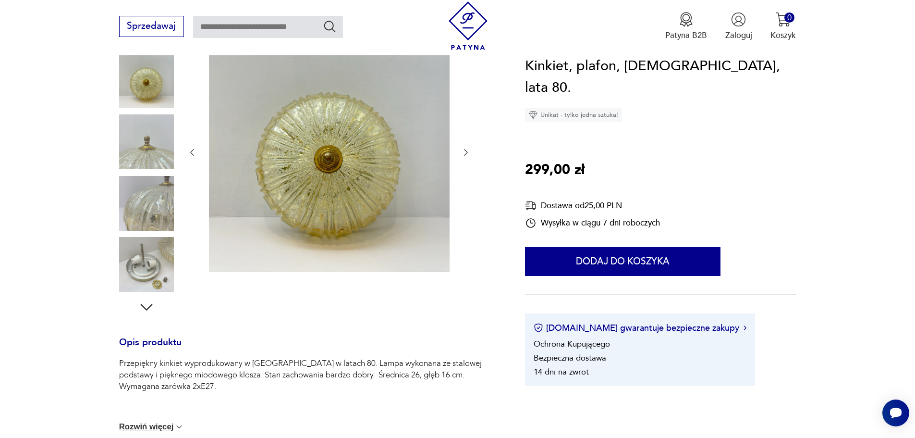
click at [467, 152] on icon "button" at bounding box center [466, 152] width 10 height 10
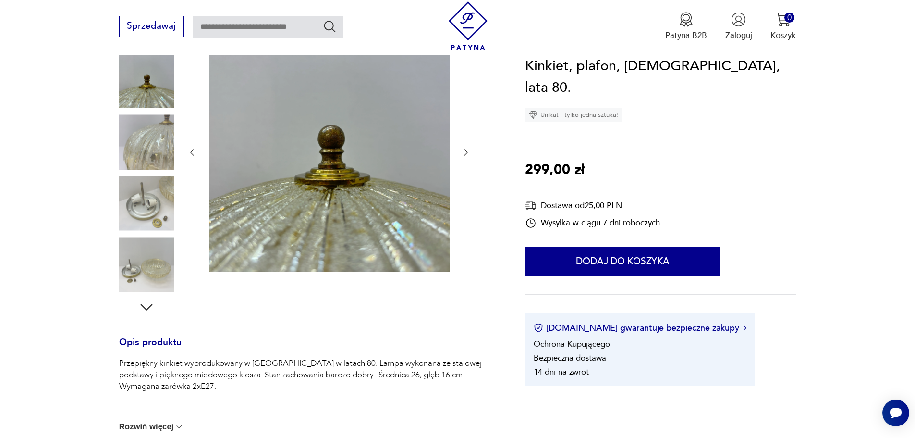
click at [467, 152] on icon "button" at bounding box center [466, 152] width 10 height 10
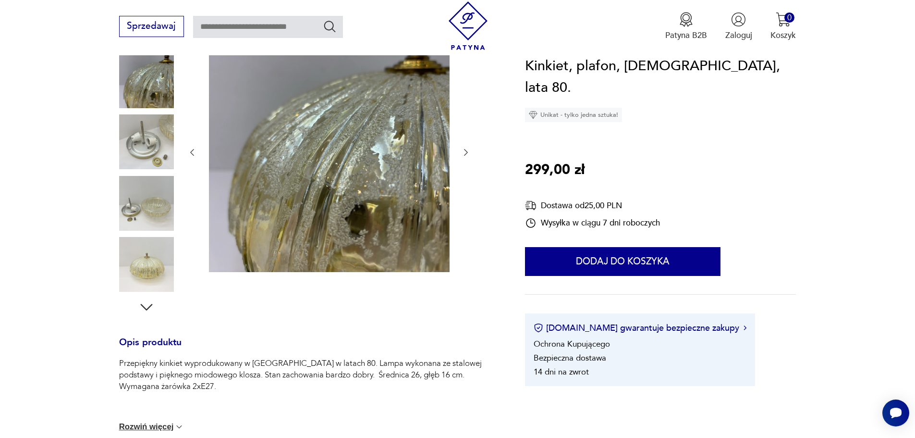
click at [467, 152] on icon "button" at bounding box center [466, 152] width 10 height 10
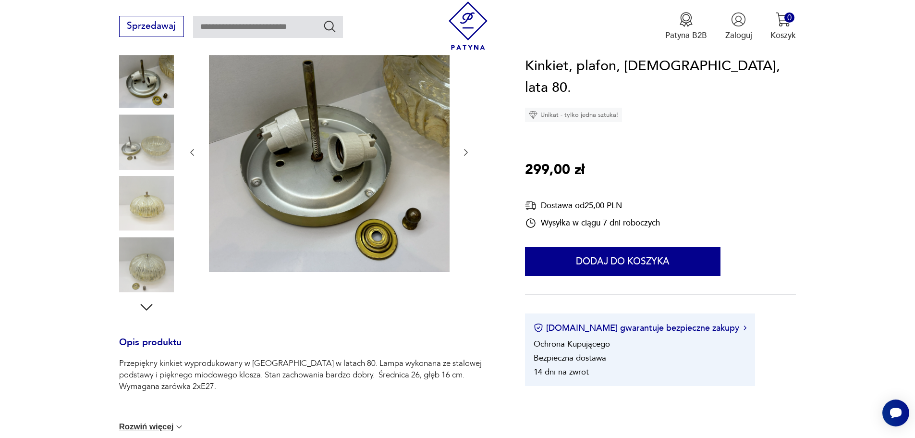
click at [467, 152] on icon "button" at bounding box center [466, 152] width 10 height 10
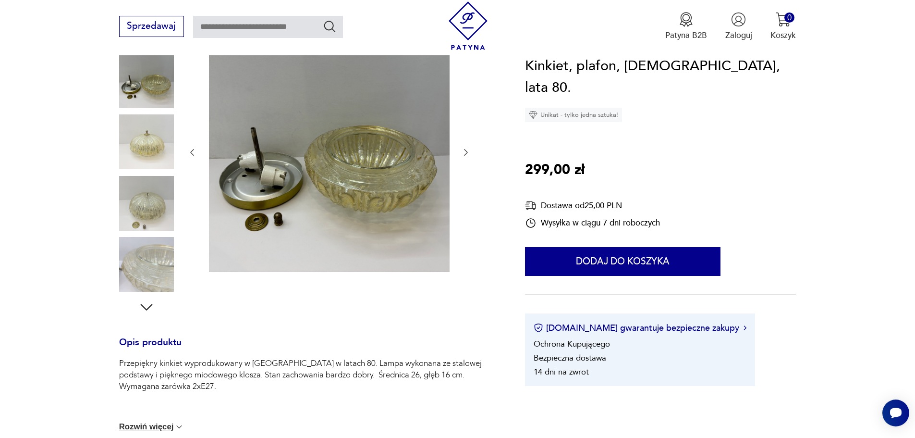
click at [467, 152] on icon "button" at bounding box center [466, 152] width 10 height 10
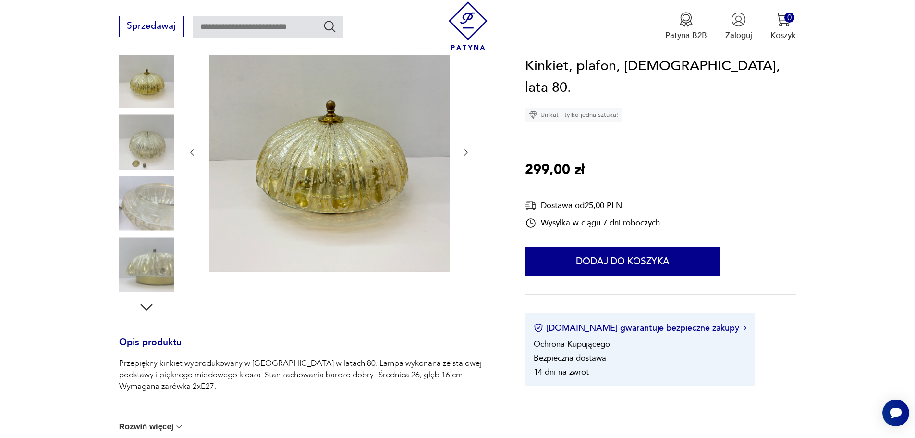
click at [467, 152] on icon "button" at bounding box center [466, 152] width 10 height 10
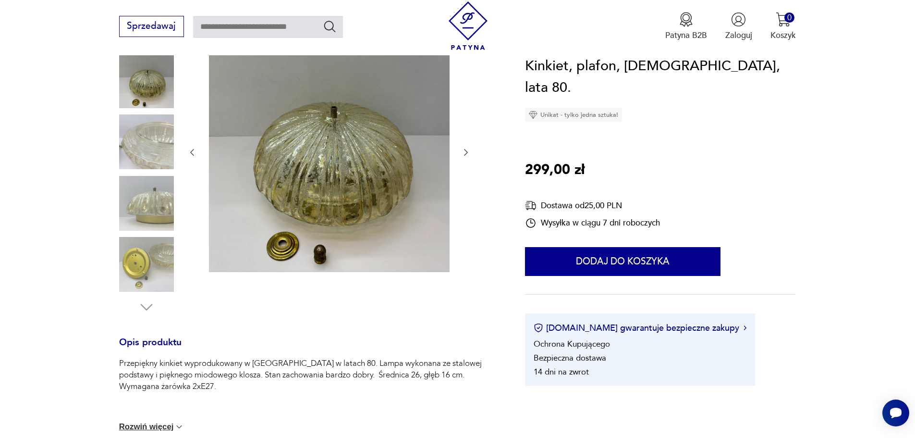
click at [467, 152] on icon "button" at bounding box center [466, 152] width 10 height 10
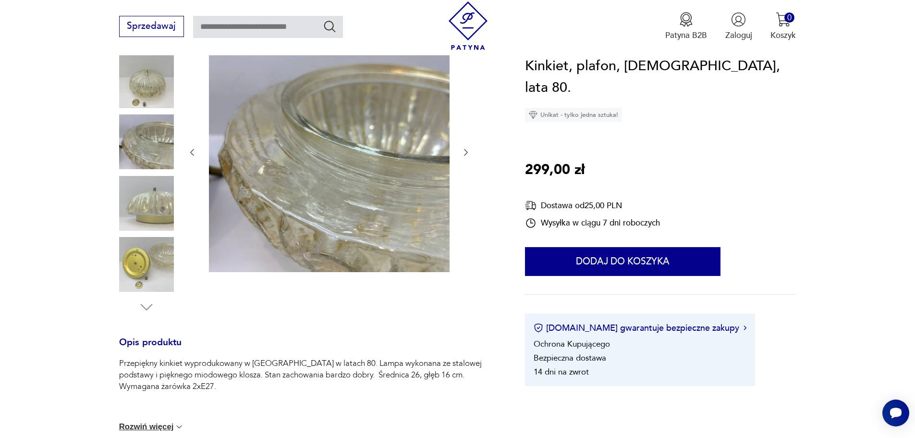
click at [467, 152] on icon "button" at bounding box center [466, 152] width 10 height 10
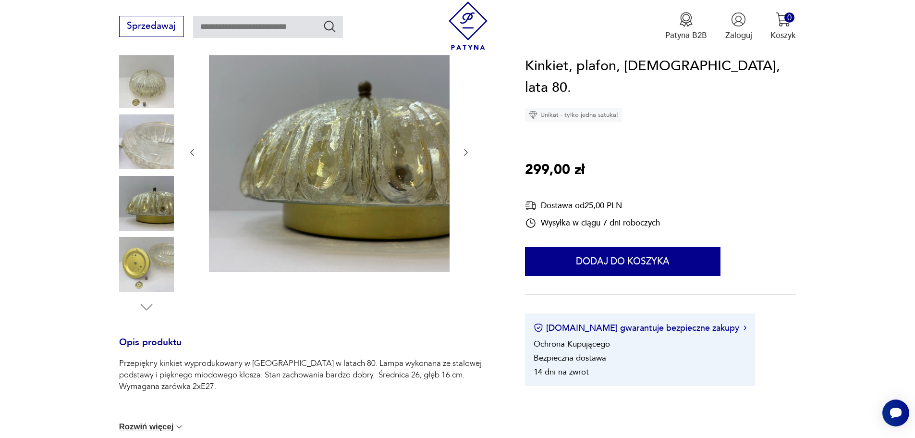
click at [467, 152] on icon "button" at bounding box center [466, 152] width 10 height 10
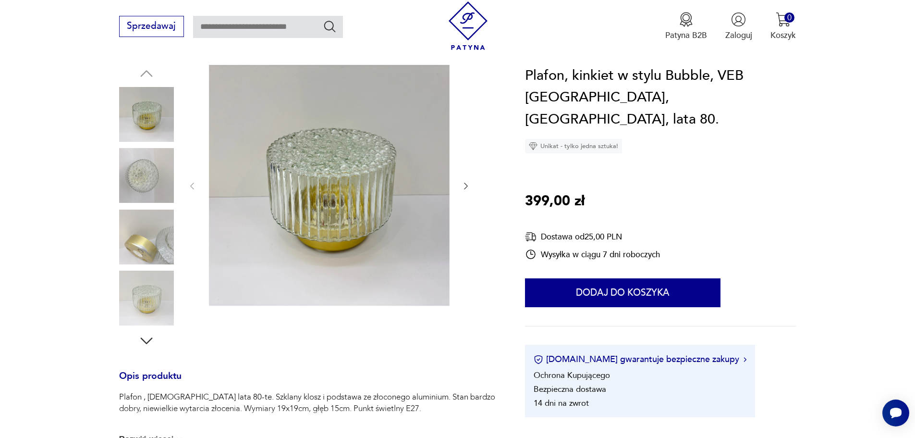
scroll to position [96, 0]
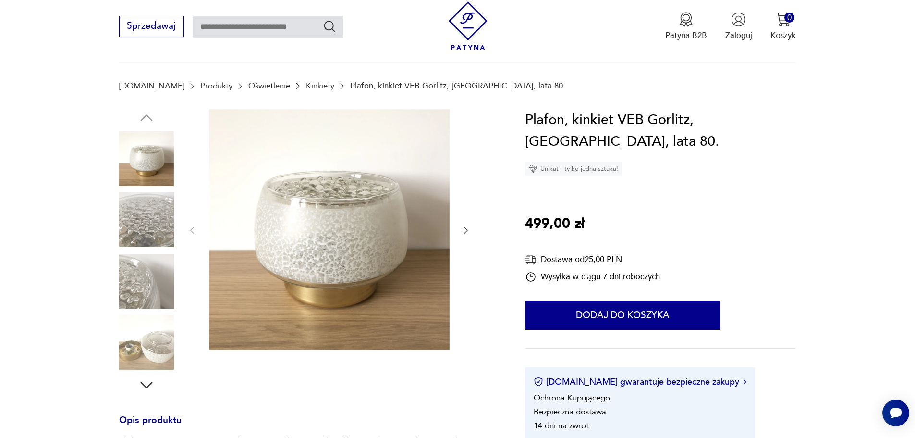
scroll to position [144, 0]
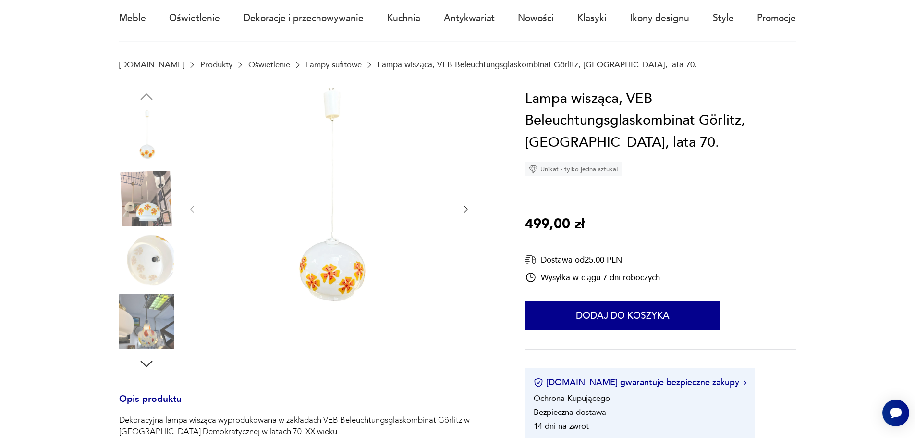
scroll to position [96, 0]
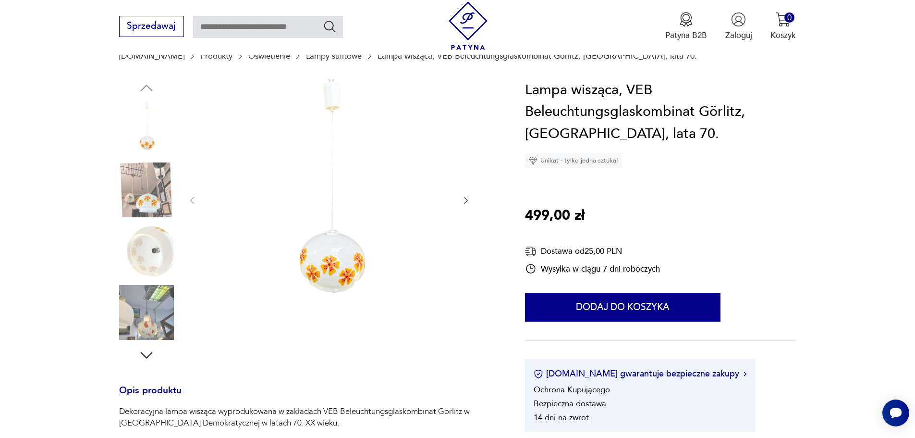
click at [464, 203] on icon "button" at bounding box center [466, 200] width 10 height 10
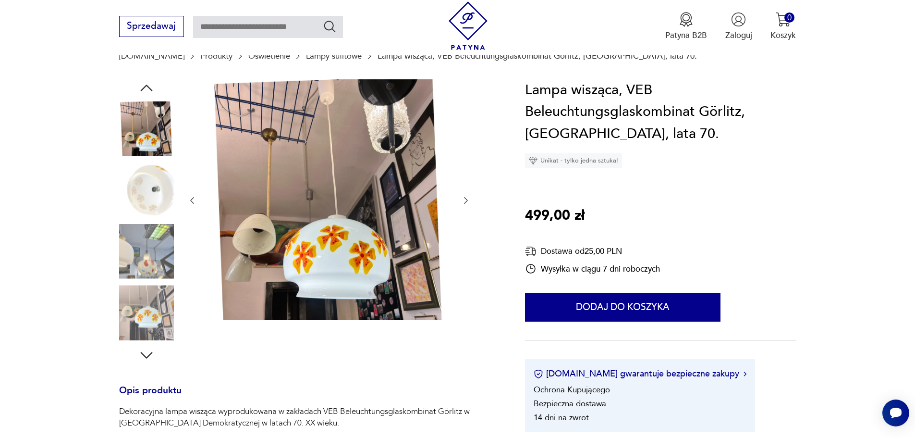
click at [464, 203] on icon "button" at bounding box center [466, 200] width 10 height 10
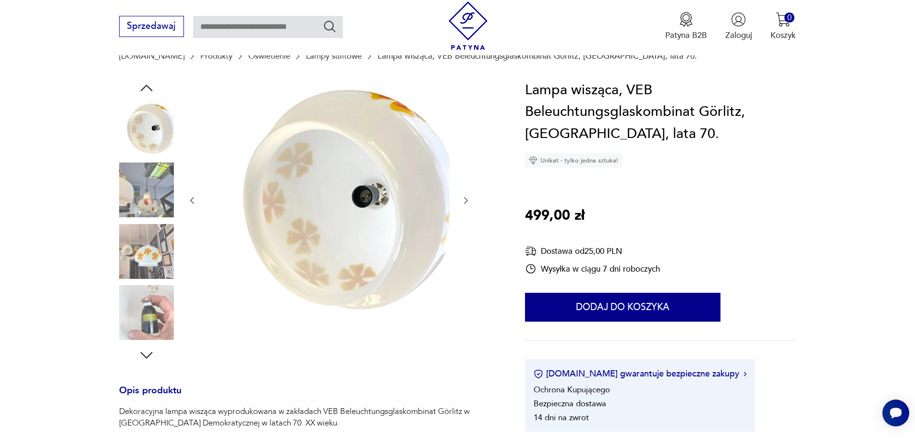
click at [464, 204] on icon "button" at bounding box center [466, 200] width 10 height 10
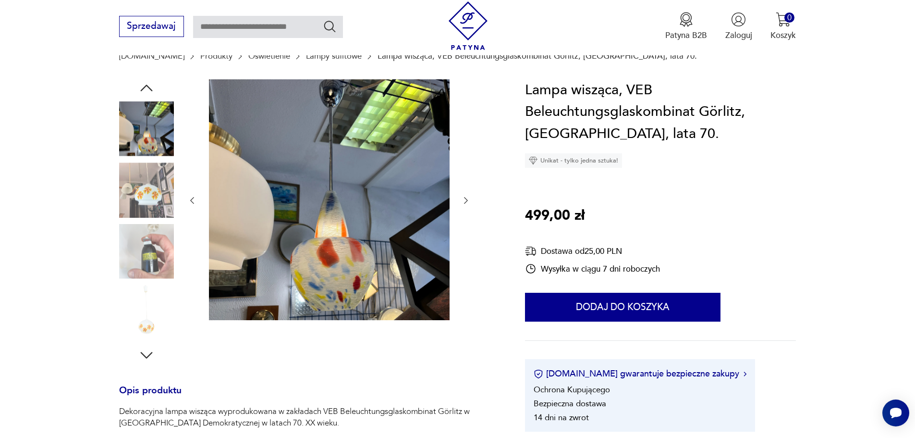
click at [464, 205] on icon "button" at bounding box center [466, 200] width 10 height 10
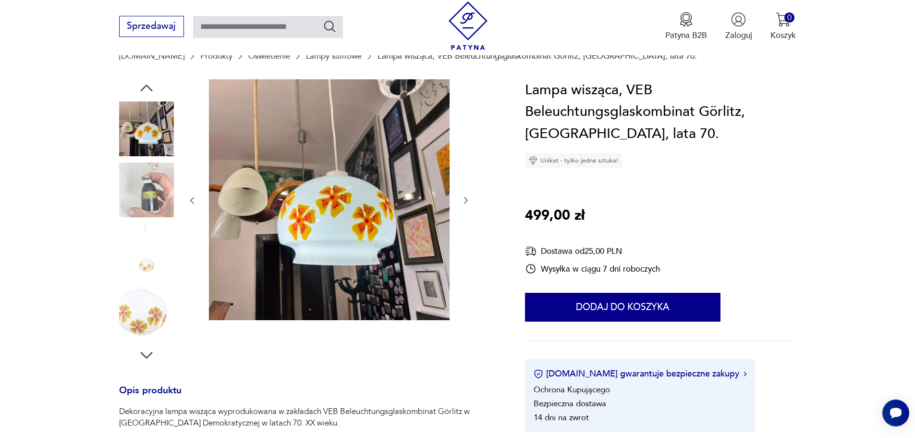
click at [464, 205] on icon "button" at bounding box center [466, 200] width 10 height 10
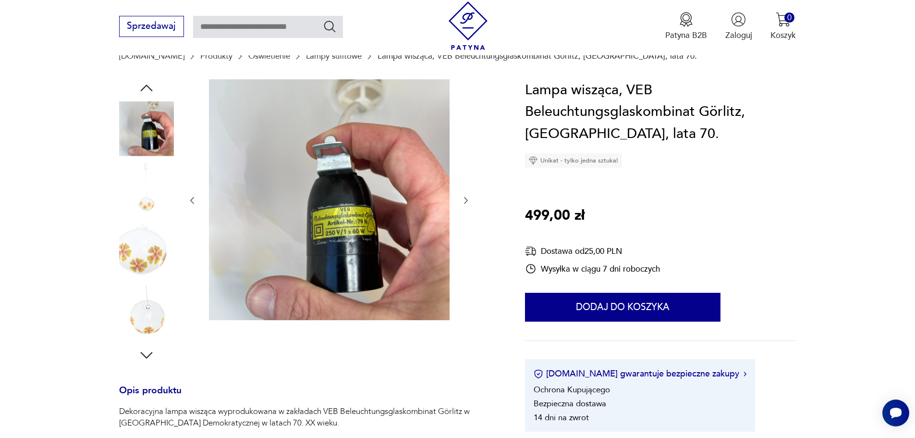
click at [464, 205] on icon "button" at bounding box center [466, 200] width 10 height 10
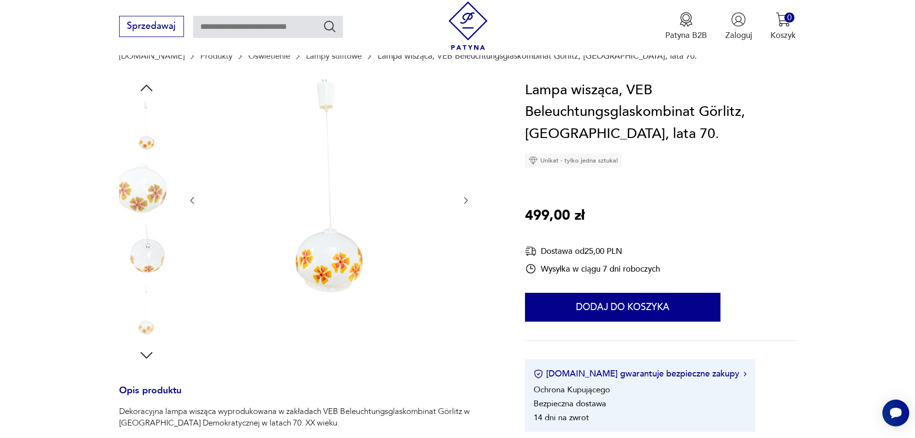
click at [464, 205] on icon "button" at bounding box center [466, 200] width 10 height 10
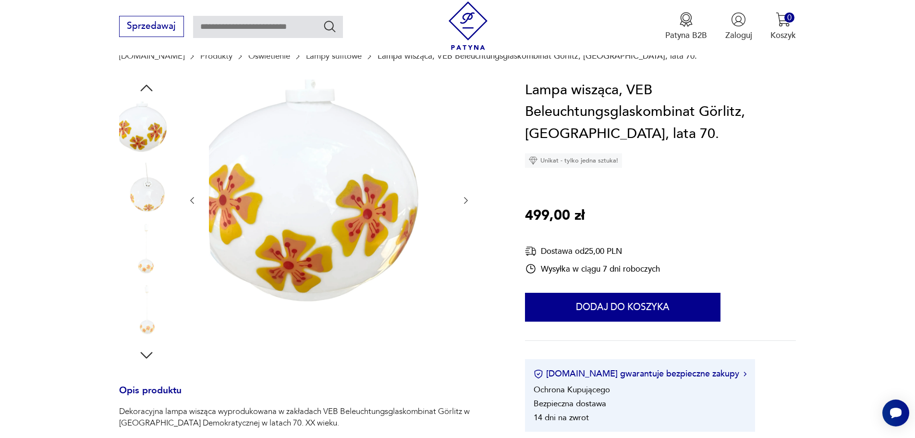
click at [464, 205] on icon "button" at bounding box center [466, 200] width 10 height 10
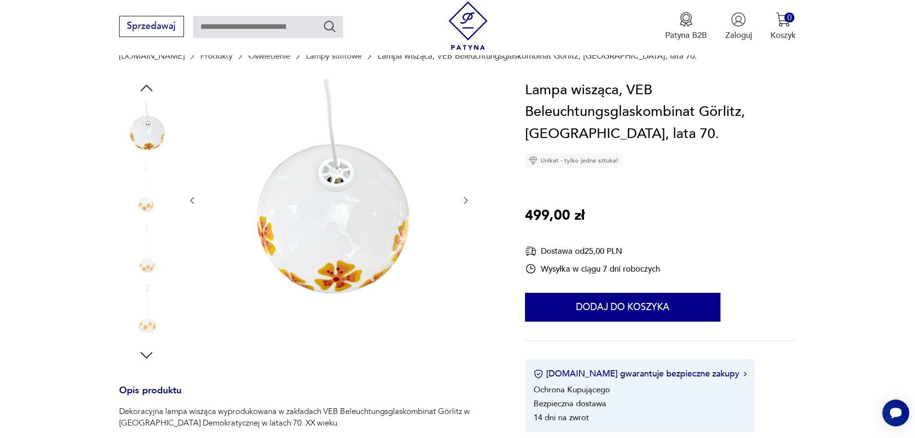
click at [464, 205] on icon "button" at bounding box center [466, 200] width 10 height 10
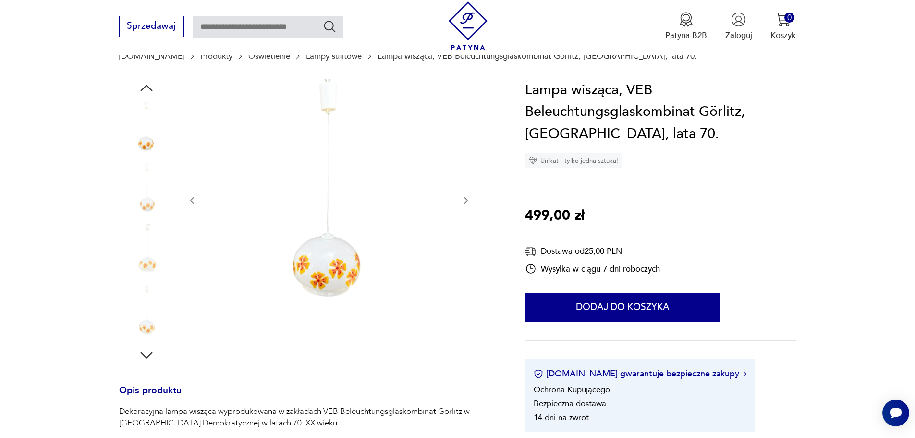
click at [464, 205] on icon "button" at bounding box center [466, 200] width 10 height 10
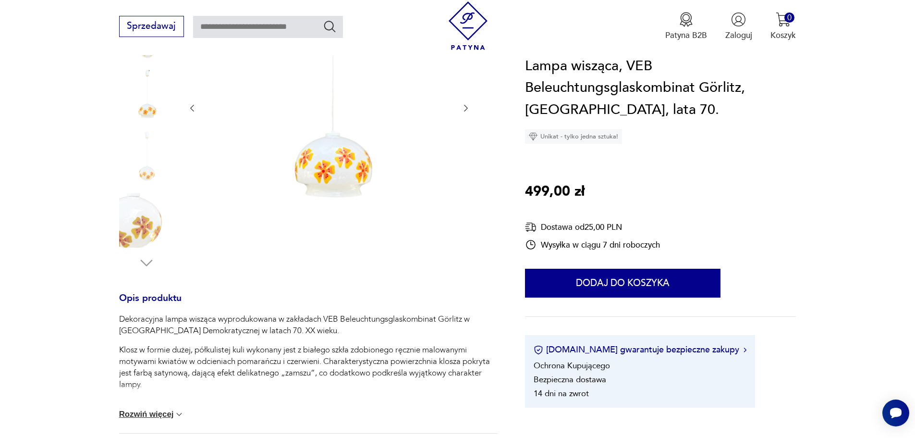
scroll to position [384, 0]
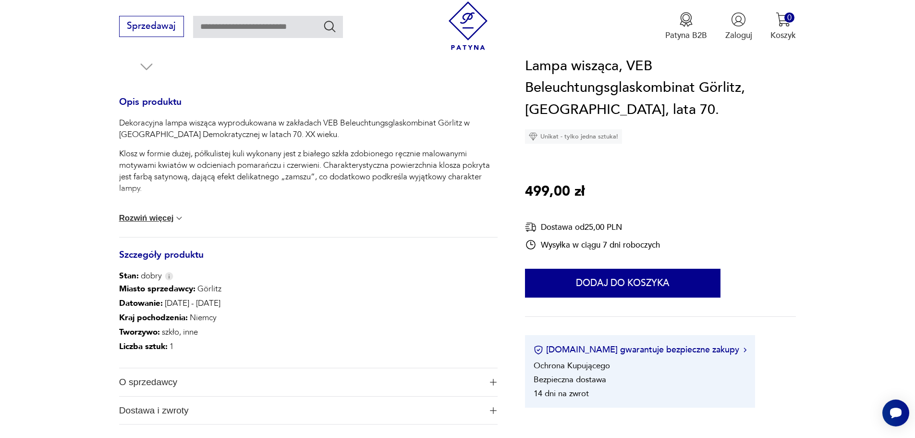
click at [176, 218] on img at bounding box center [179, 218] width 10 height 10
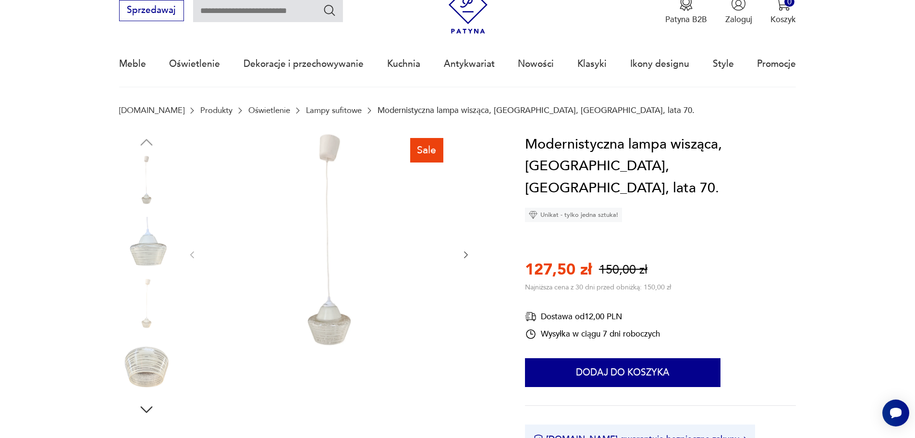
scroll to position [96, 0]
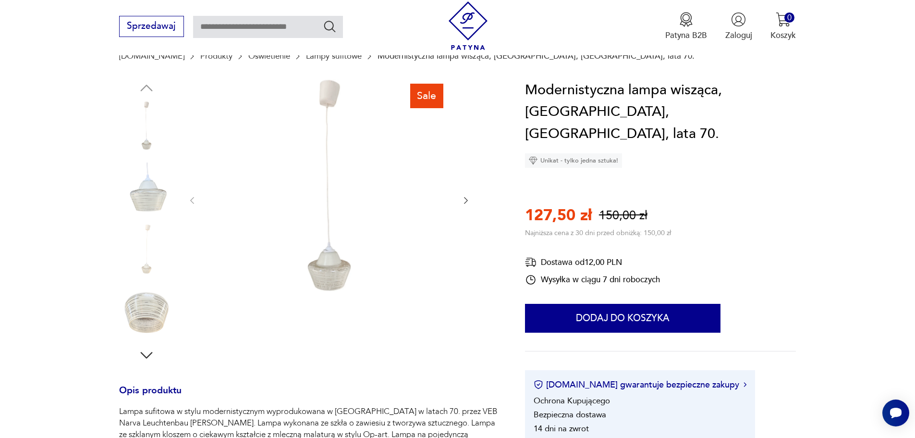
click at [465, 200] on icon "button" at bounding box center [466, 200] width 10 height 10
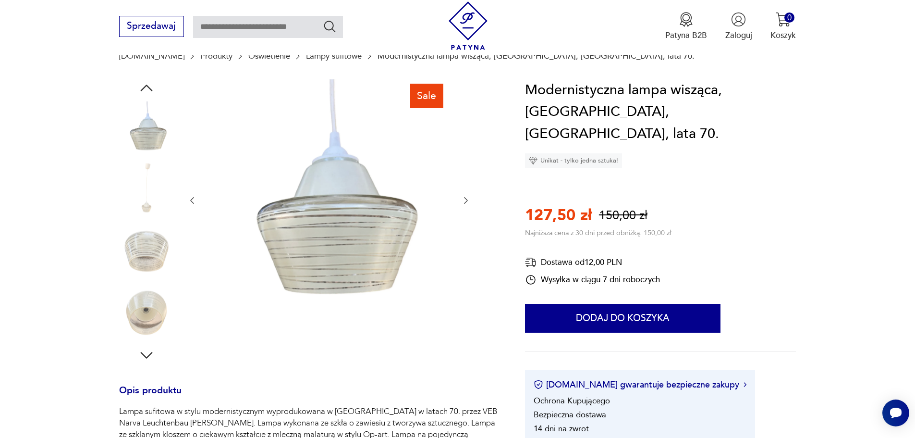
click at [465, 200] on icon "button" at bounding box center [466, 200] width 10 height 10
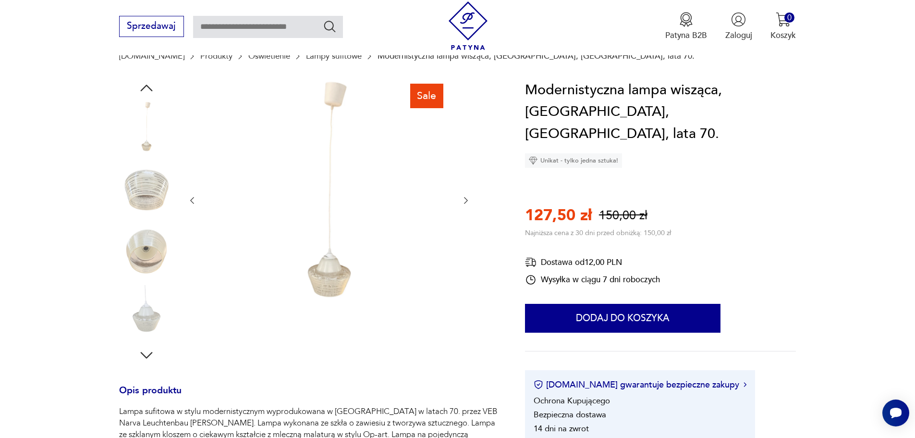
click at [465, 200] on icon "button" at bounding box center [466, 200] width 10 height 10
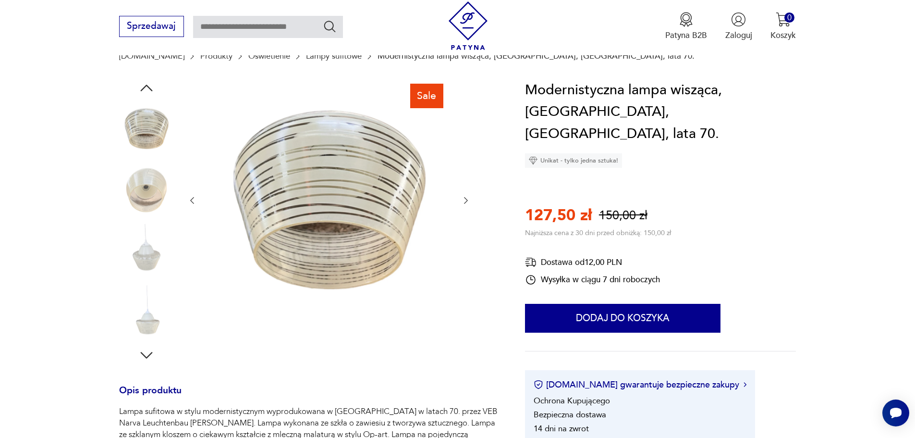
click at [465, 200] on icon "button" at bounding box center [466, 200] width 10 height 10
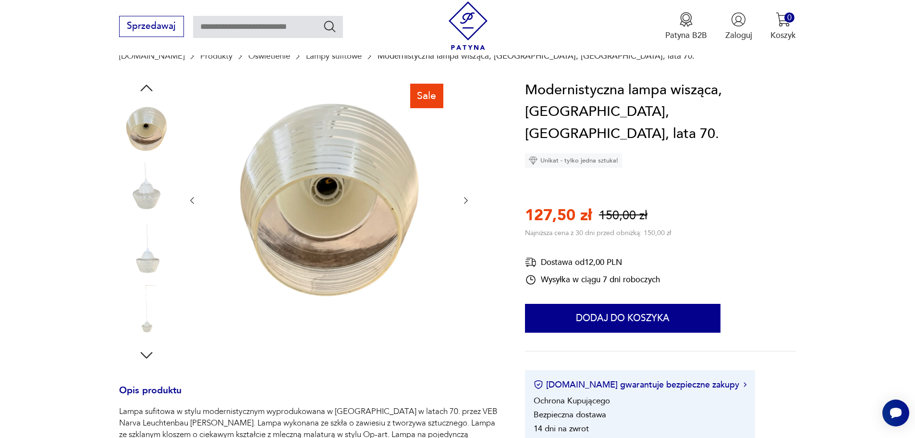
click at [465, 199] on icon "button" at bounding box center [466, 200] width 10 height 10
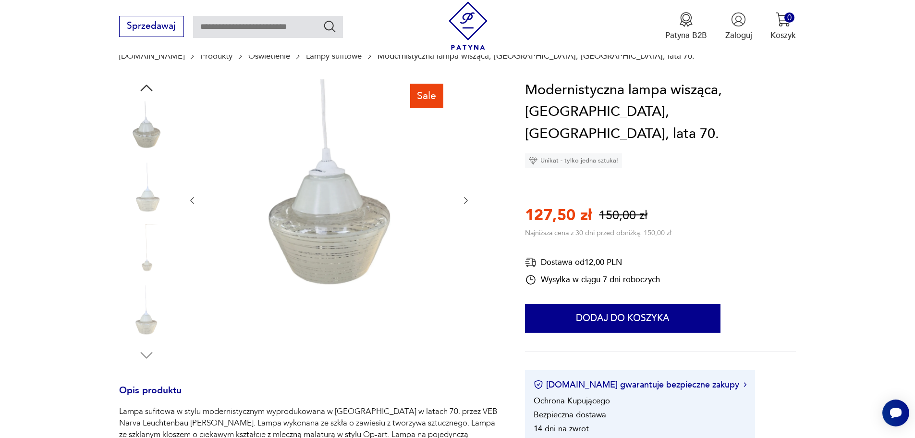
click at [465, 199] on icon "button" at bounding box center [466, 200] width 10 height 10
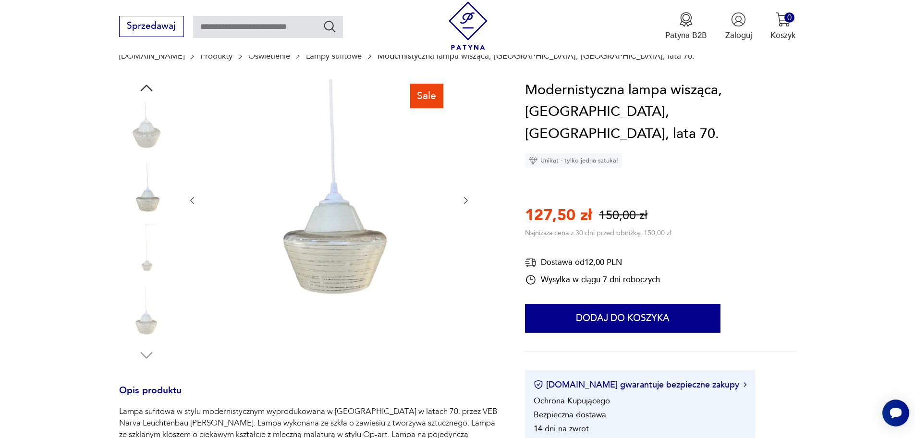
click at [465, 199] on icon "button" at bounding box center [466, 200] width 10 height 10
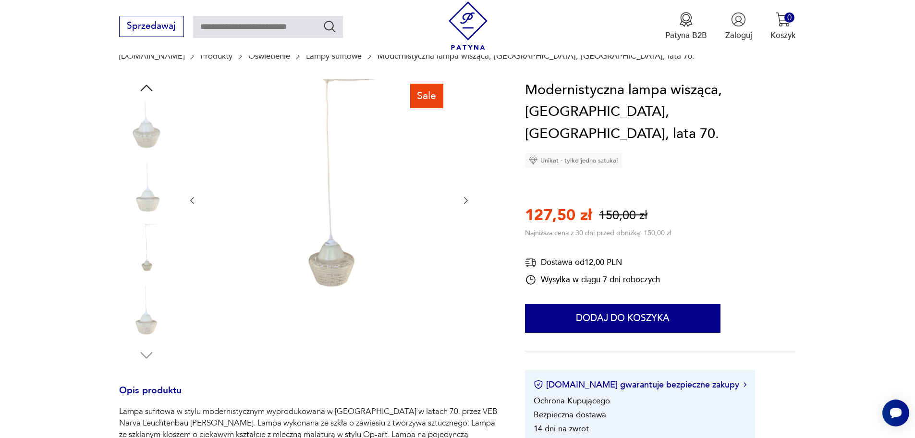
click at [464, 199] on icon "button" at bounding box center [466, 200] width 10 height 10
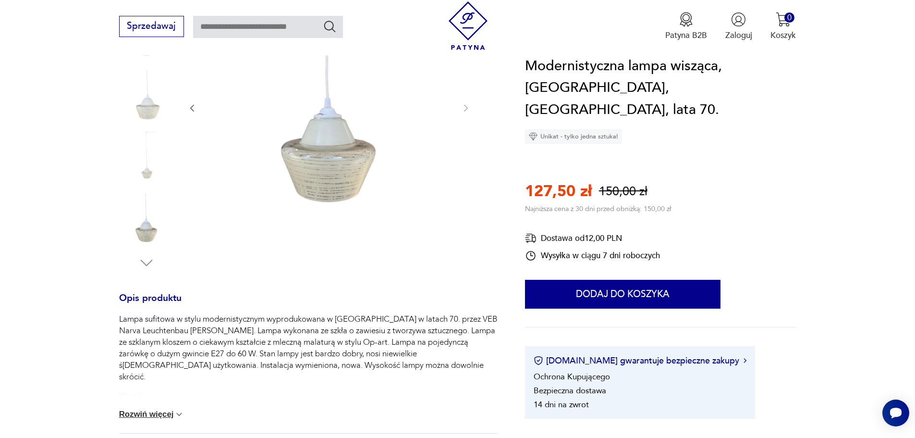
scroll to position [288, 0]
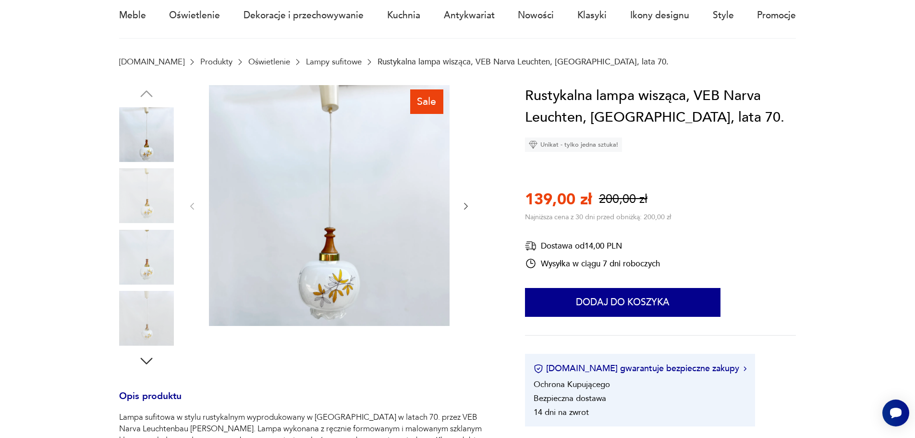
scroll to position [96, 0]
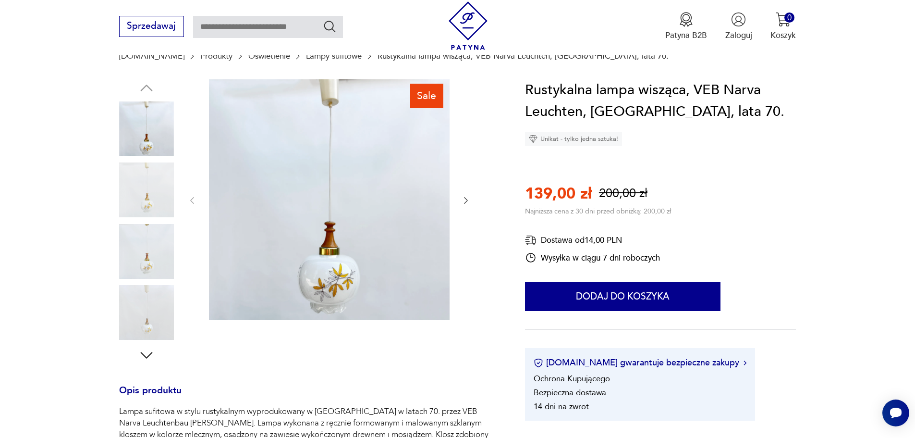
click at [464, 201] on icon "button" at bounding box center [466, 200] width 10 height 10
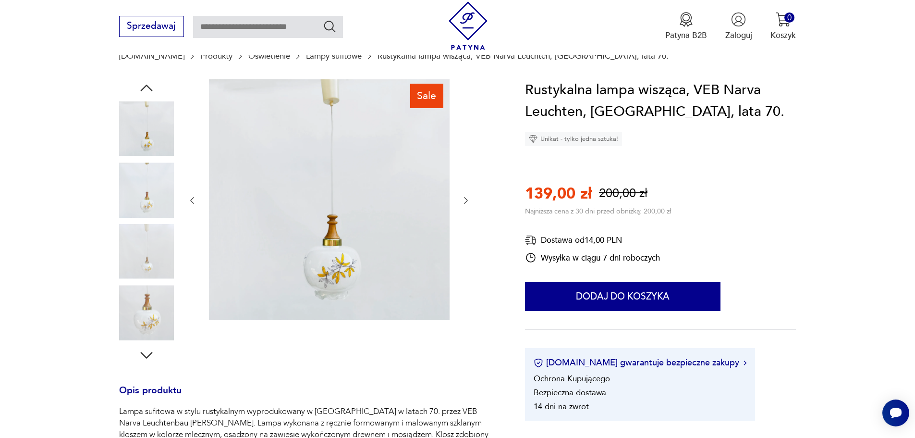
click at [464, 201] on icon "button" at bounding box center [466, 200] width 10 height 10
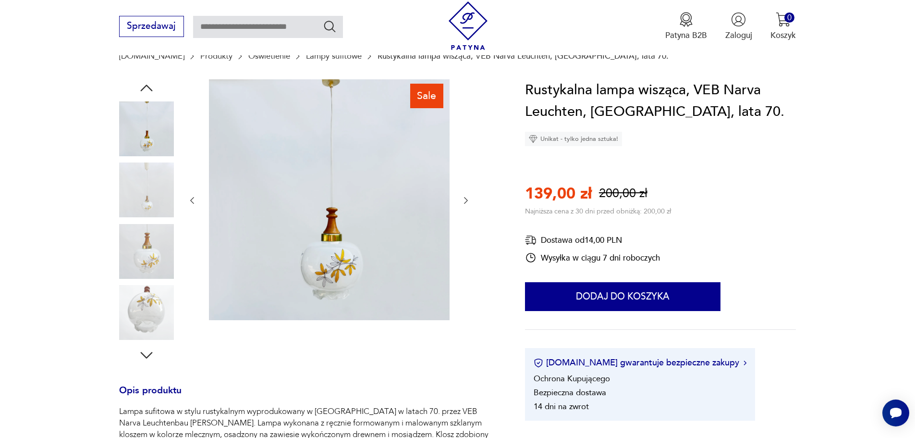
click at [464, 201] on icon "button" at bounding box center [466, 200] width 10 height 10
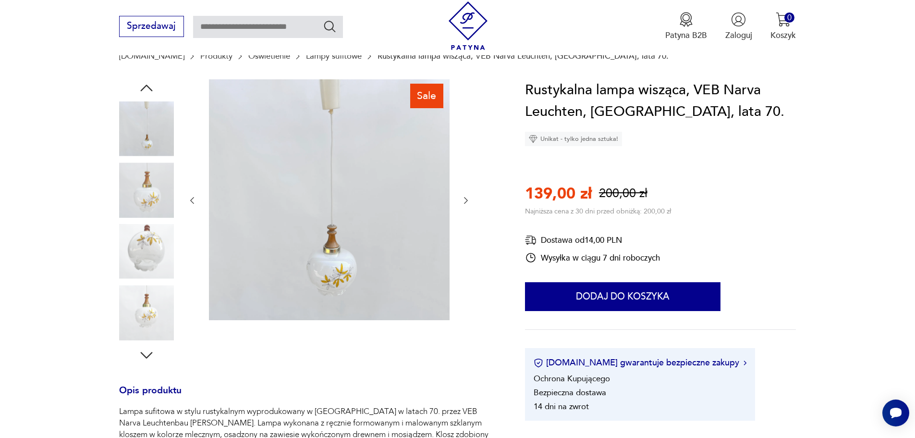
click at [464, 201] on icon "button" at bounding box center [466, 200] width 10 height 10
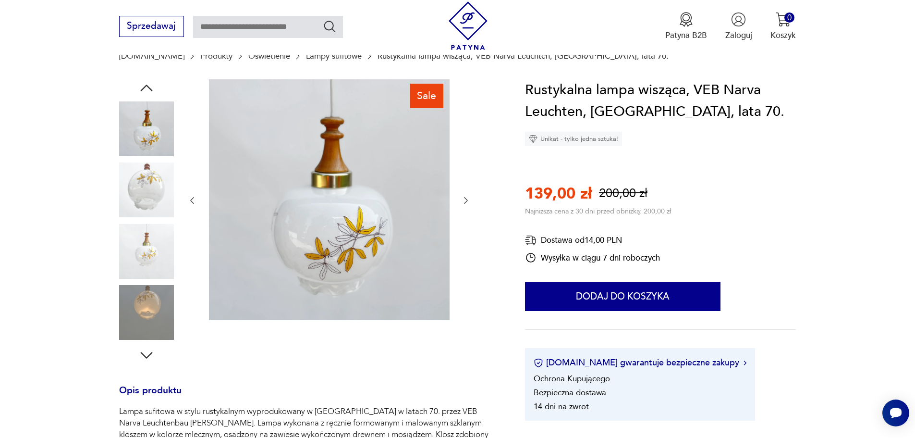
click at [464, 201] on icon "button" at bounding box center [466, 200] width 10 height 10
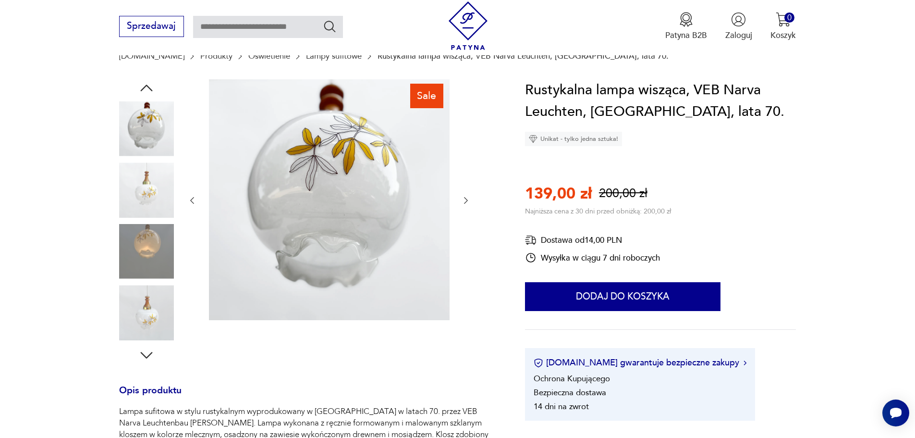
click at [464, 201] on icon "button" at bounding box center [466, 200] width 10 height 10
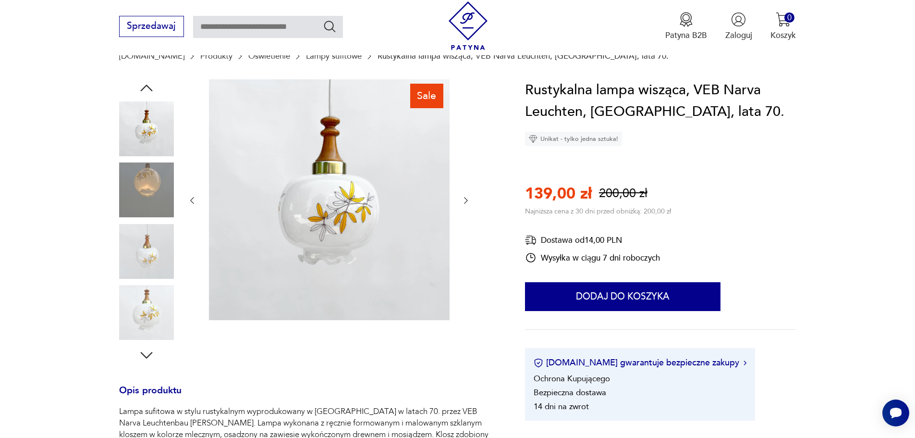
click at [464, 201] on icon "button" at bounding box center [466, 200] width 10 height 10
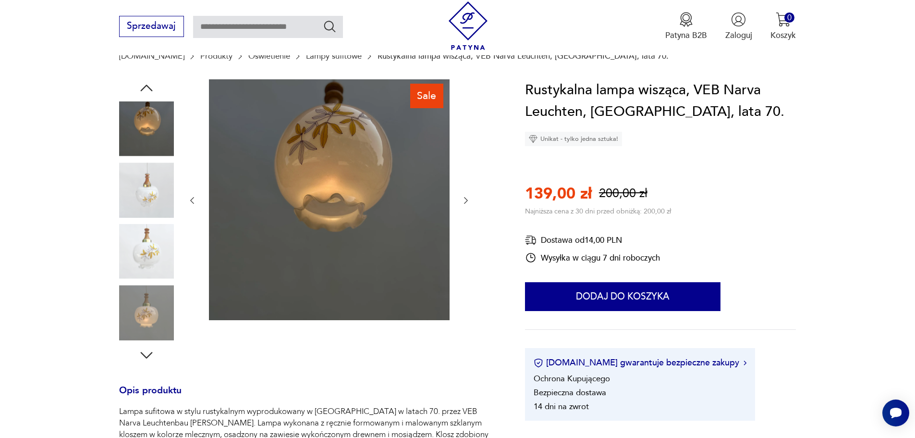
click at [464, 202] on icon "button" at bounding box center [466, 200] width 10 height 10
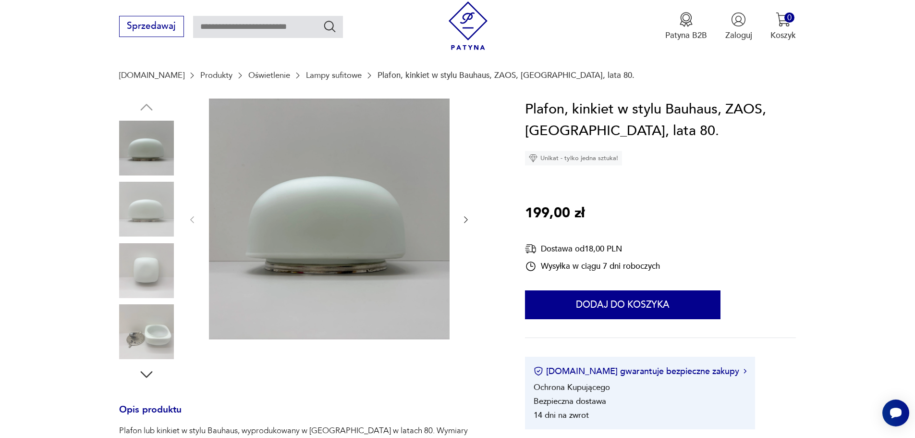
scroll to position [192, 0]
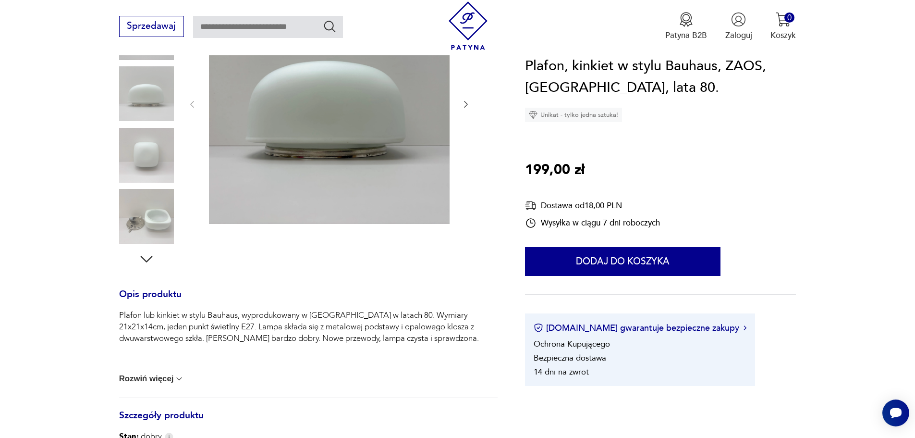
drag, startPoint x: 160, startPoint y: 379, endPoint x: 279, endPoint y: 386, distance: 118.8
click at [162, 379] on button "Rozwiń więcej" at bounding box center [151, 379] width 65 height 10
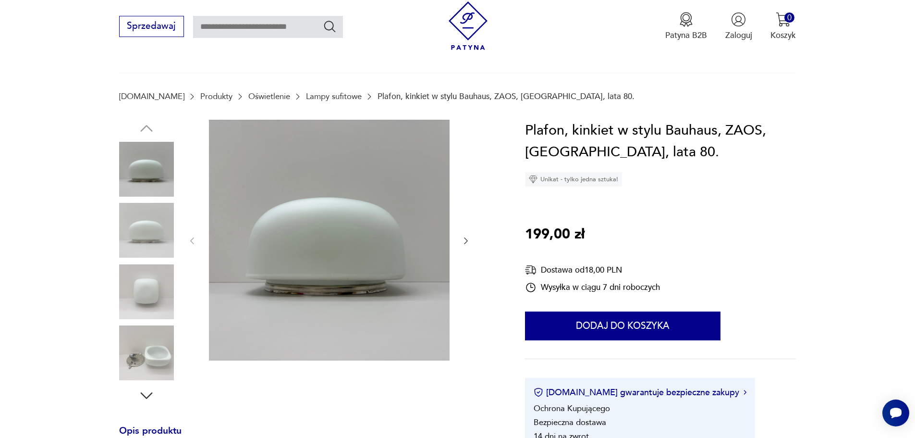
scroll to position [48, 0]
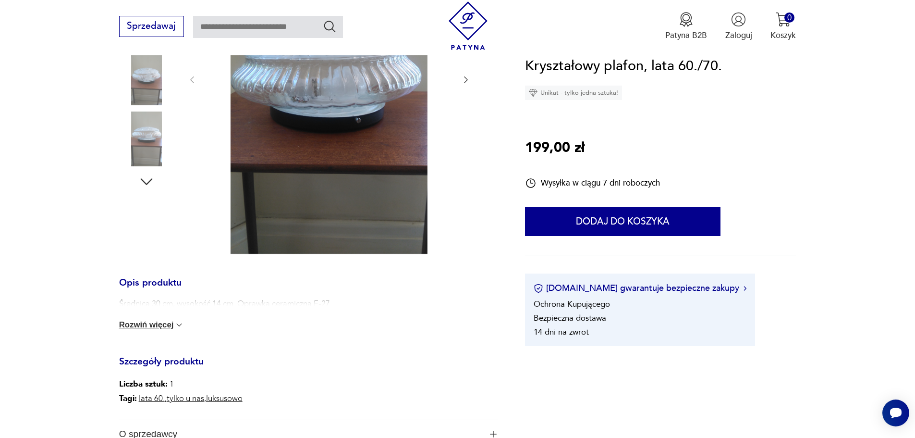
scroll to position [288, 0]
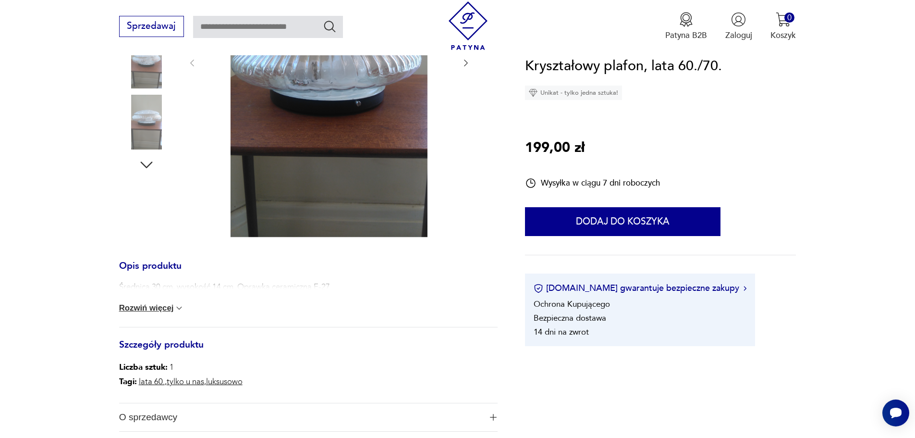
click at [152, 308] on button "Rozwiń więcej" at bounding box center [151, 308] width 65 height 10
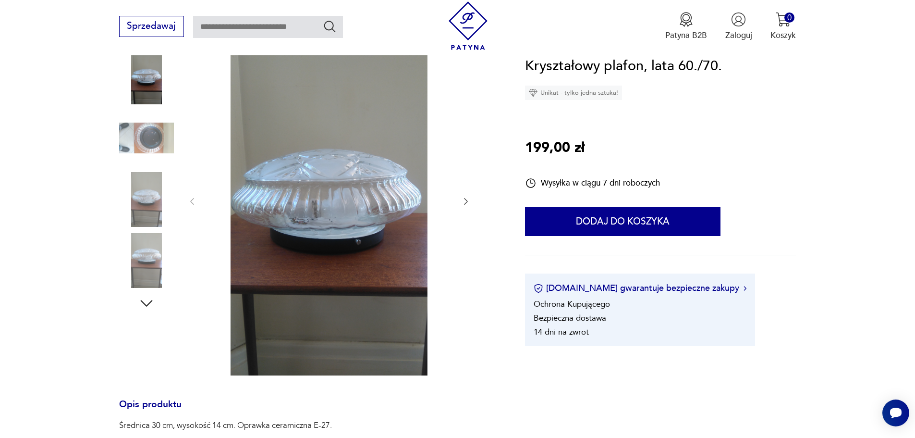
scroll to position [144, 0]
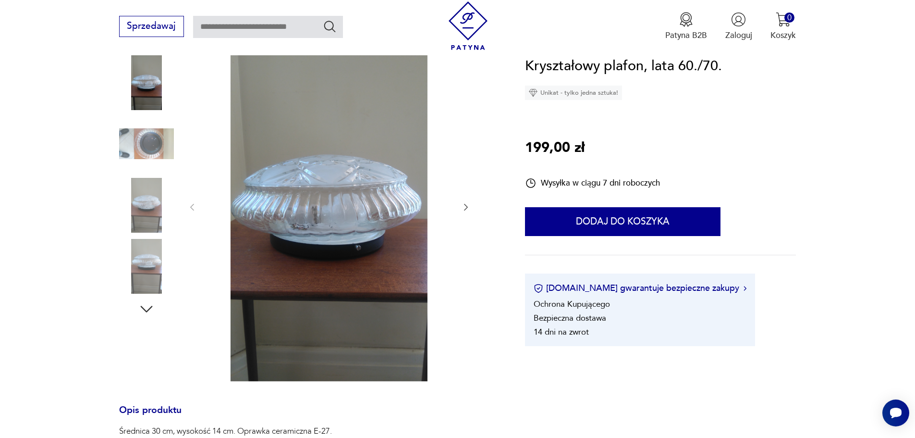
click at [466, 207] on icon "button" at bounding box center [466, 207] width 10 height 10
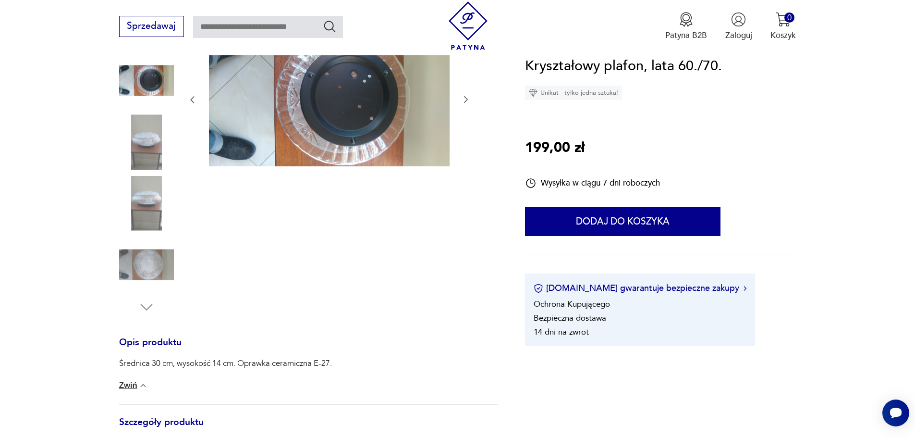
click at [466, 207] on div at bounding box center [328, 173] width 283 height 284
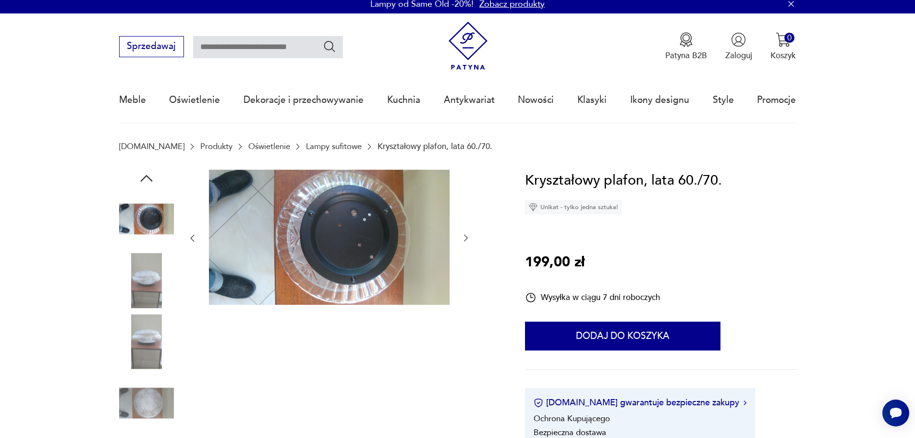
scroll to position [0, 0]
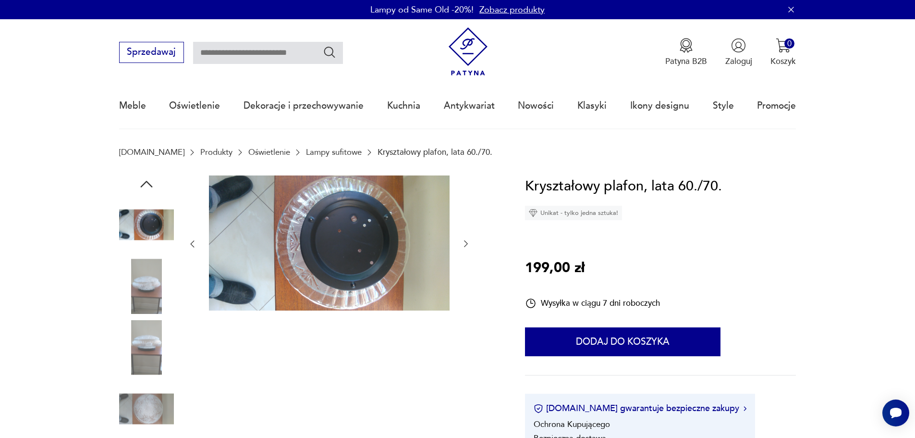
click at [468, 242] on icon "button" at bounding box center [466, 244] width 10 height 10
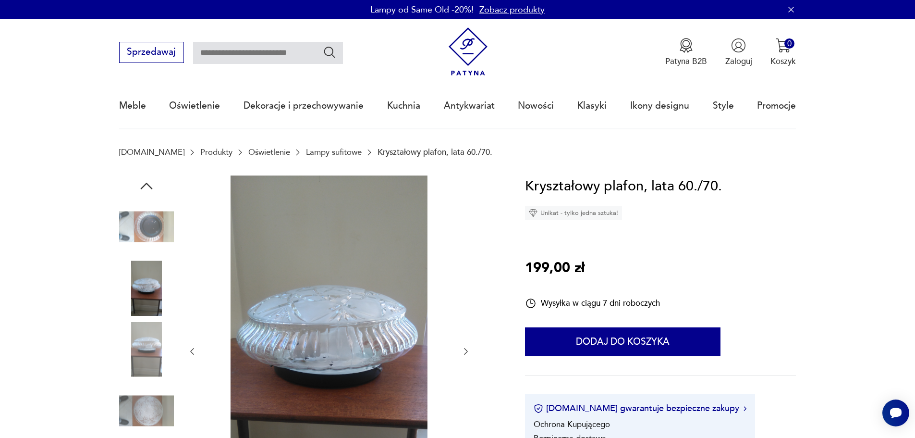
click at [466, 349] on icon "button" at bounding box center [466, 351] width 10 height 10
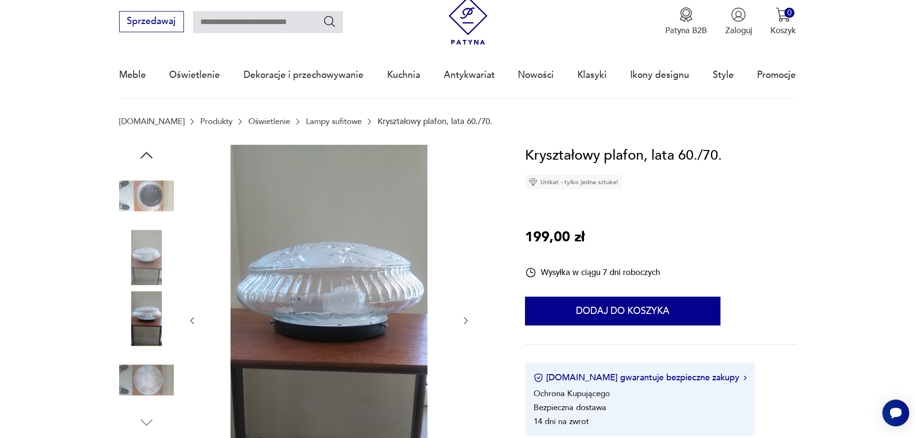
scroll to position [48, 0]
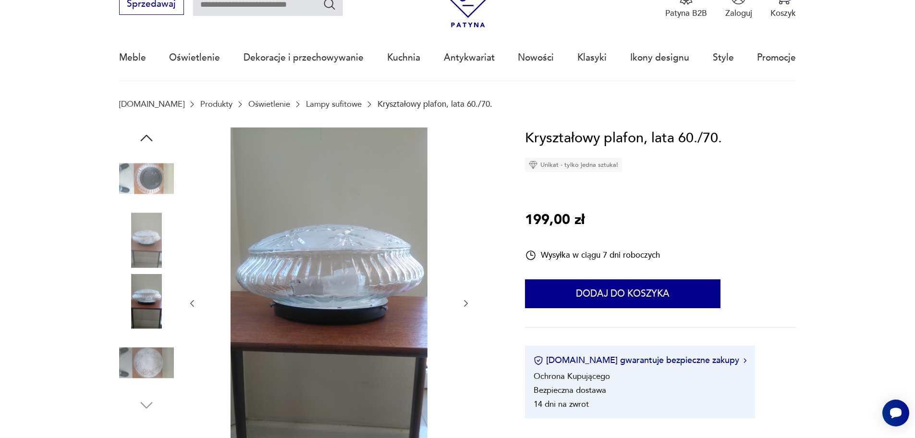
click at [463, 299] on icon "button" at bounding box center [466, 303] width 10 height 10
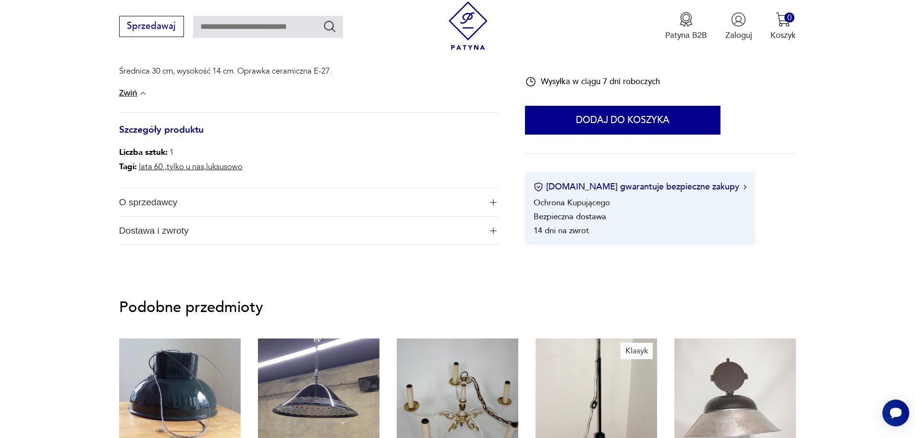
scroll to position [336, 0]
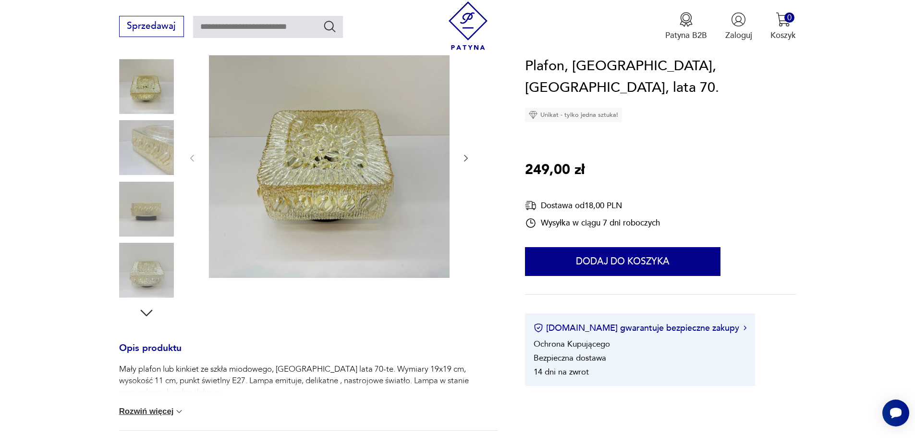
scroll to position [96, 0]
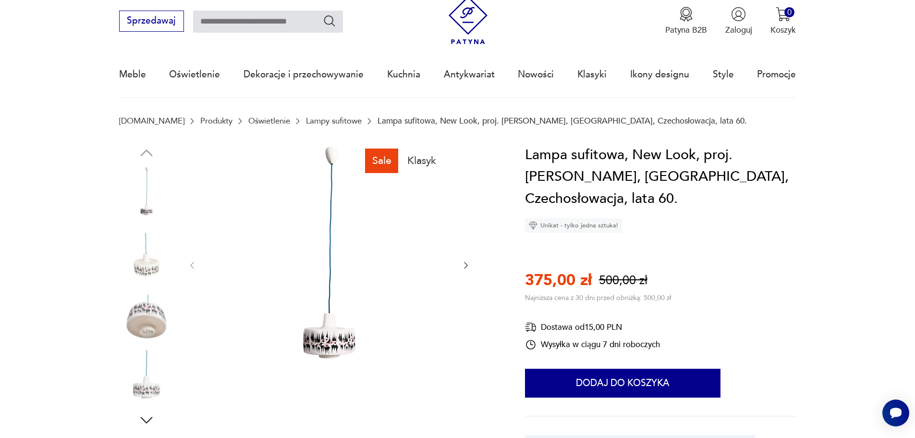
scroll to position [48, 0]
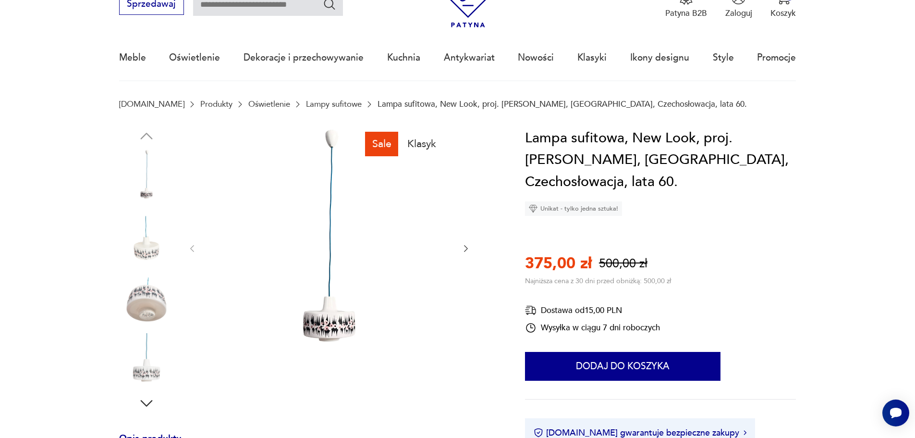
click at [350, 267] on img at bounding box center [329, 247] width 241 height 241
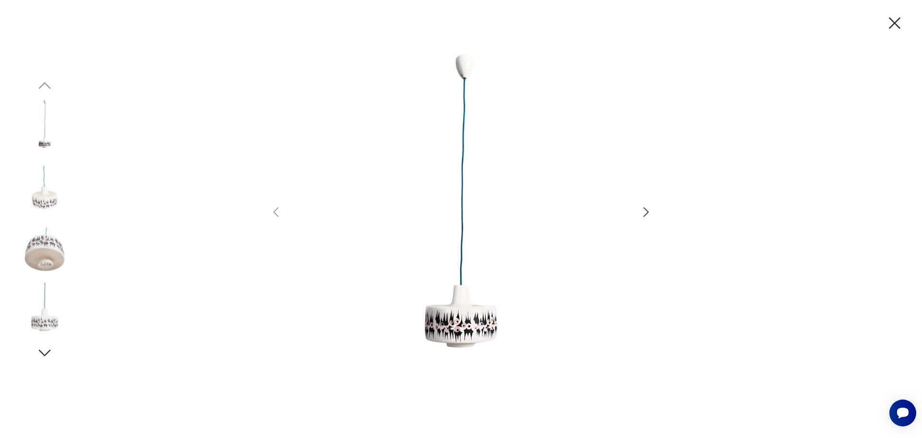
click at [643, 211] on icon "button" at bounding box center [646, 212] width 14 height 14
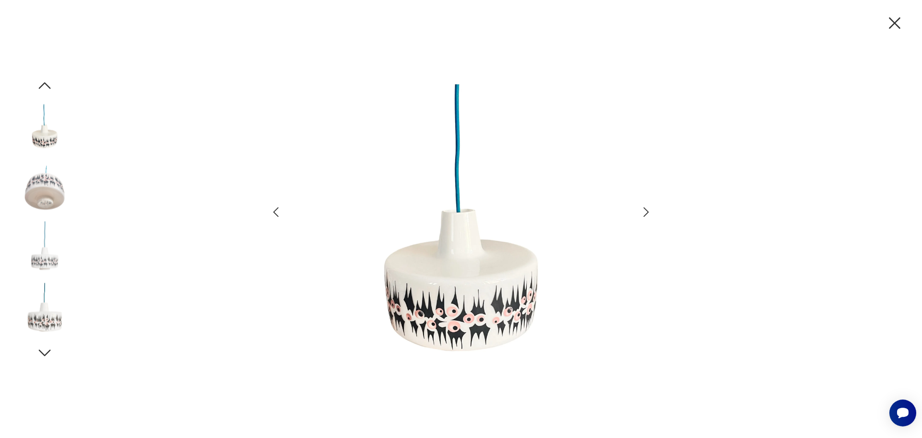
click at [643, 211] on icon "button" at bounding box center [646, 212] width 14 height 14
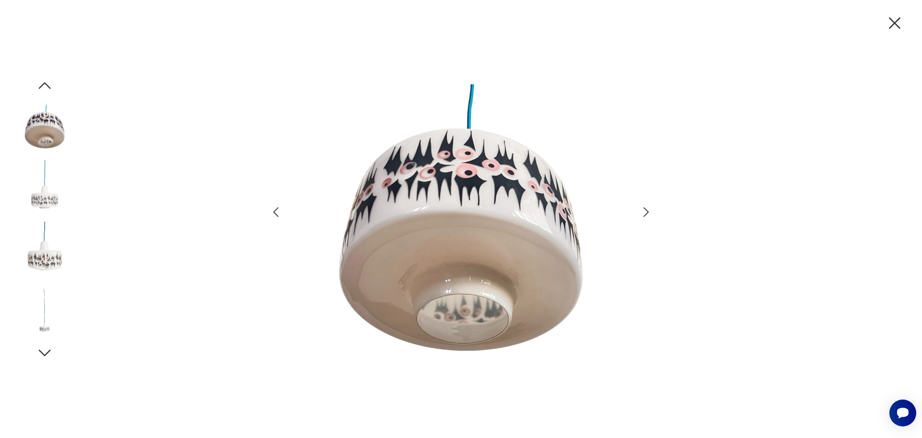
click at [643, 211] on icon "button" at bounding box center [646, 212] width 14 height 14
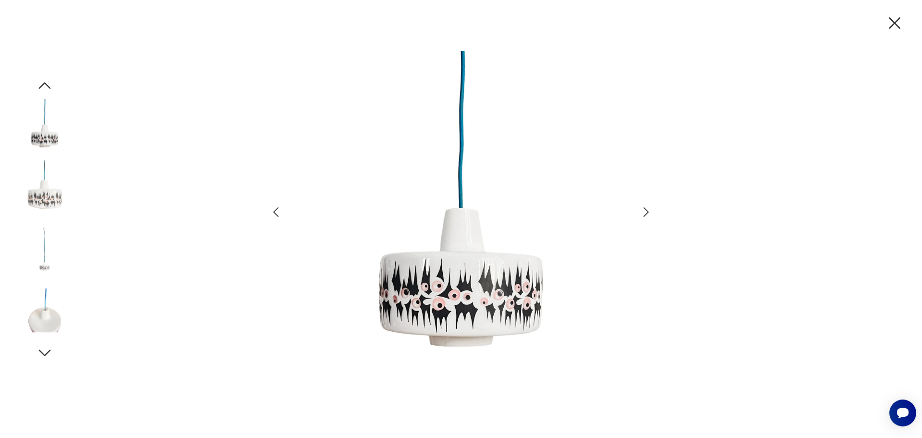
click at [643, 211] on icon "button" at bounding box center [646, 212] width 14 height 14
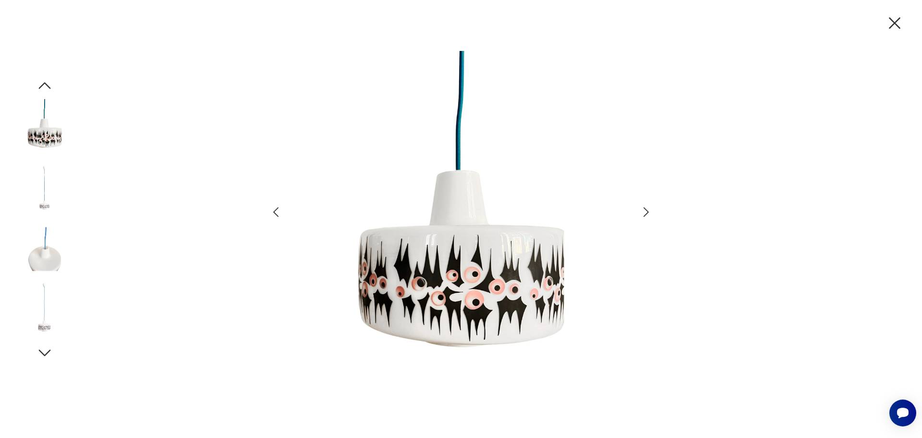
click at [643, 211] on icon "button" at bounding box center [646, 212] width 14 height 14
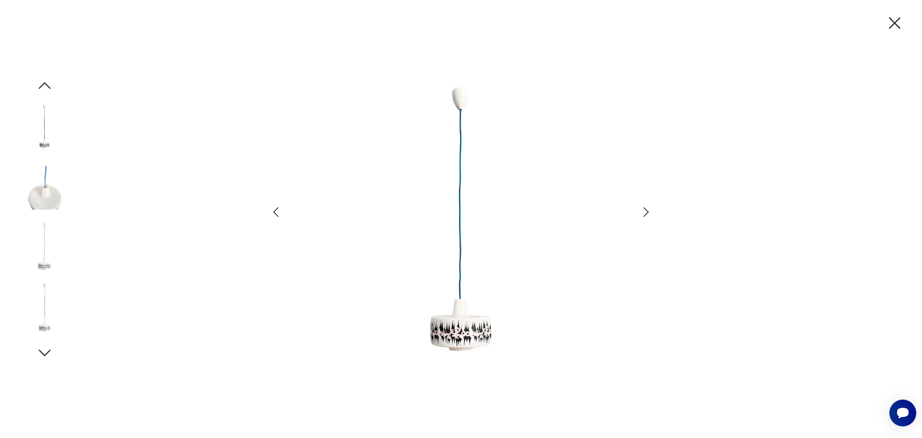
click at [643, 211] on icon "button" at bounding box center [646, 212] width 14 height 14
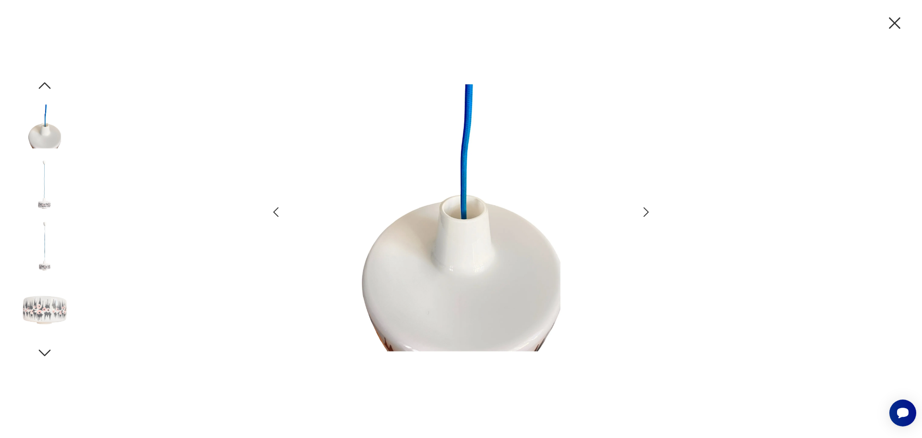
click at [643, 211] on icon "button" at bounding box center [646, 212] width 14 height 14
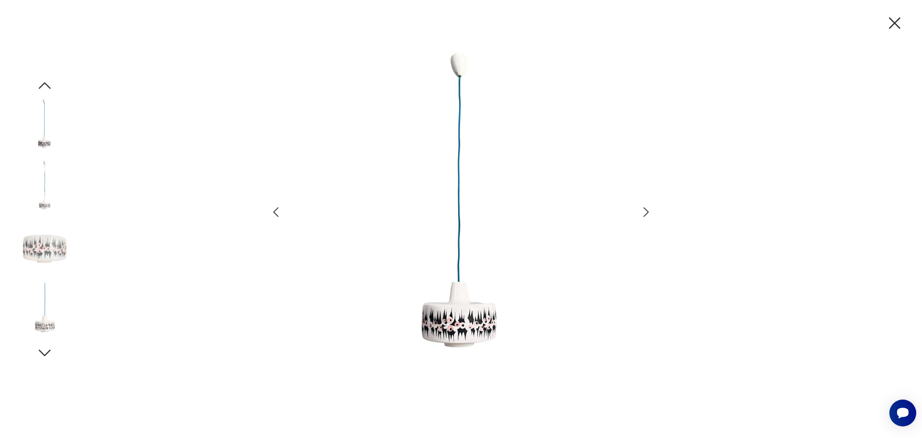
click at [643, 211] on icon "button" at bounding box center [646, 212] width 14 height 14
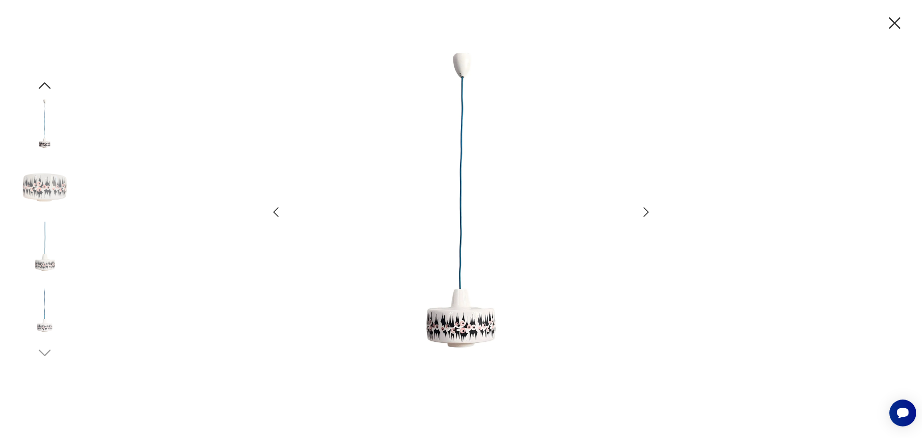
click at [643, 211] on icon "button" at bounding box center [646, 212] width 14 height 14
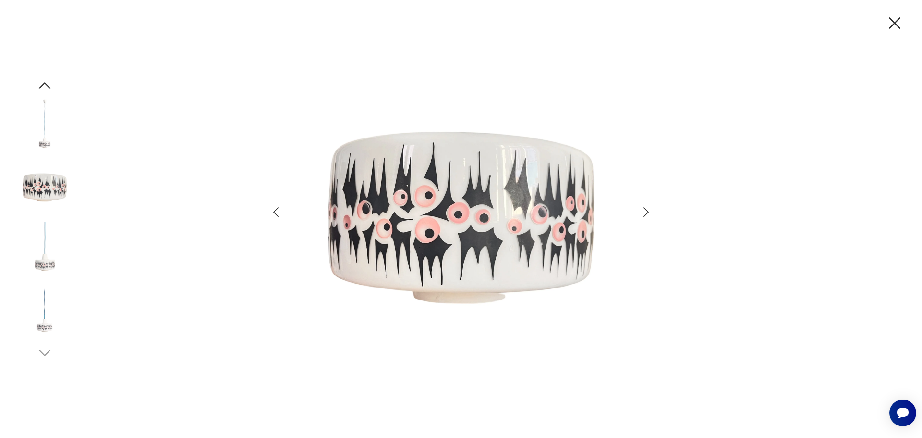
click at [643, 211] on icon "button" at bounding box center [646, 212] width 14 height 14
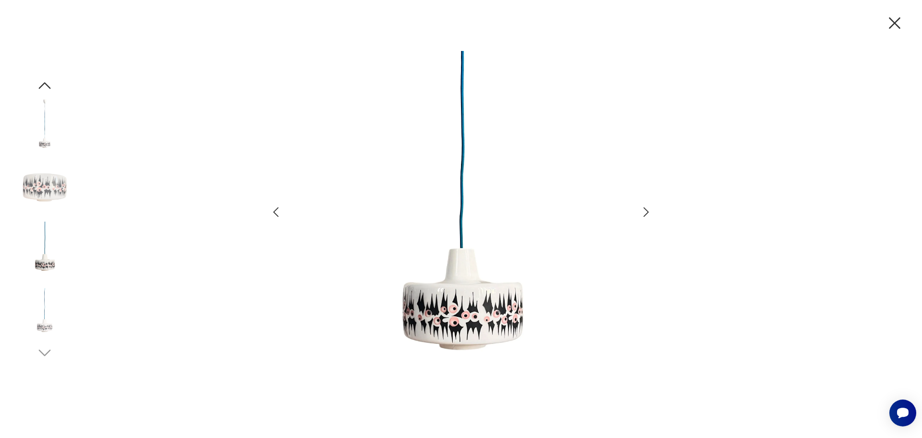
click at [643, 211] on icon "button" at bounding box center [646, 212] width 14 height 14
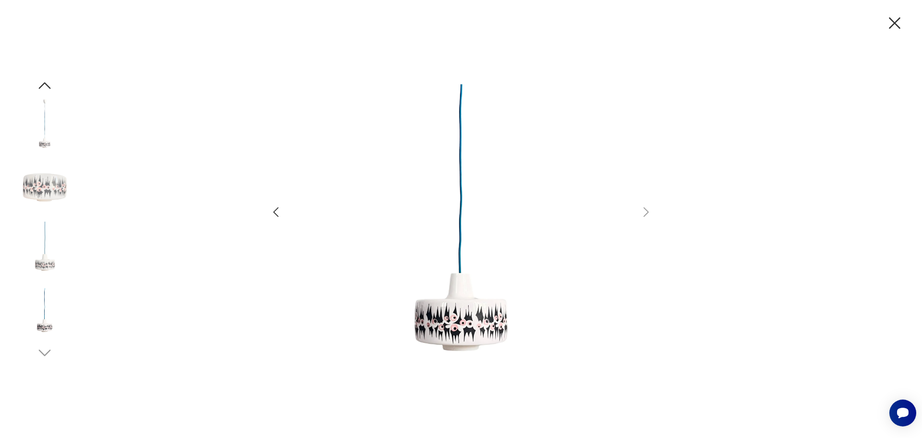
click at [893, 18] on icon "button" at bounding box center [895, 23] width 20 height 20
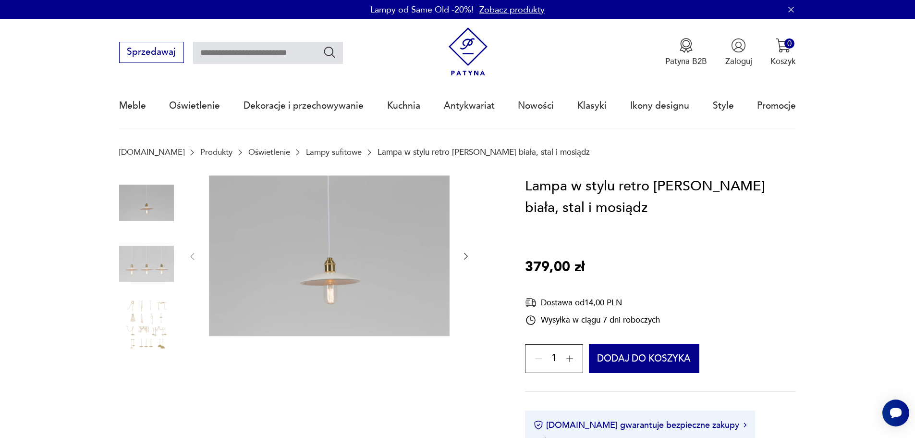
click at [382, 258] on img at bounding box center [329, 255] width 241 height 160
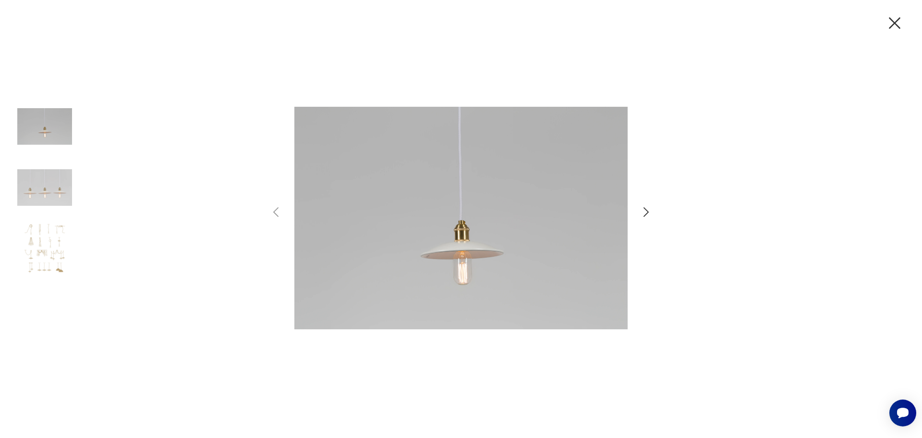
click at [647, 211] on icon "button" at bounding box center [646, 212] width 5 height 10
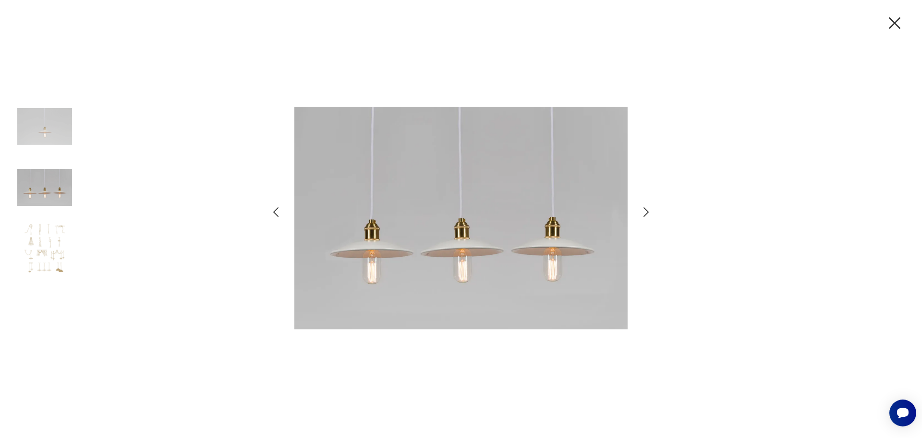
click at [647, 211] on icon "button" at bounding box center [646, 212] width 5 height 10
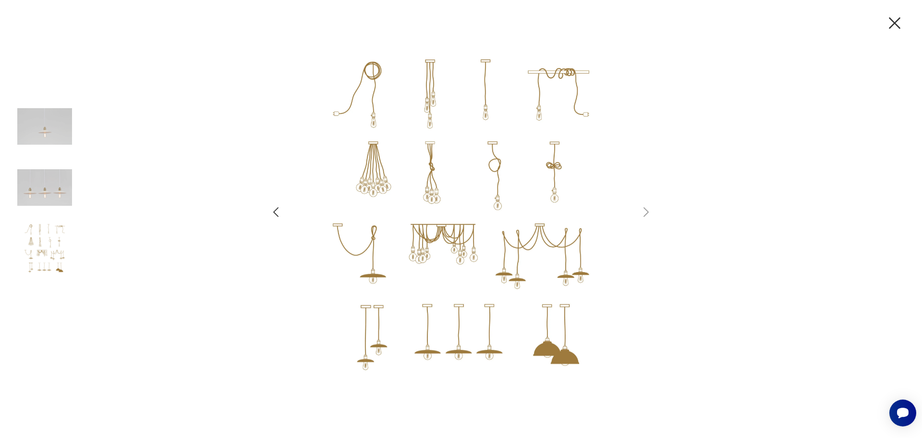
click at [899, 20] on icon "button" at bounding box center [895, 23] width 12 height 12
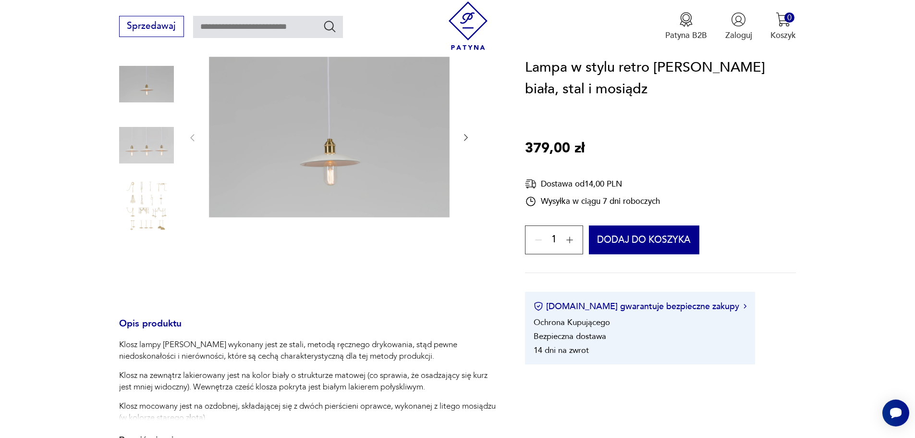
scroll to position [288, 0]
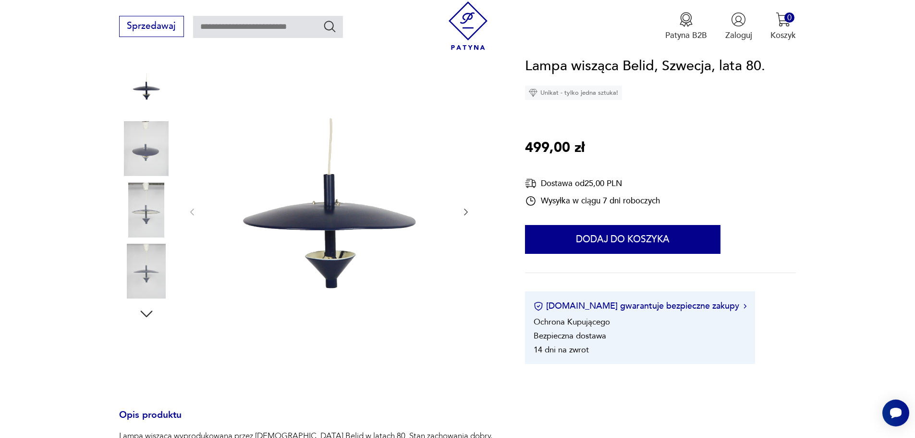
scroll to position [144, 0]
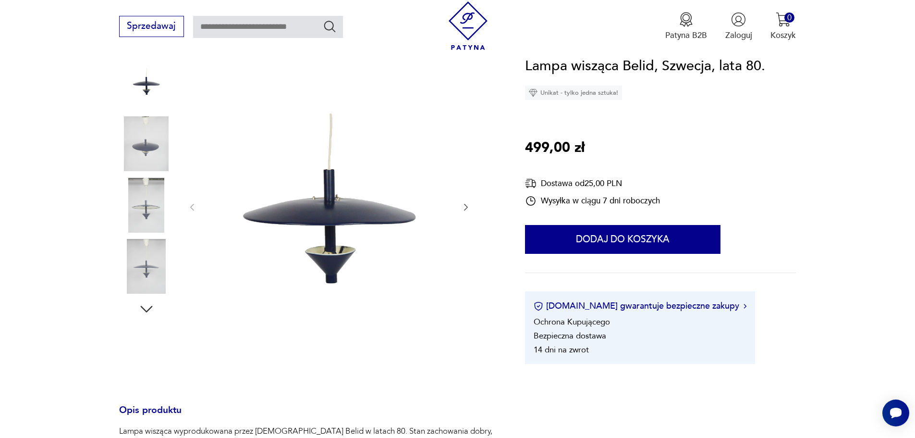
click at [359, 209] on img at bounding box center [329, 206] width 241 height 350
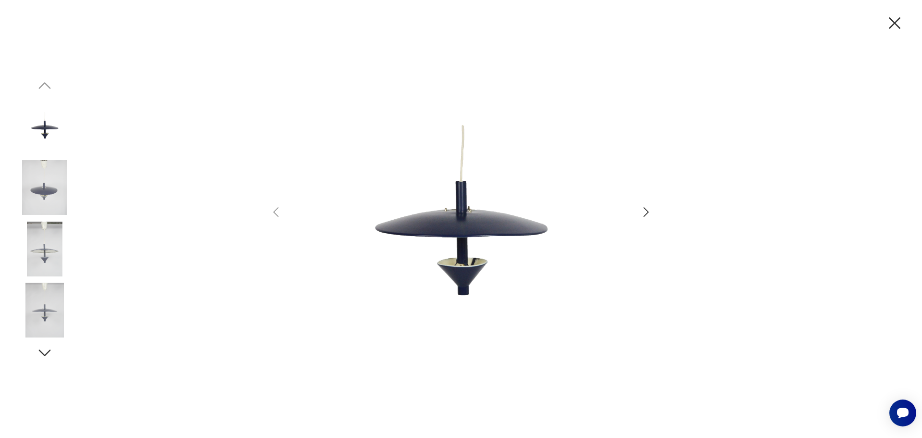
click at [647, 211] on icon "button" at bounding box center [646, 212] width 5 height 10
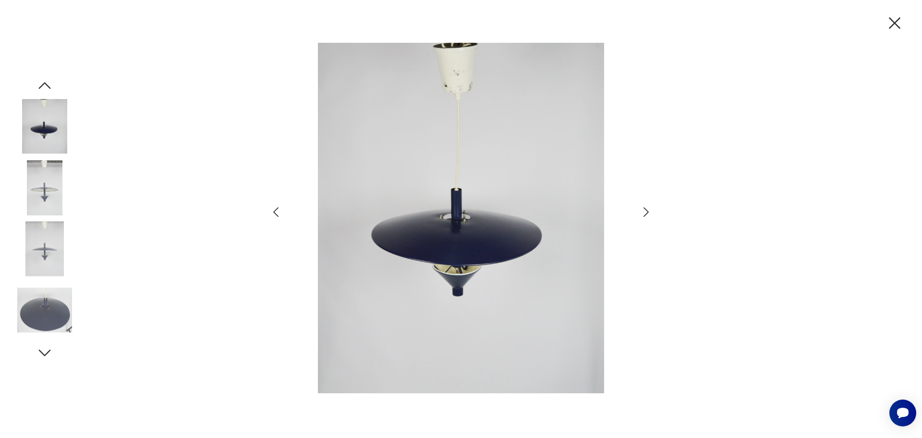
click at [647, 211] on icon "button" at bounding box center [646, 212] width 5 height 10
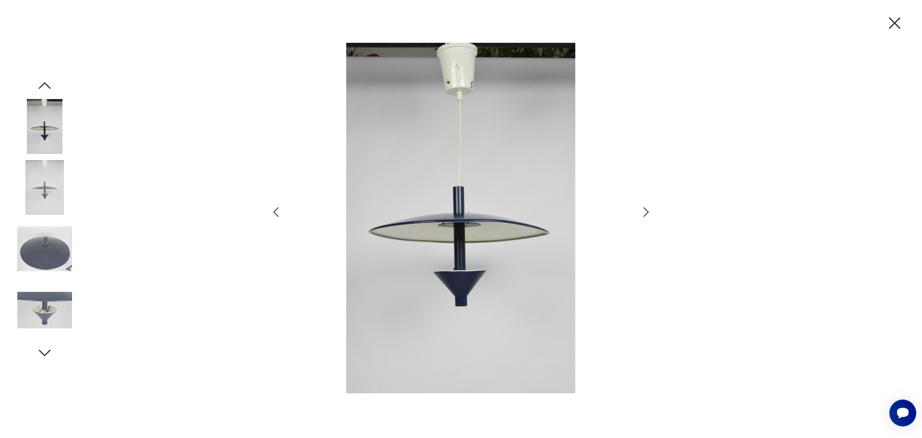
click at [647, 211] on icon "button" at bounding box center [646, 212] width 5 height 10
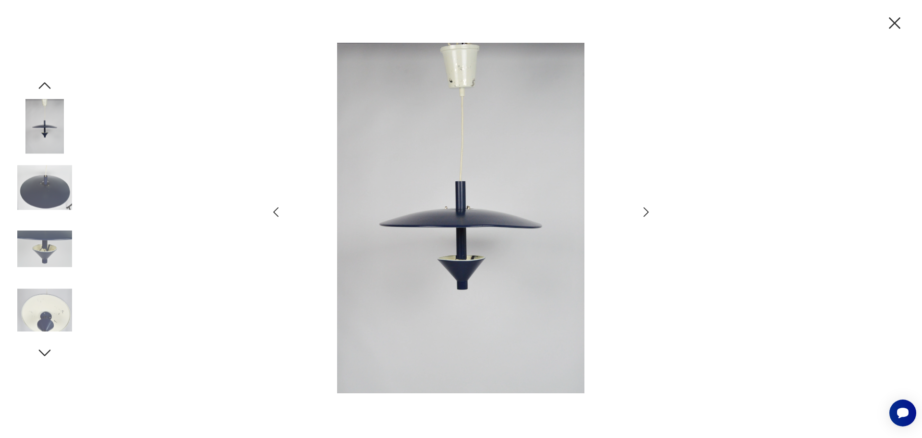
click at [647, 211] on icon "button" at bounding box center [646, 212] width 5 height 10
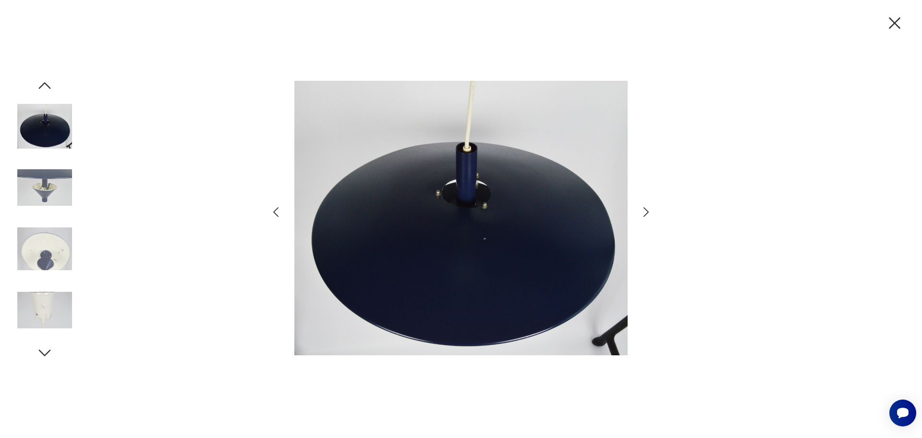
click at [647, 211] on icon "button" at bounding box center [646, 212] width 5 height 10
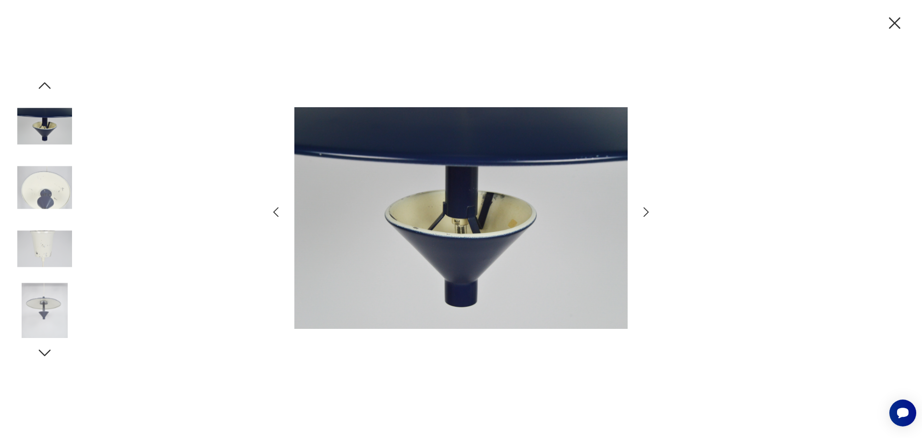
click at [647, 211] on icon "button" at bounding box center [646, 212] width 5 height 10
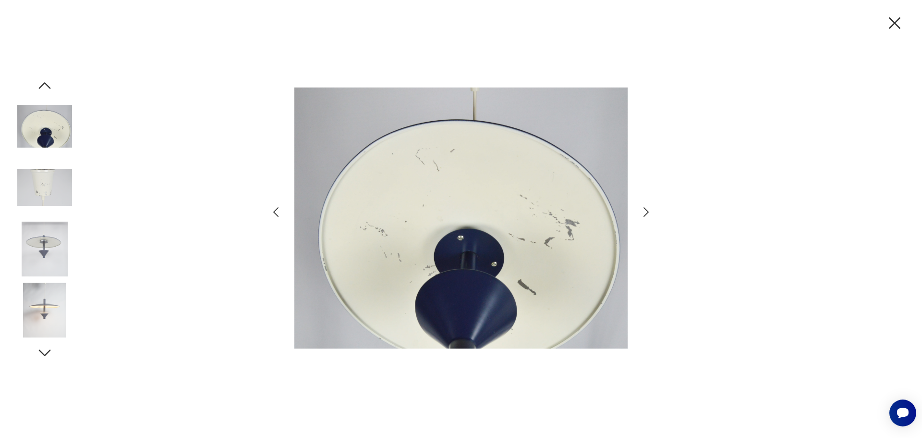
click at [647, 211] on icon "button" at bounding box center [646, 212] width 5 height 10
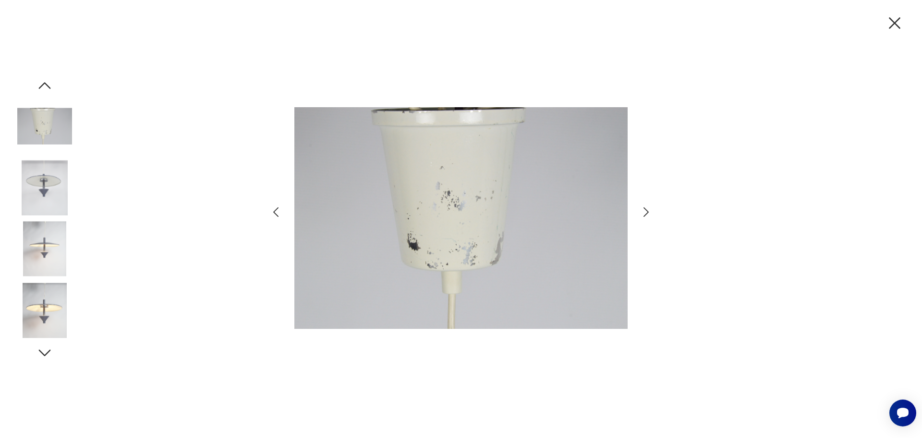
click at [647, 211] on icon "button" at bounding box center [646, 212] width 5 height 10
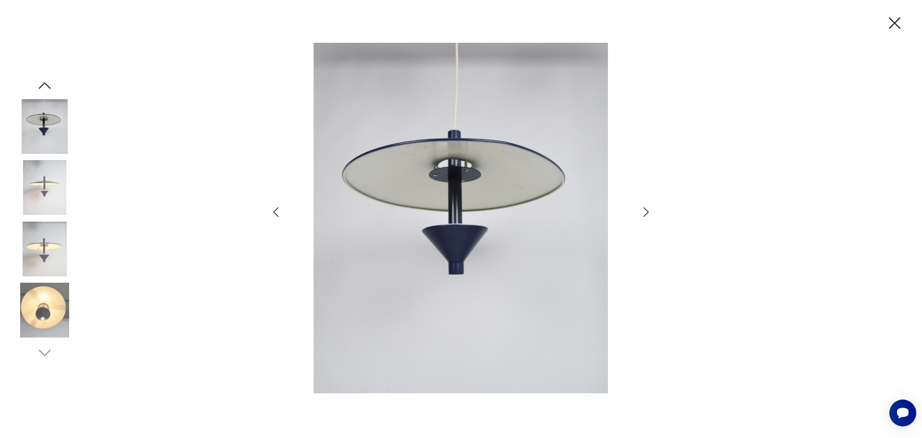
click at [647, 211] on icon "button" at bounding box center [646, 212] width 5 height 10
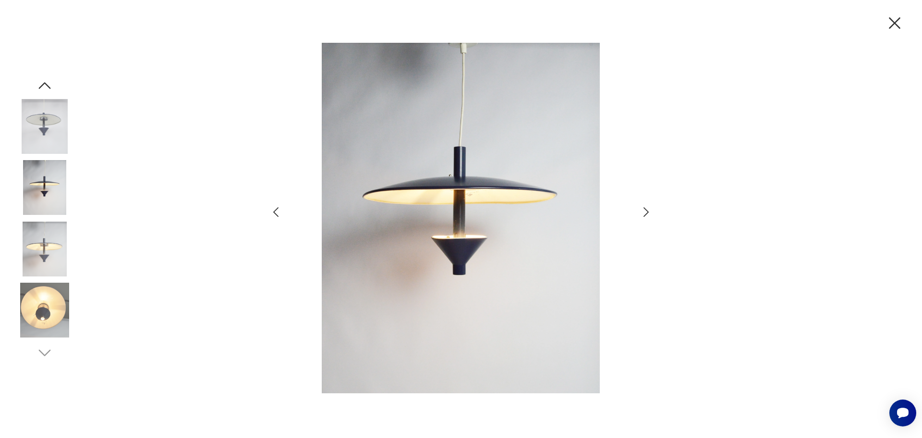
click at [647, 211] on icon "button" at bounding box center [646, 212] width 5 height 10
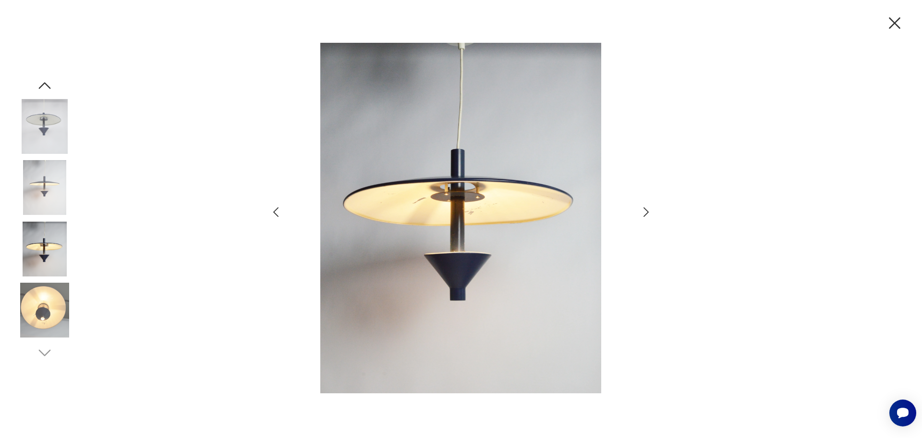
click at [647, 211] on icon "button" at bounding box center [646, 212] width 5 height 10
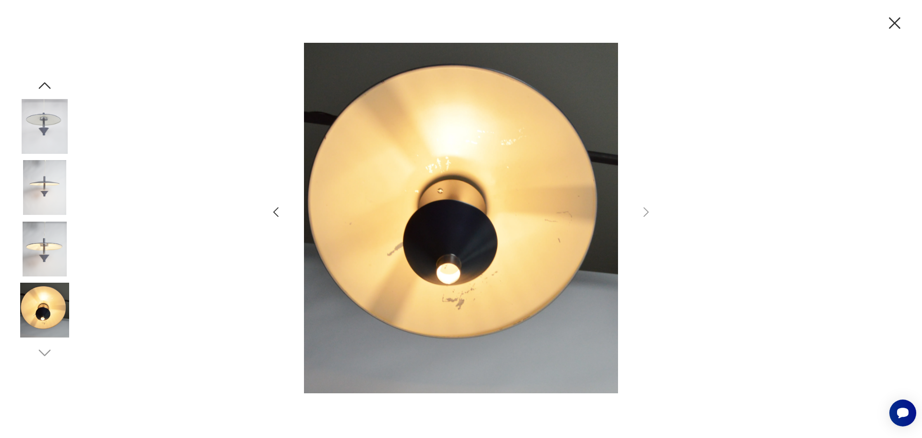
click at [895, 25] on icon "button" at bounding box center [895, 23] width 20 height 20
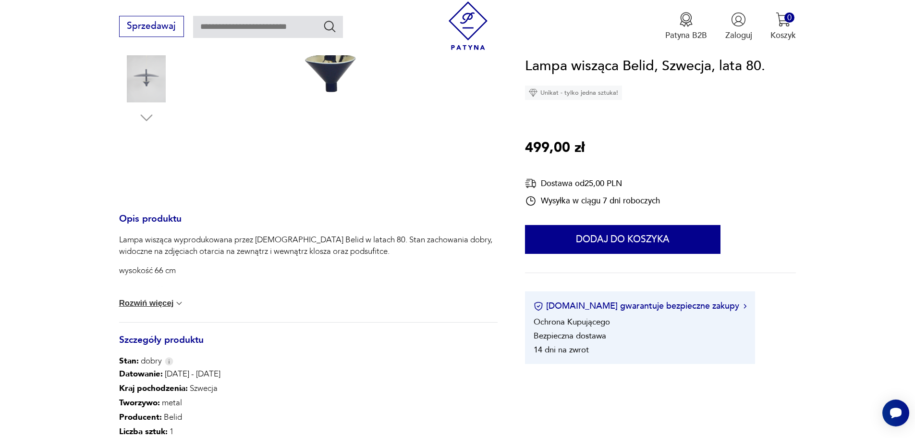
scroll to position [336, 0]
click at [177, 302] on img at bounding box center [179, 302] width 10 height 10
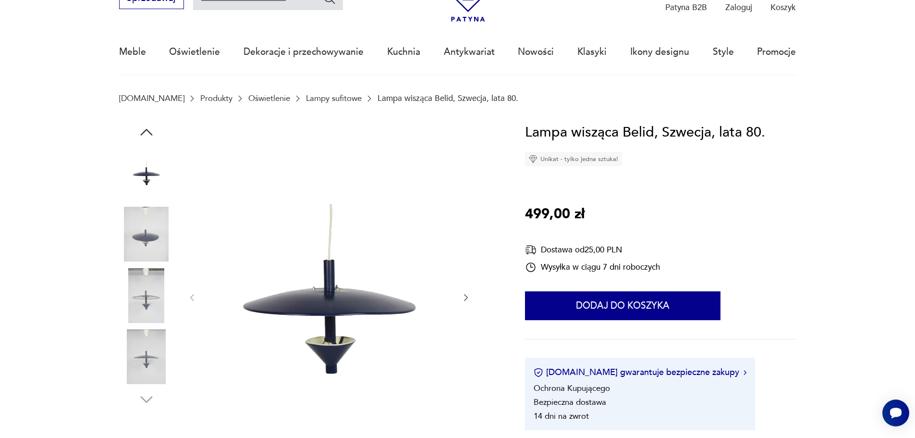
scroll to position [0, 0]
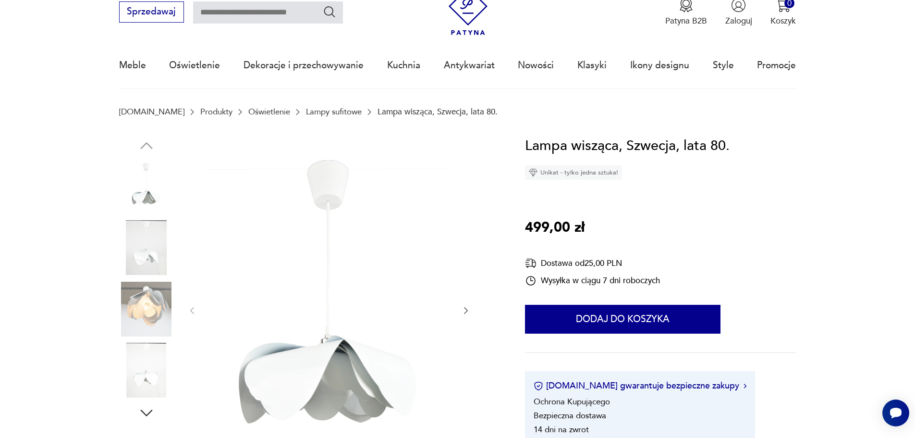
scroll to position [96, 0]
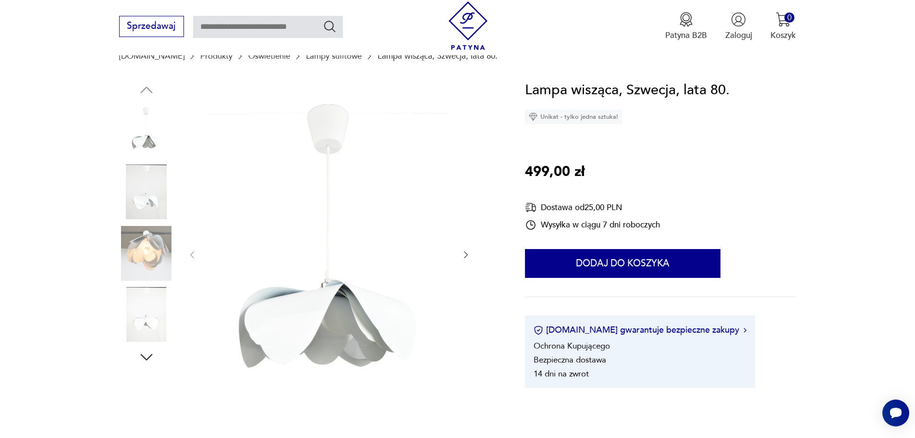
click at [293, 296] on img at bounding box center [329, 253] width 241 height 349
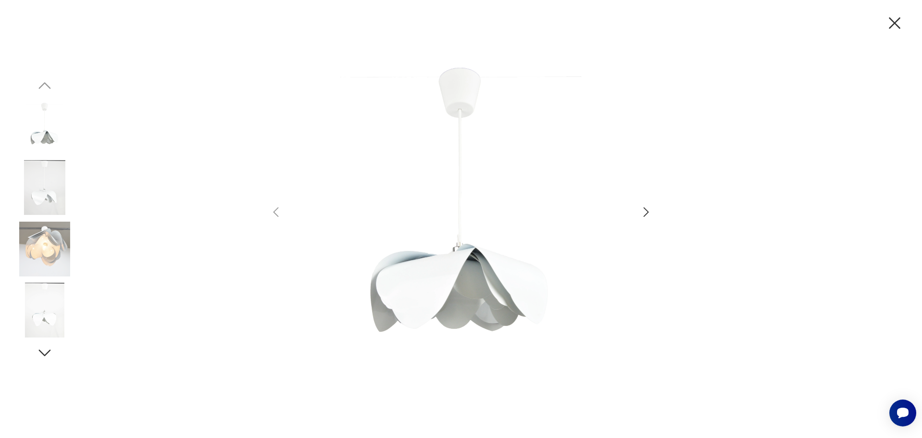
click at [649, 212] on icon "button" at bounding box center [646, 212] width 14 height 14
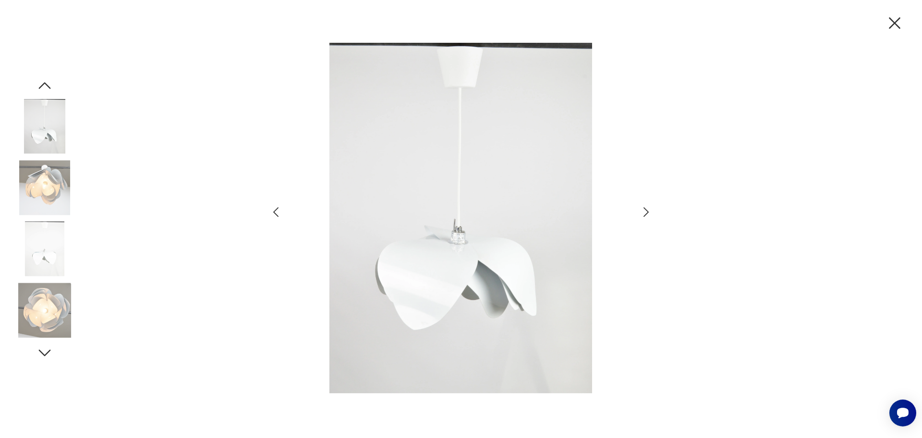
click at [649, 212] on icon "button" at bounding box center [646, 212] width 14 height 14
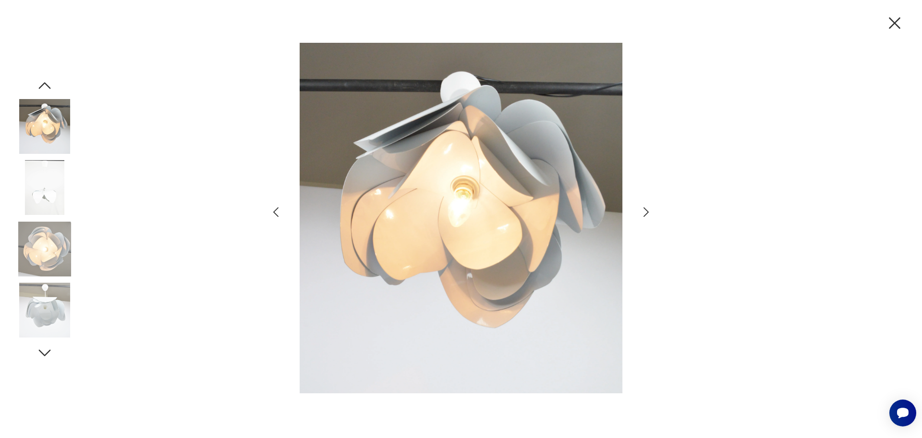
click at [649, 212] on icon "button" at bounding box center [646, 212] width 14 height 14
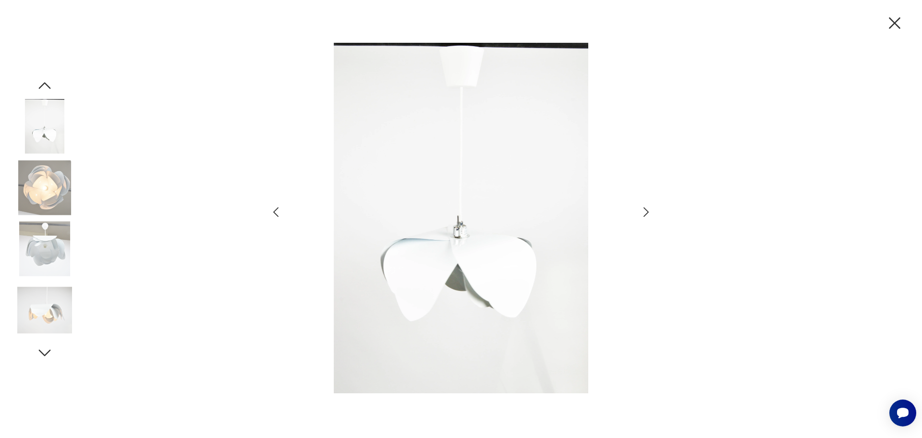
click at [649, 212] on icon "button" at bounding box center [646, 212] width 14 height 14
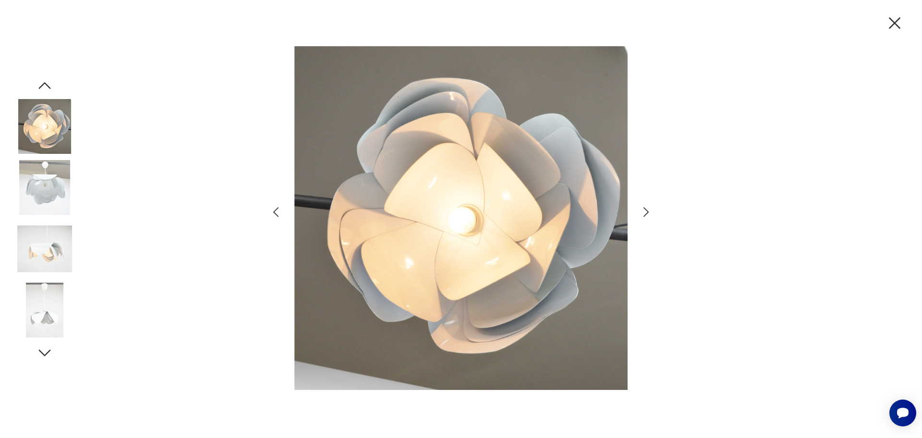
click at [649, 212] on icon "button" at bounding box center [646, 212] width 14 height 14
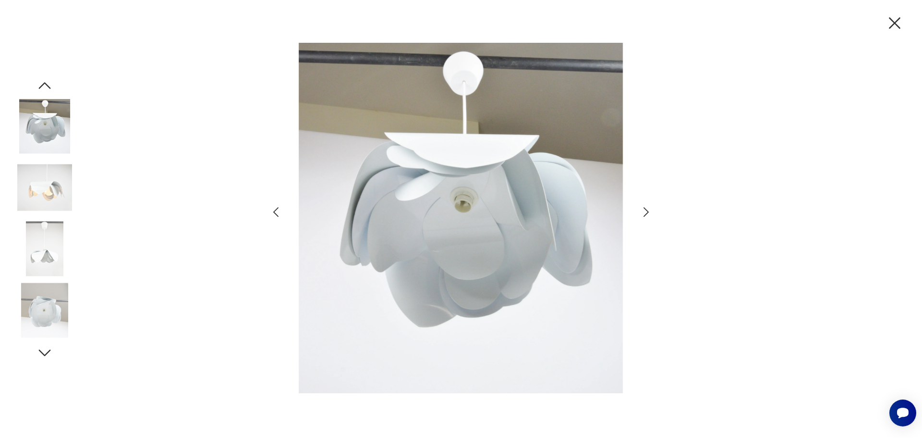
click at [649, 212] on icon "button" at bounding box center [646, 212] width 14 height 14
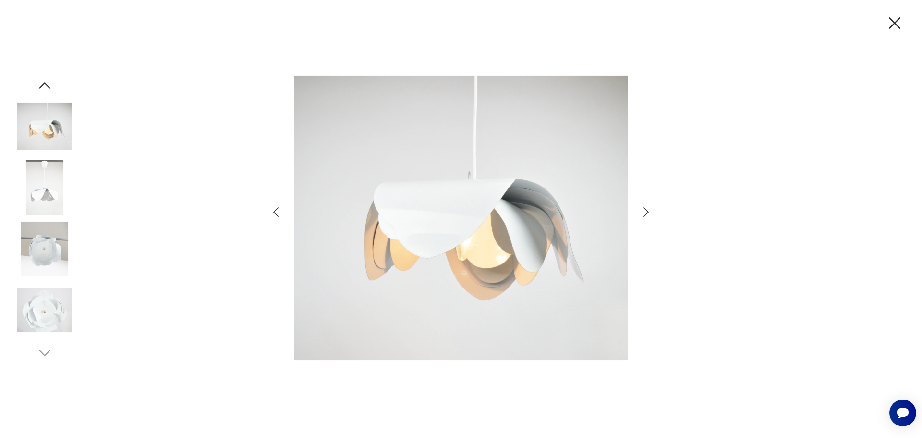
click at [892, 22] on icon "button" at bounding box center [895, 23] width 20 height 20
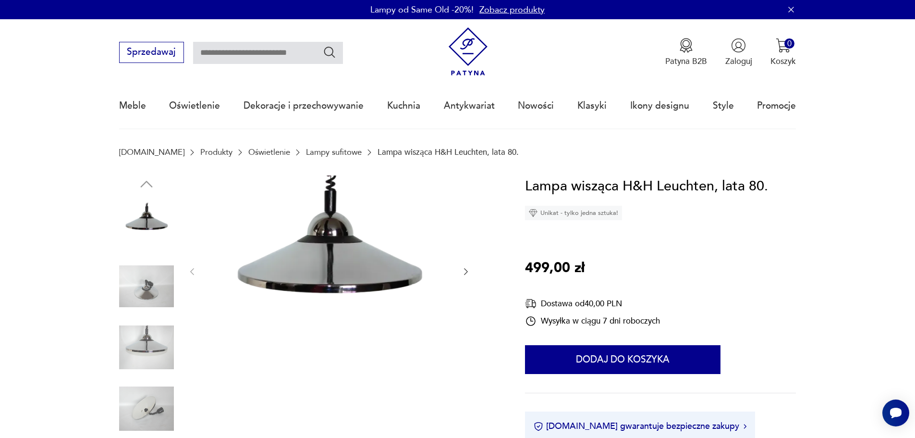
click at [471, 269] on div at bounding box center [308, 317] width 378 height 284
click at [468, 270] on icon "button" at bounding box center [466, 272] width 10 height 10
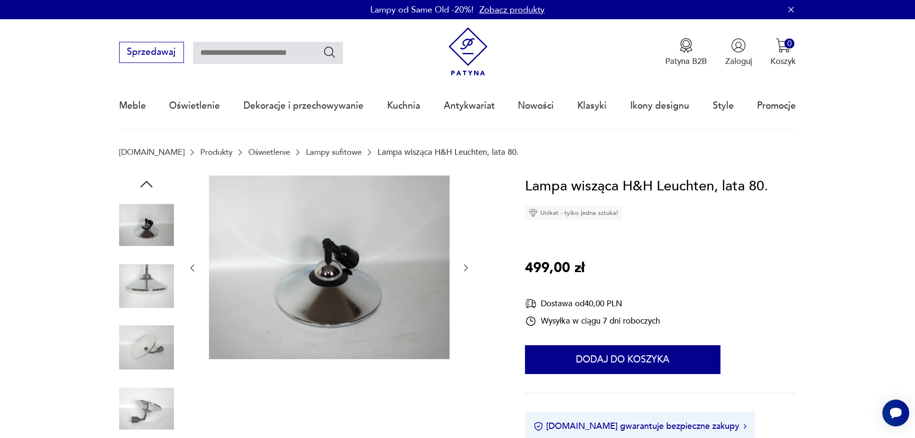
click at [469, 269] on icon "button" at bounding box center [466, 268] width 10 height 10
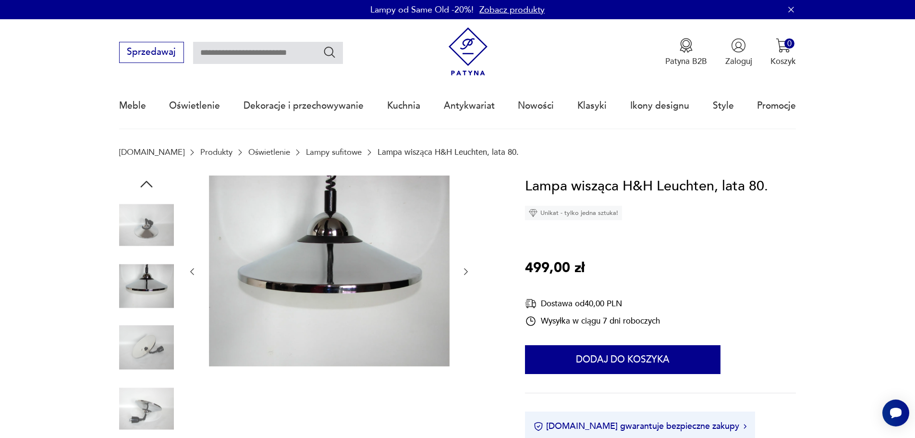
click at [469, 269] on icon "button" at bounding box center [466, 272] width 10 height 10
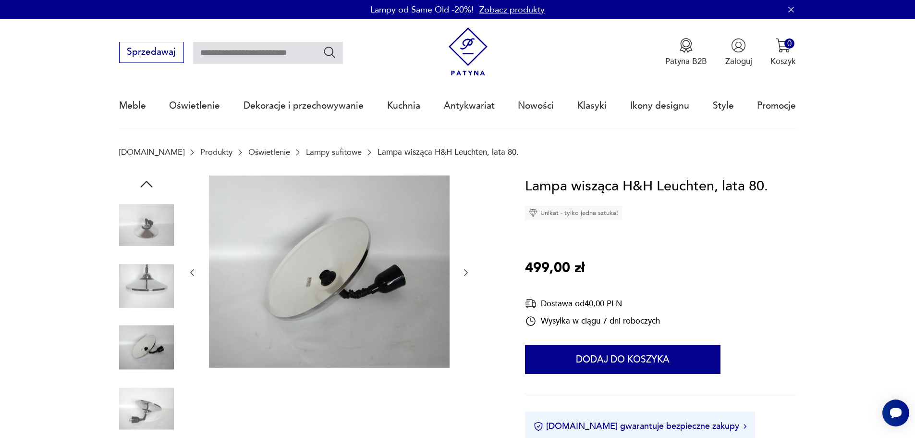
click at [469, 269] on icon "button" at bounding box center [466, 273] width 10 height 10
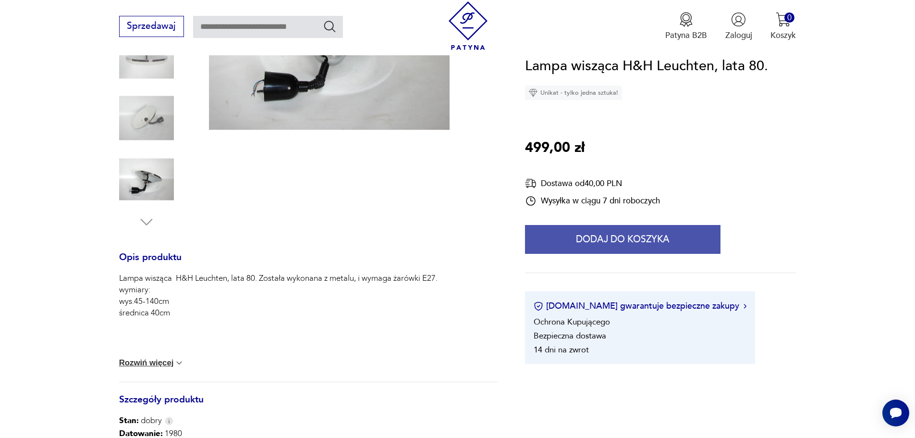
scroll to position [240, 0]
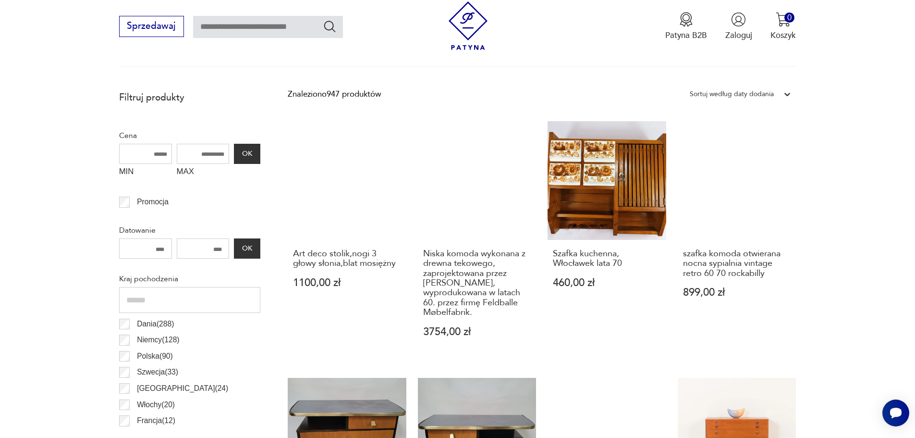
scroll to position [367, 0]
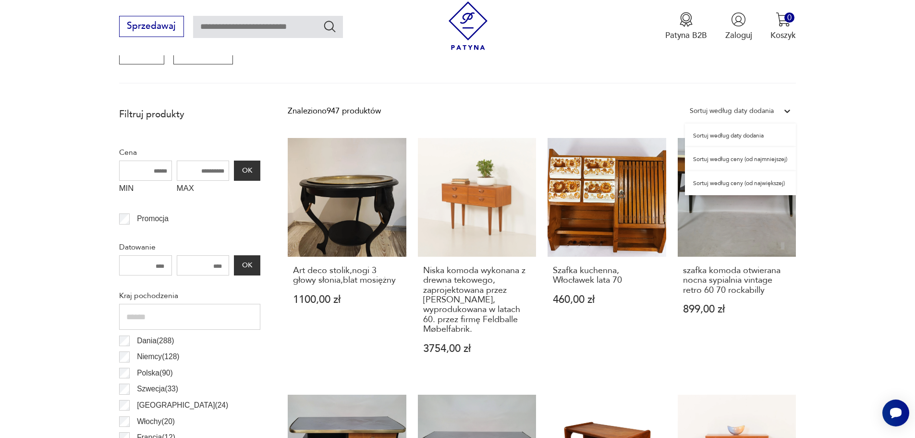
click at [783, 111] on icon at bounding box center [787, 111] width 10 height 10
click at [755, 160] on div "Sortuj według ceny (od najmniejszej)" at bounding box center [740, 159] width 111 height 24
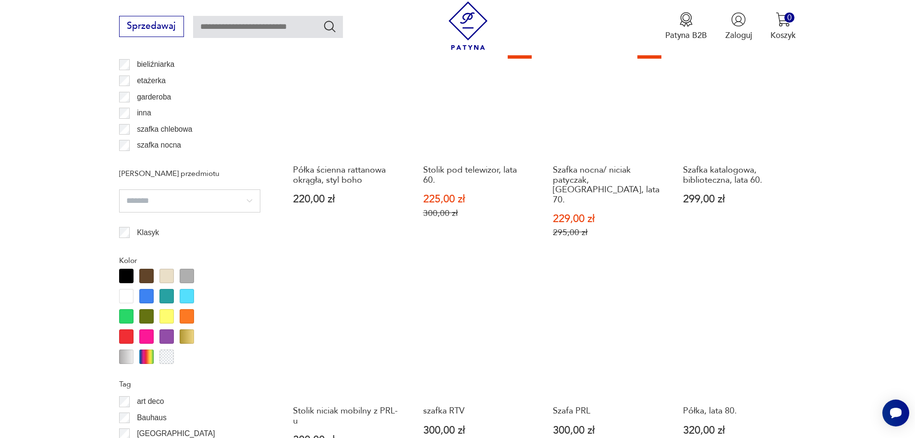
scroll to position [1094, 0]
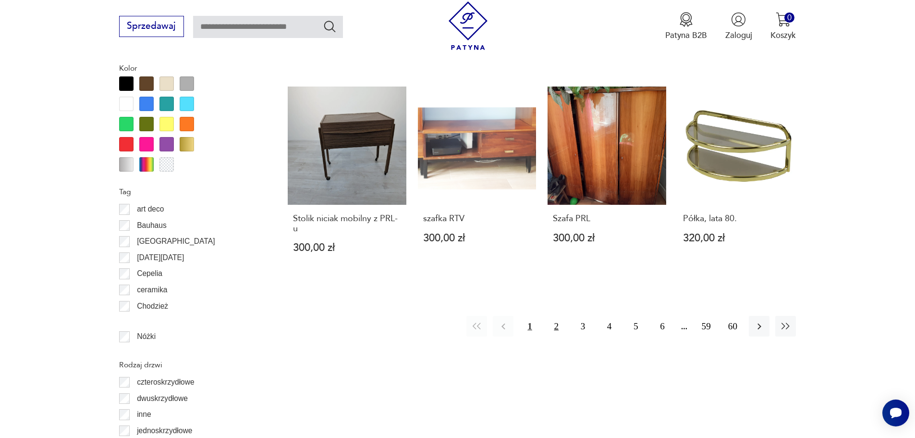
click at [556, 316] on button "2" at bounding box center [556, 326] width 21 height 21
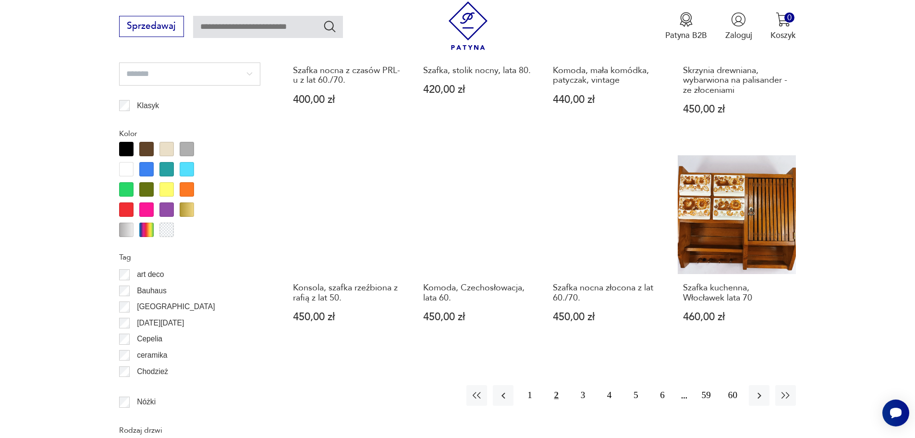
scroll to position [1046, 0]
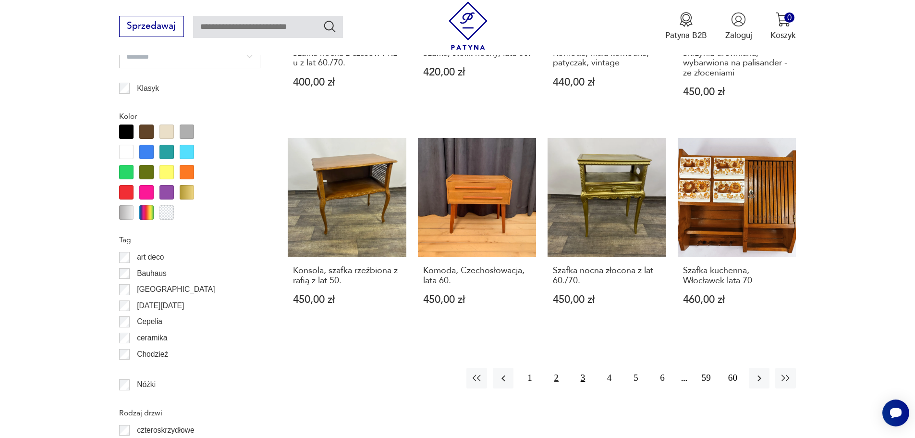
click at [582, 367] on button "3" at bounding box center [582, 377] width 21 height 21
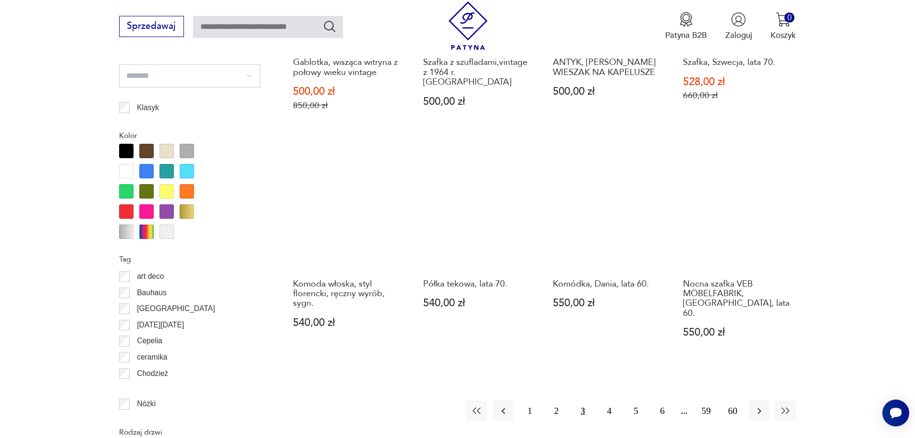
scroll to position [1046, 0]
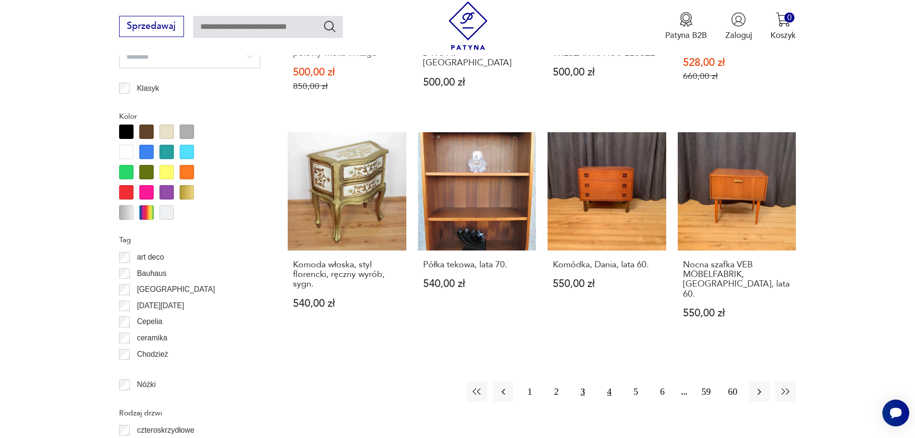
click at [613, 381] on button "4" at bounding box center [609, 391] width 21 height 21
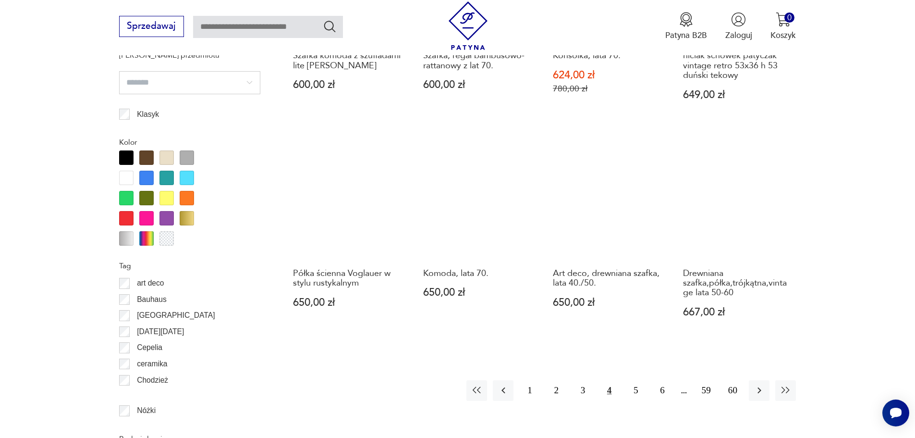
scroll to position [1142, 0]
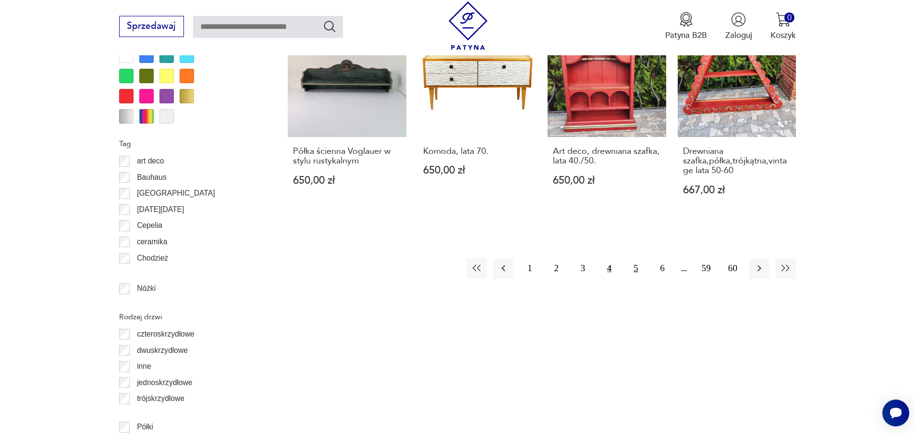
click at [636, 271] on button "5" at bounding box center [635, 268] width 21 height 21
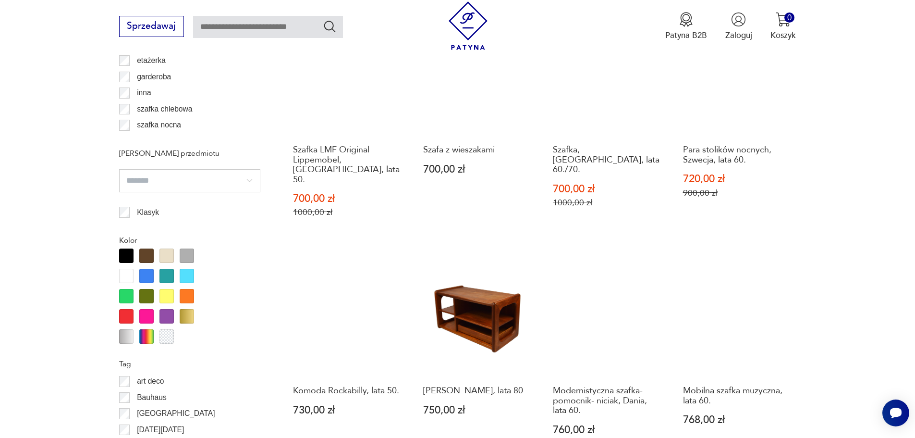
scroll to position [1046, 0]
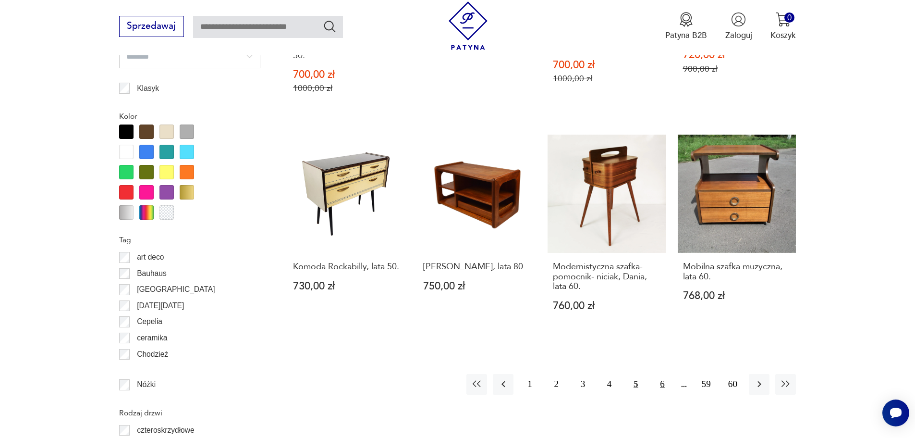
click at [665, 374] on button "6" at bounding box center [662, 384] width 21 height 21
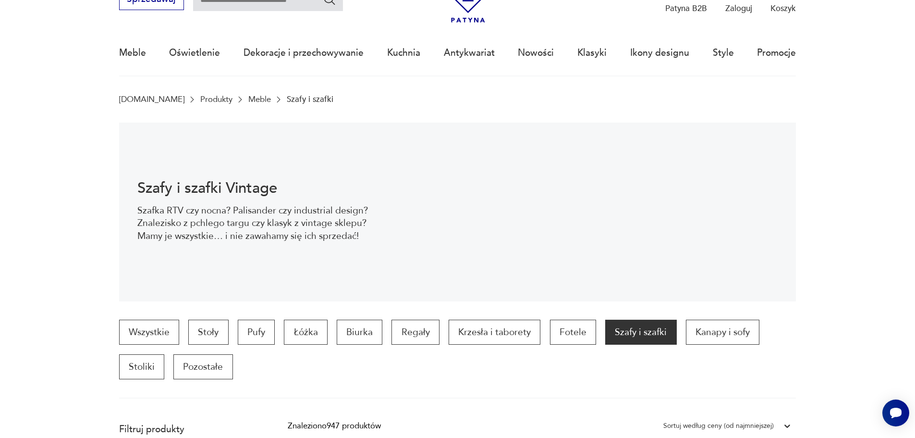
scroll to position [37, 0]
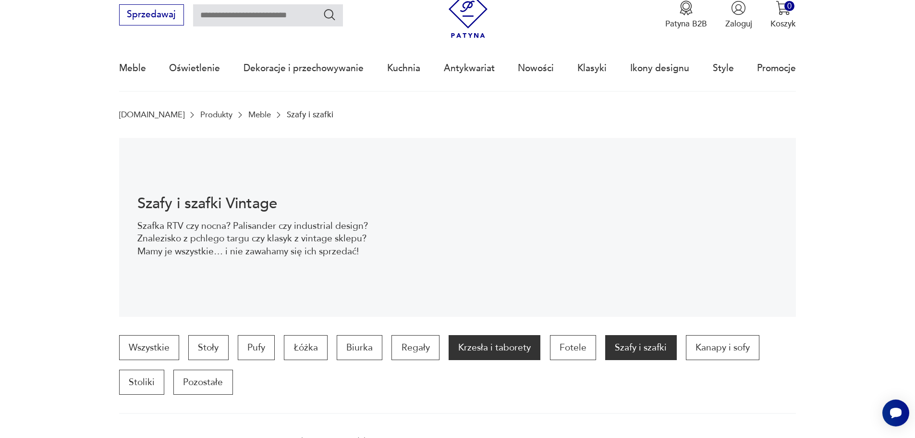
click at [463, 349] on p "Krzesła i taborety" at bounding box center [495, 347] width 92 height 25
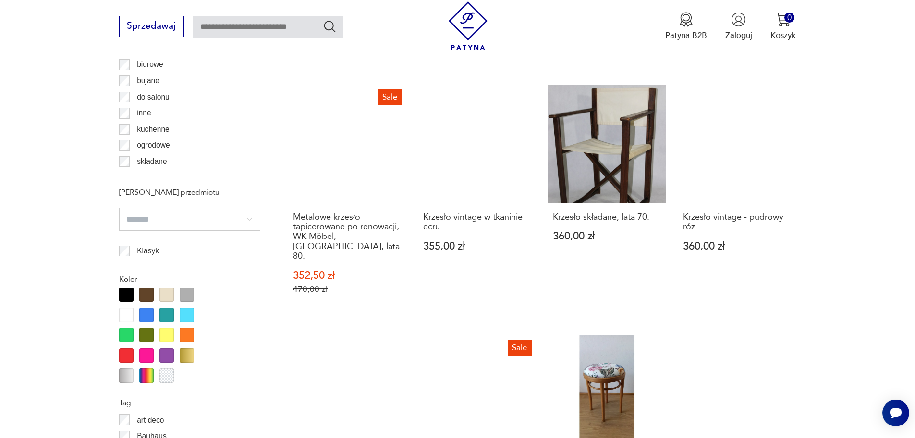
scroll to position [1136, 0]
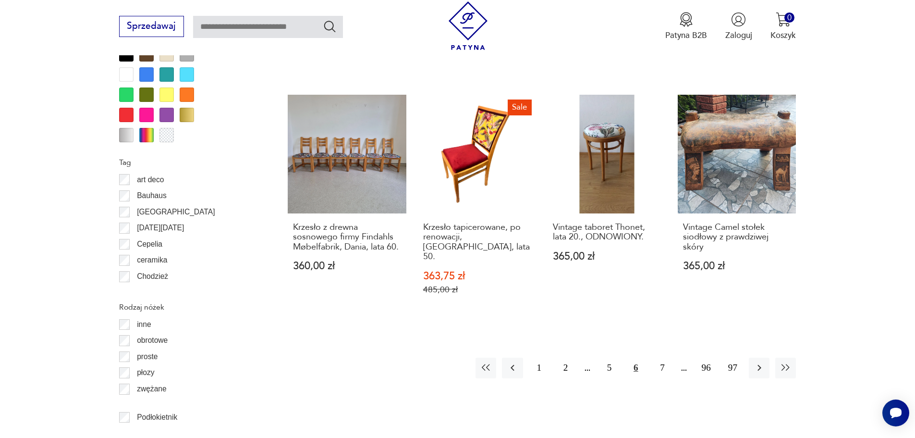
drag, startPoint x: 566, startPoint y: 309, endPoint x: 571, endPoint y: 310, distance: 4.9
click at [565, 357] on button "2" at bounding box center [565, 367] width 21 height 21
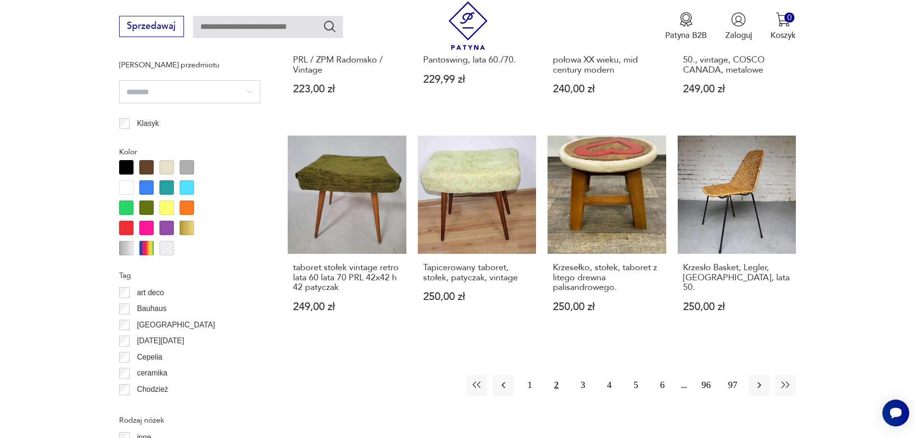
scroll to position [1040, 0]
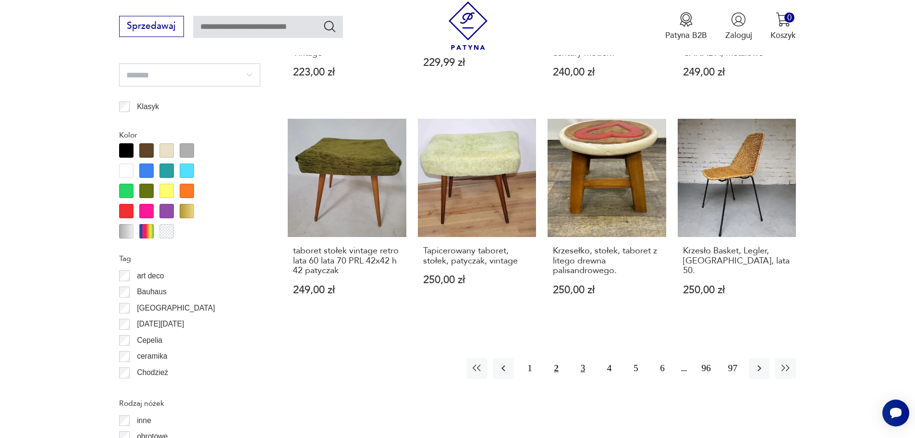
click at [584, 361] on button "3" at bounding box center [582, 368] width 21 height 21
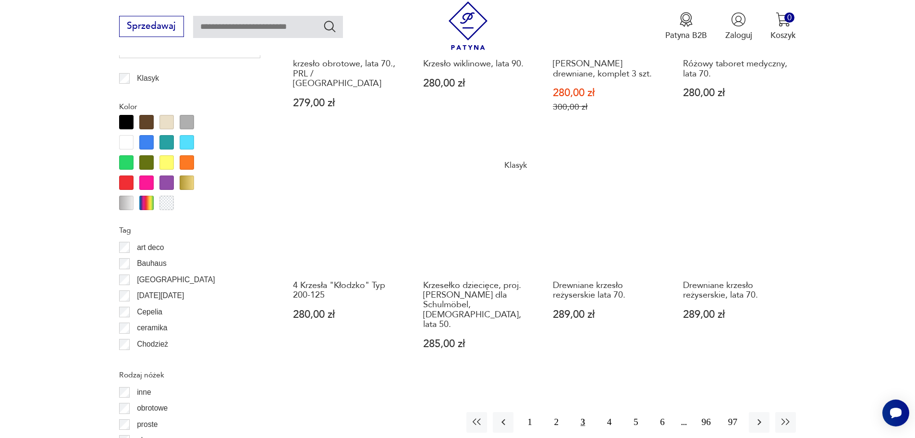
scroll to position [1184, 0]
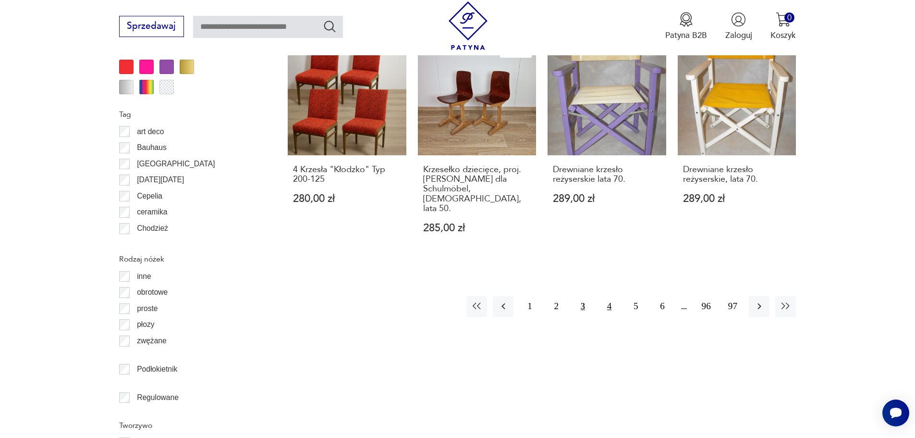
click at [610, 296] on button "4" at bounding box center [609, 306] width 21 height 21
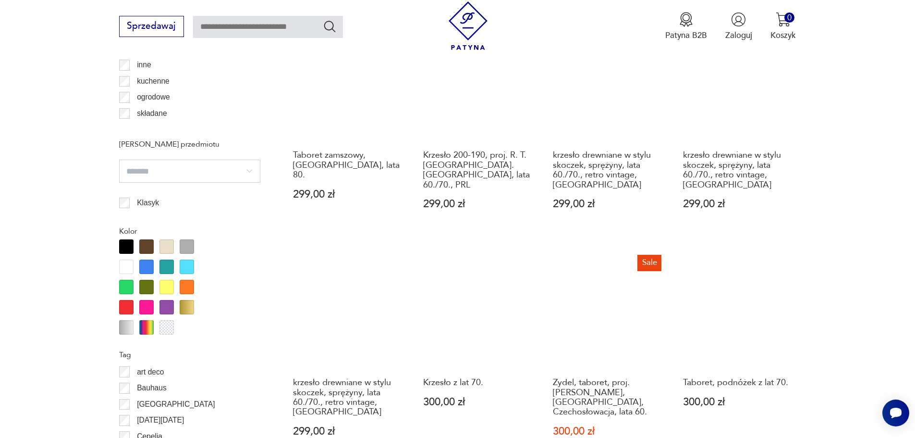
scroll to position [1088, 0]
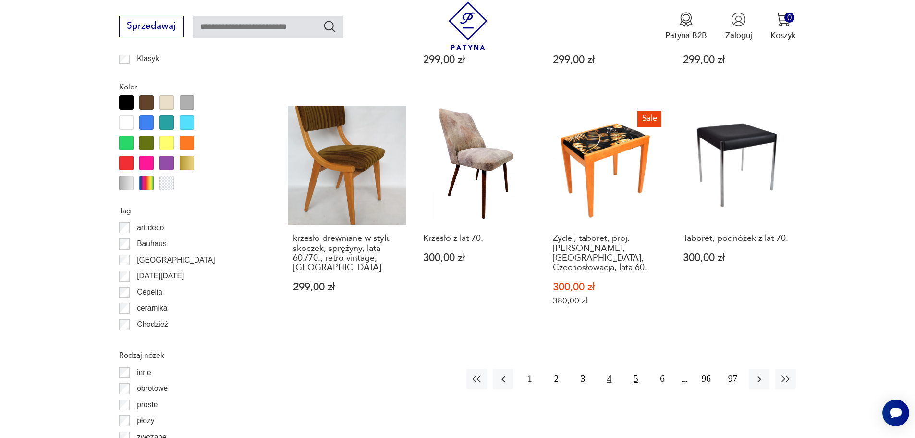
click at [640, 368] on button "5" at bounding box center [635, 378] width 21 height 21
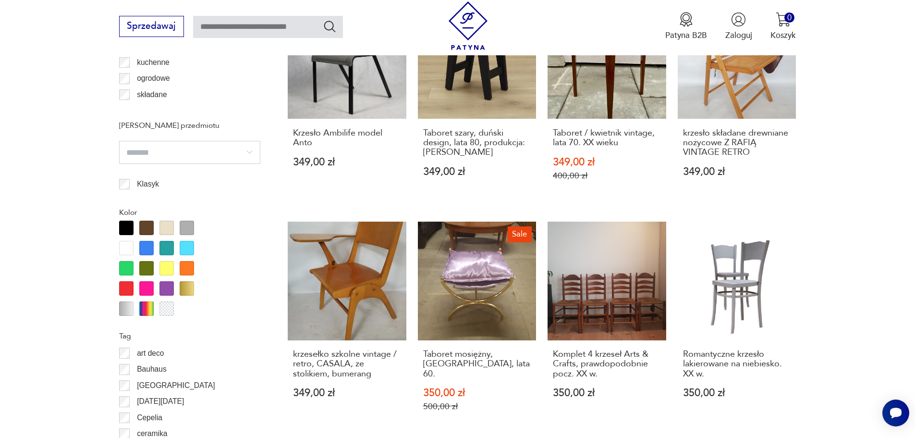
scroll to position [1088, 0]
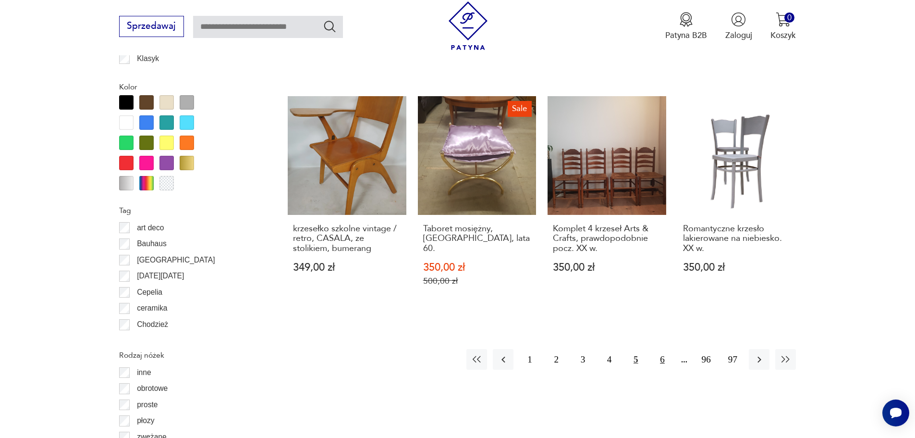
click at [661, 349] on button "6" at bounding box center [662, 359] width 21 height 21
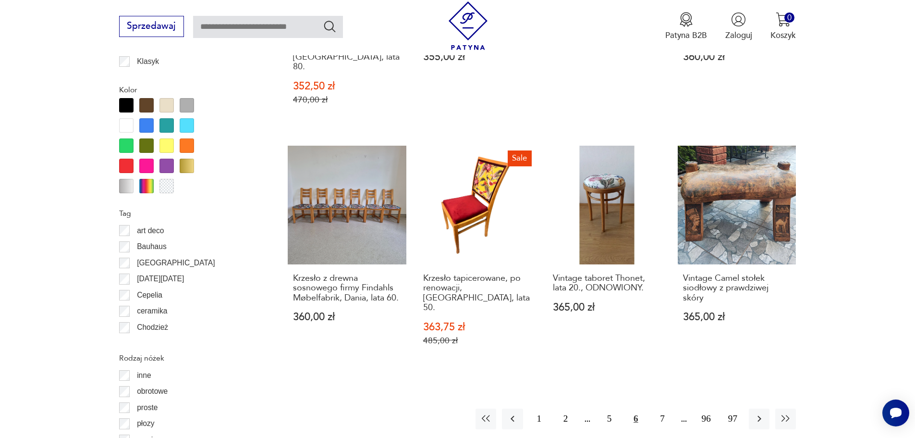
scroll to position [1184, 0]
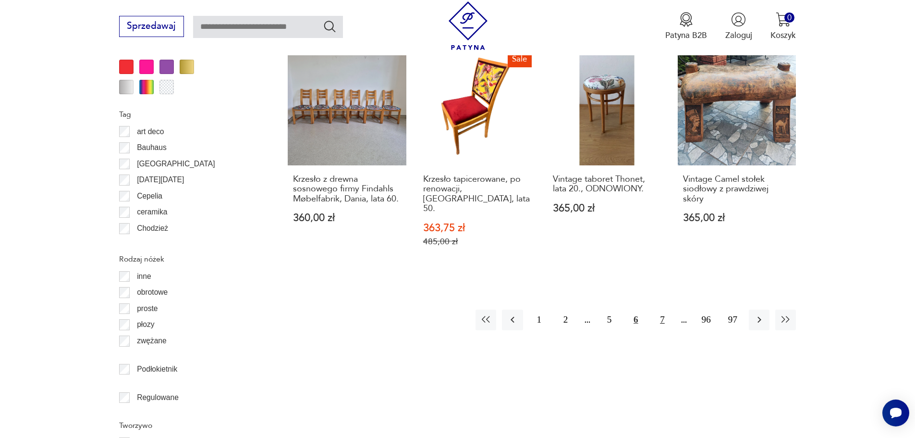
click at [665, 309] on button "7" at bounding box center [662, 319] width 21 height 21
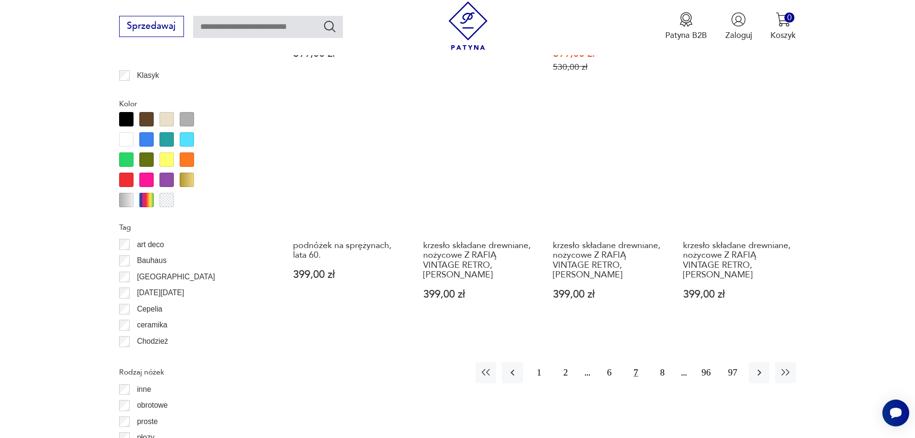
scroll to position [1088, 0]
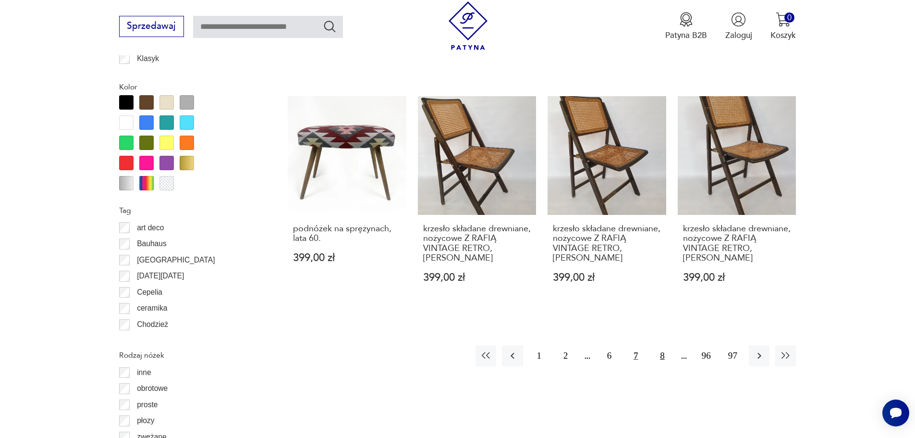
click at [664, 345] on button "8" at bounding box center [662, 355] width 21 height 21
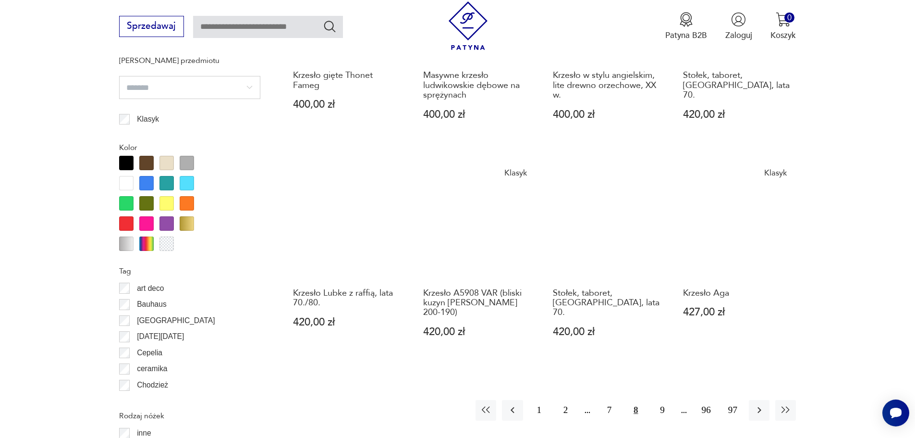
scroll to position [1040, 0]
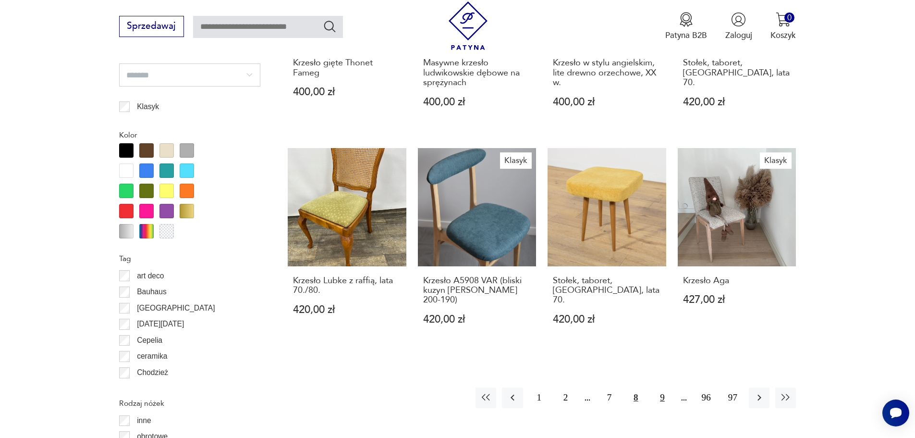
click at [663, 387] on button "9" at bounding box center [662, 397] width 21 height 21
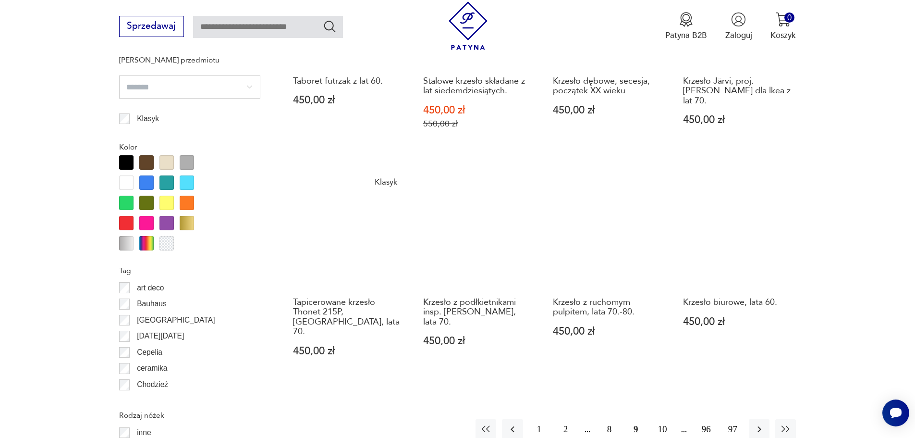
scroll to position [1088, 0]
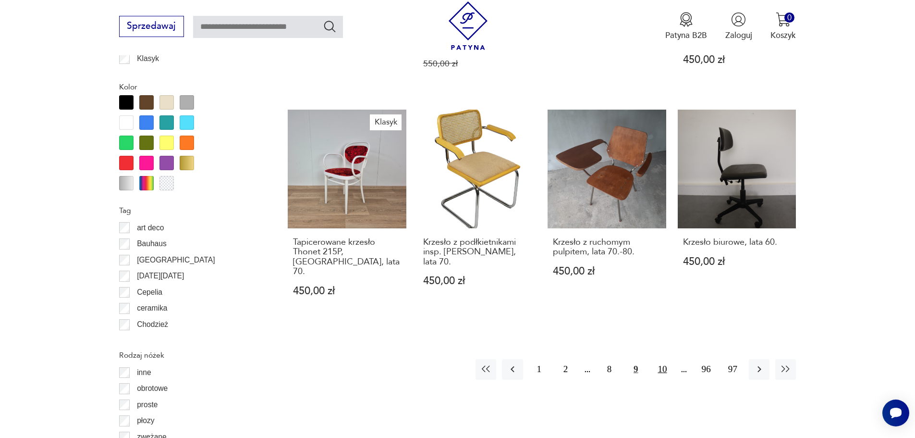
click at [662, 359] on button "10" at bounding box center [662, 369] width 21 height 21
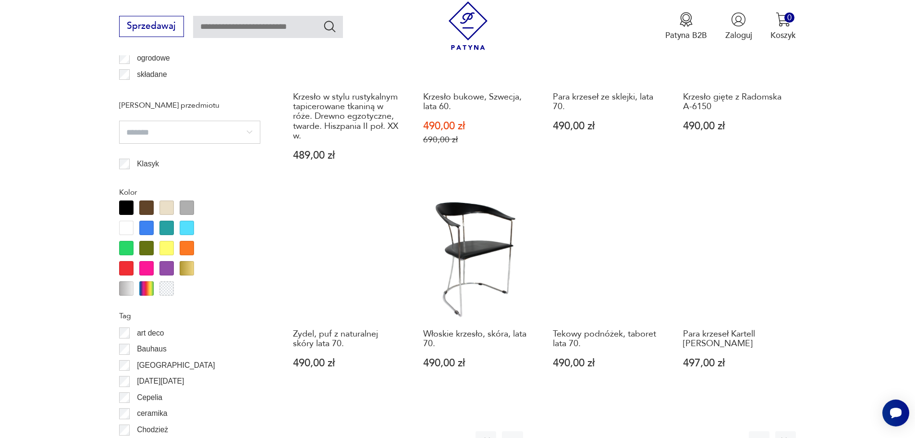
scroll to position [1088, 0]
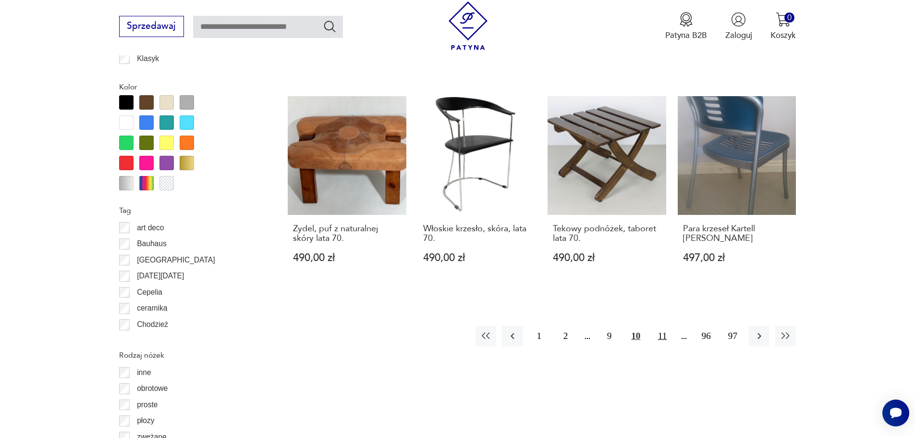
click at [660, 326] on button "11" at bounding box center [662, 336] width 21 height 21
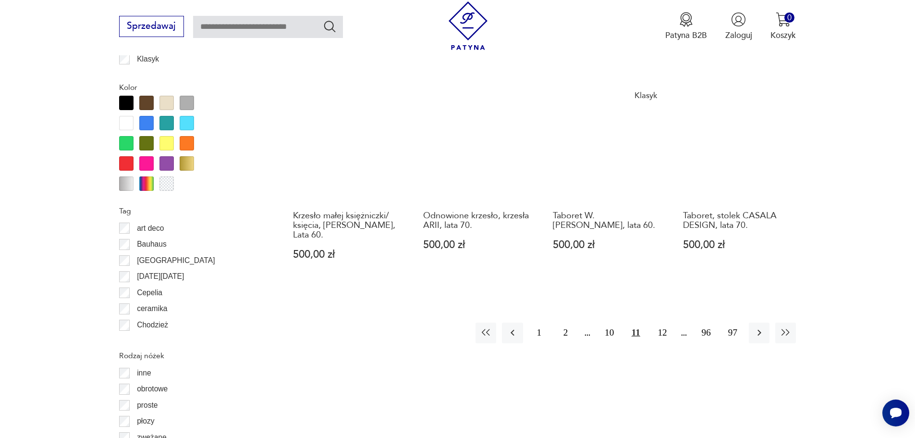
scroll to position [1088, 0]
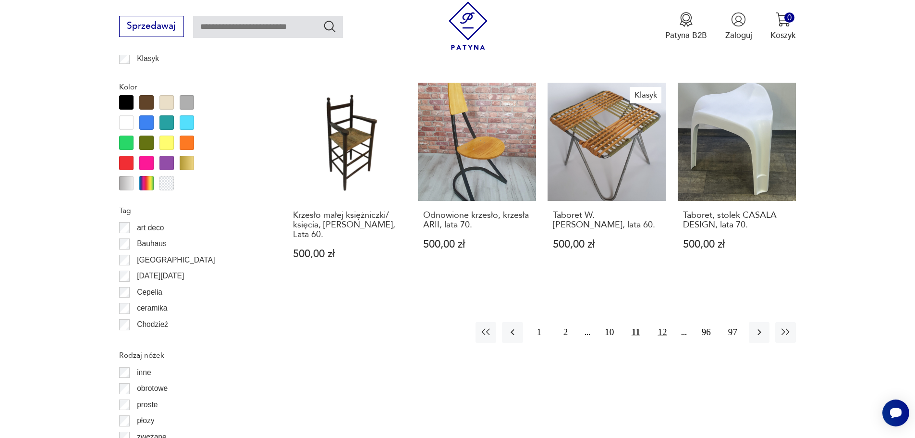
click at [663, 322] on button "12" at bounding box center [662, 332] width 21 height 21
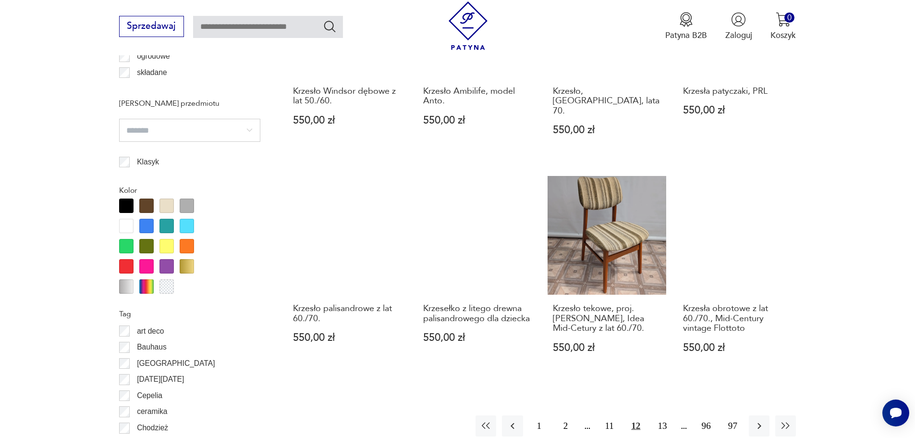
scroll to position [1040, 0]
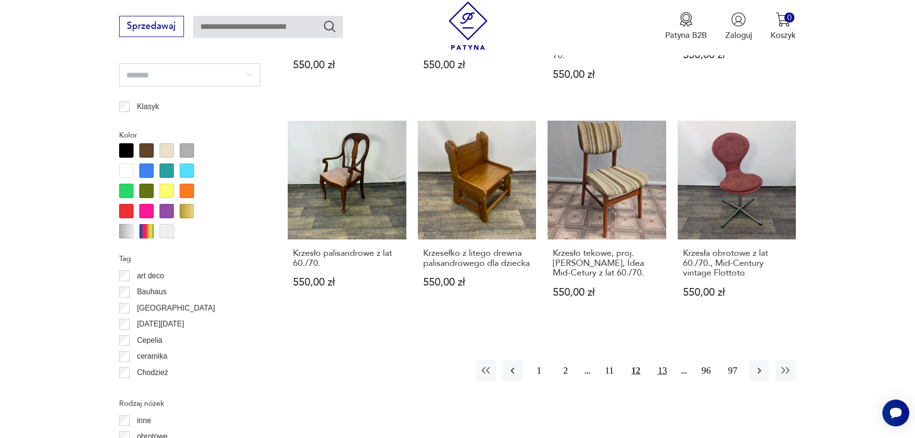
click at [667, 360] on button "13" at bounding box center [662, 370] width 21 height 21
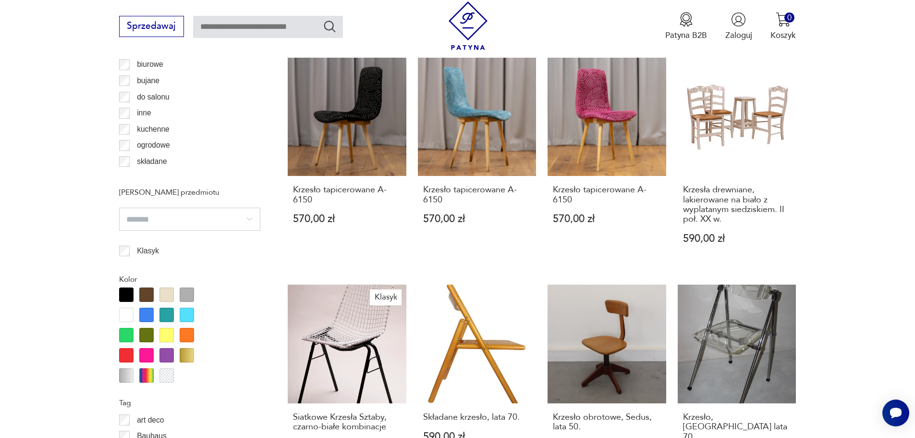
scroll to position [1088, 0]
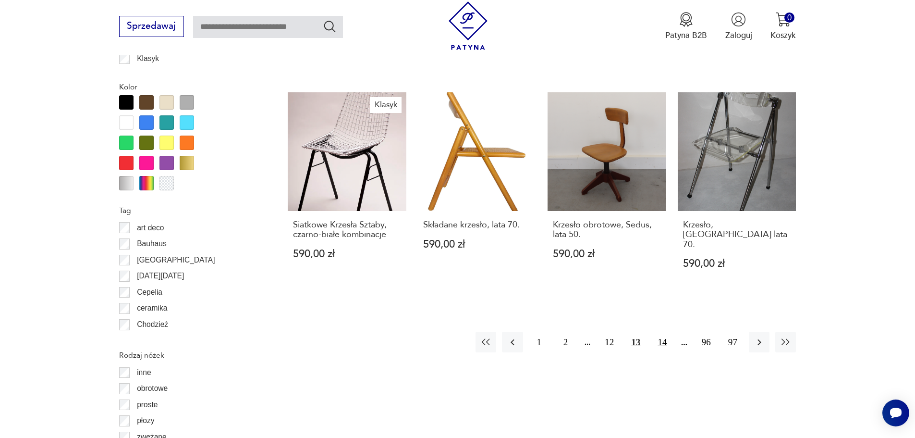
click at [664, 331] on button "14" at bounding box center [662, 341] width 21 height 21
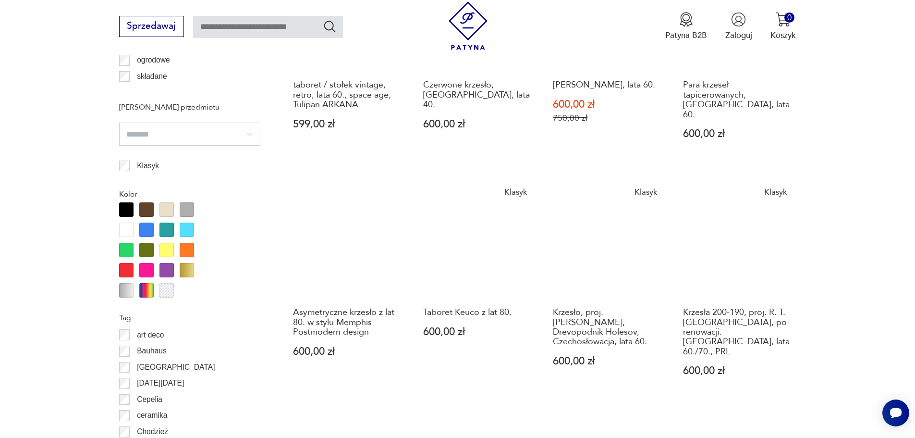
scroll to position [1040, 0]
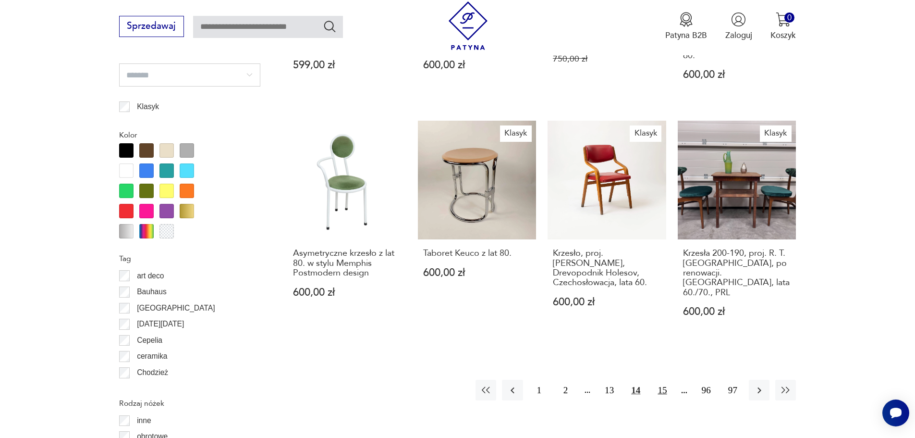
click at [659, 379] on button "15" at bounding box center [662, 389] width 21 height 21
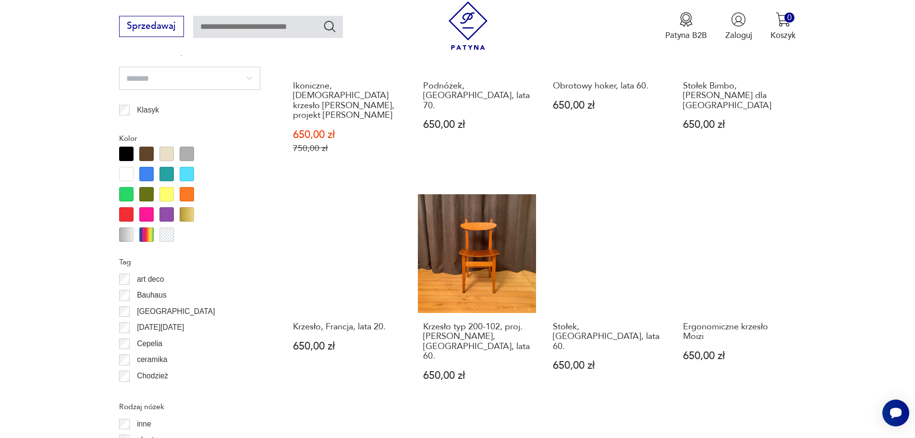
scroll to position [1088, 0]
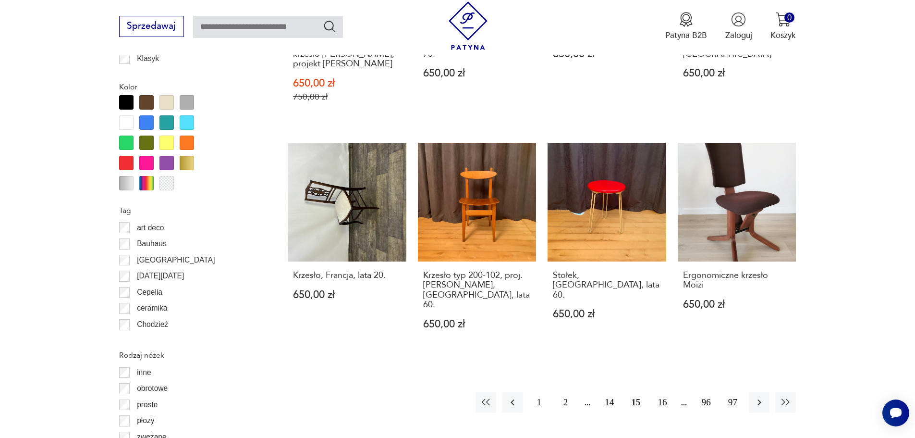
click at [662, 392] on button "16" at bounding box center [662, 402] width 21 height 21
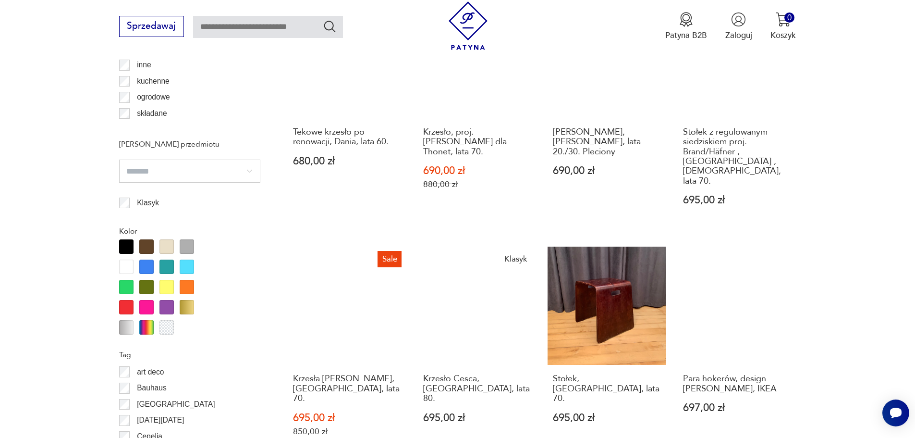
scroll to position [1184, 0]
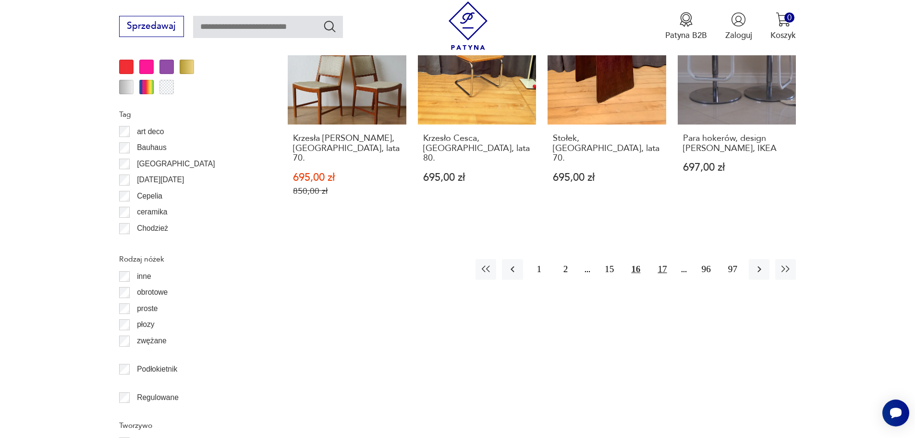
click at [657, 259] on button "17" at bounding box center [662, 269] width 21 height 21
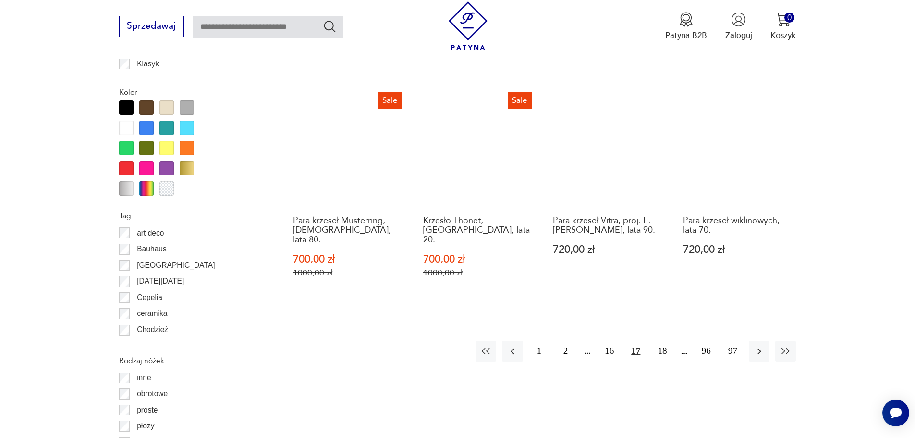
scroll to position [1136, 0]
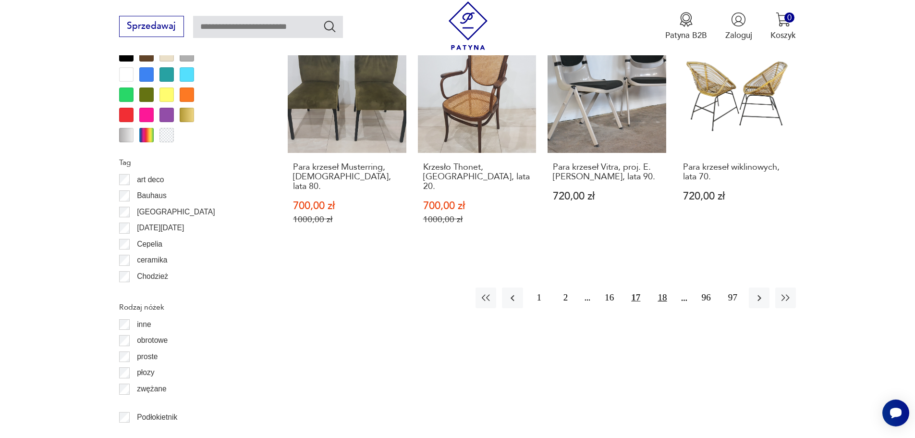
click at [665, 287] on button "18" at bounding box center [662, 297] width 21 height 21
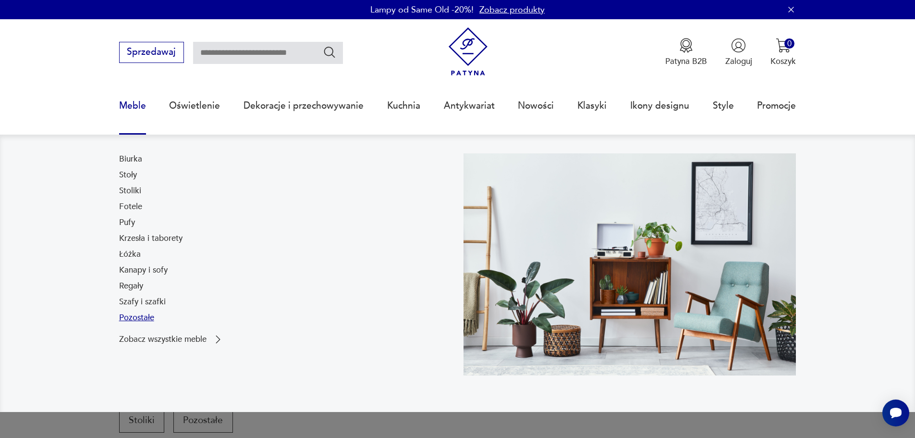
click at [131, 316] on link "Pozostałe" at bounding box center [136, 318] width 35 height 12
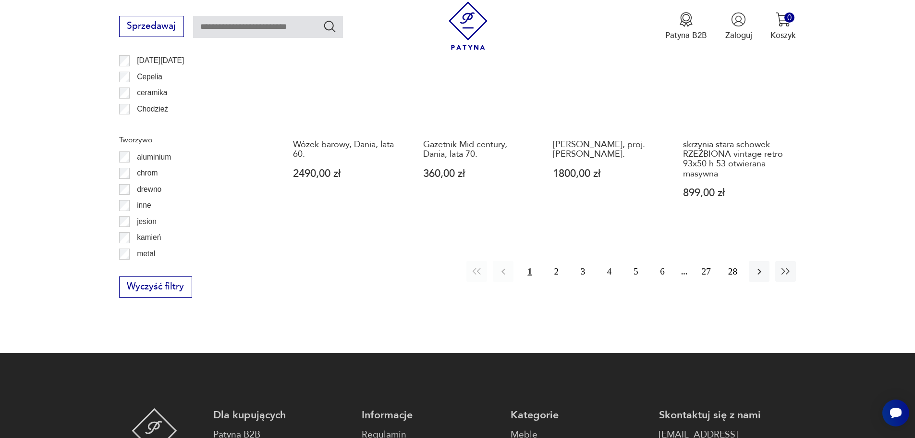
scroll to position [1184, 0]
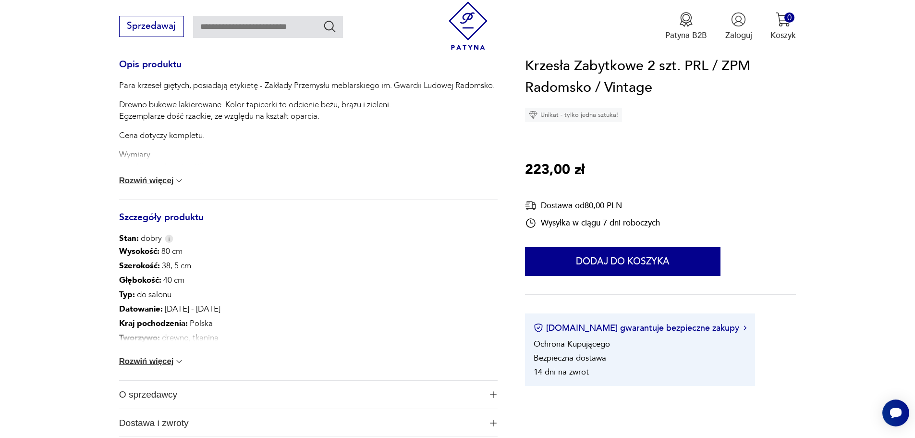
scroll to position [480, 0]
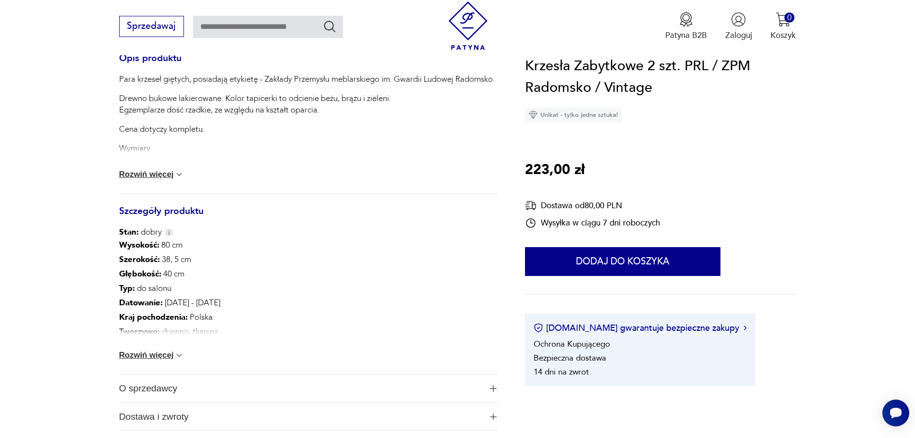
click at [173, 174] on button "Rozwiń więcej" at bounding box center [151, 175] width 65 height 10
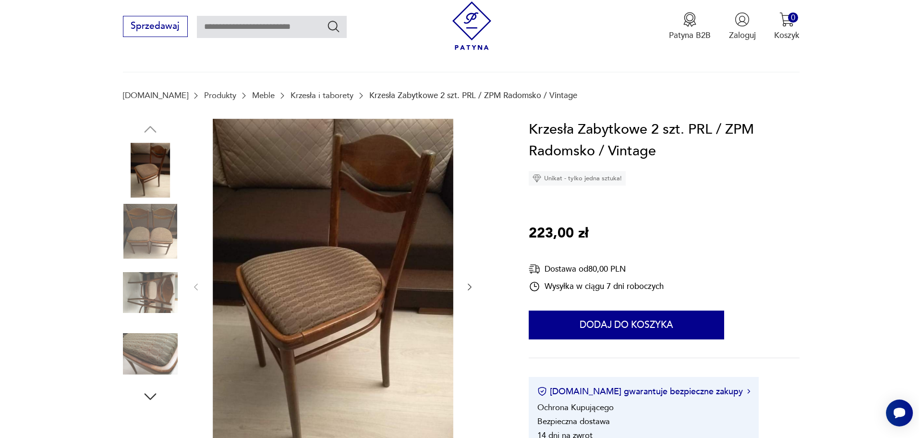
scroll to position [48, 0]
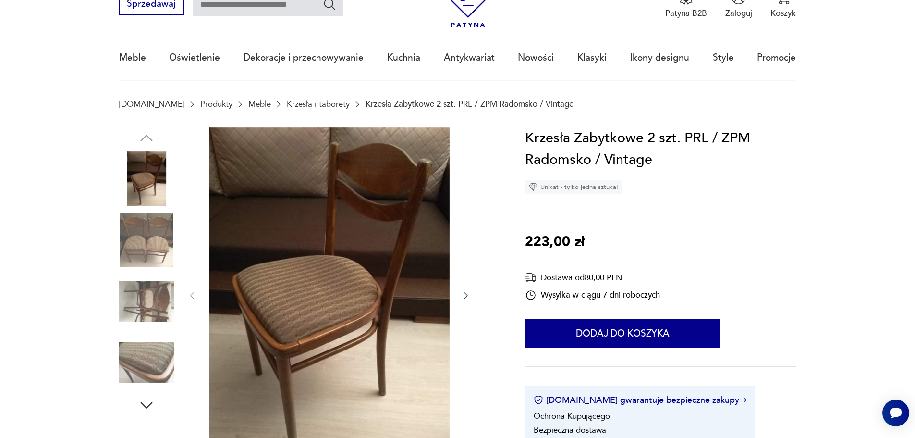
click at [400, 265] on img at bounding box center [329, 294] width 241 height 335
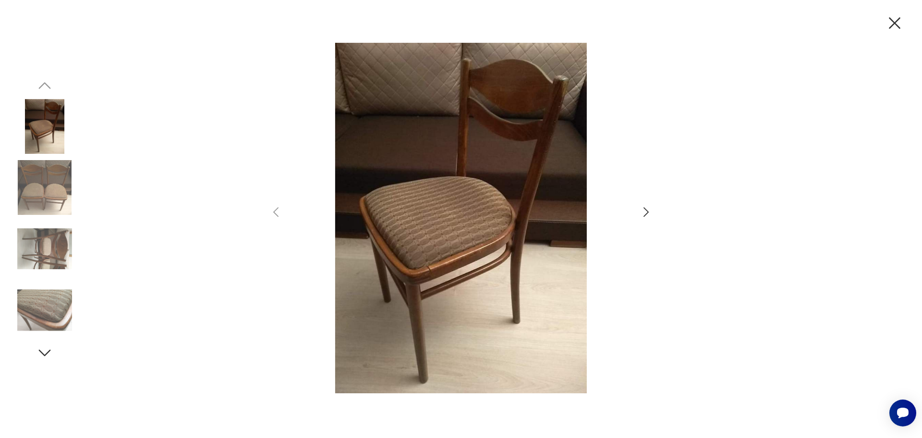
click at [649, 211] on icon "button" at bounding box center [646, 212] width 14 height 14
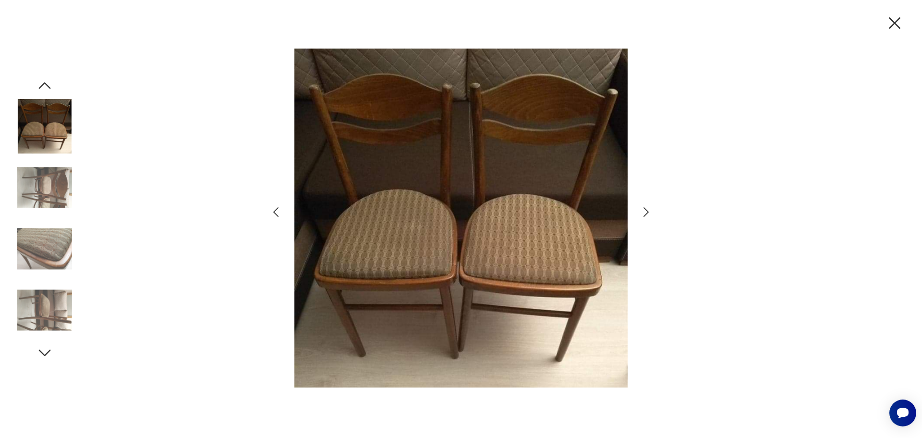
click at [646, 212] on icon "button" at bounding box center [646, 212] width 14 height 14
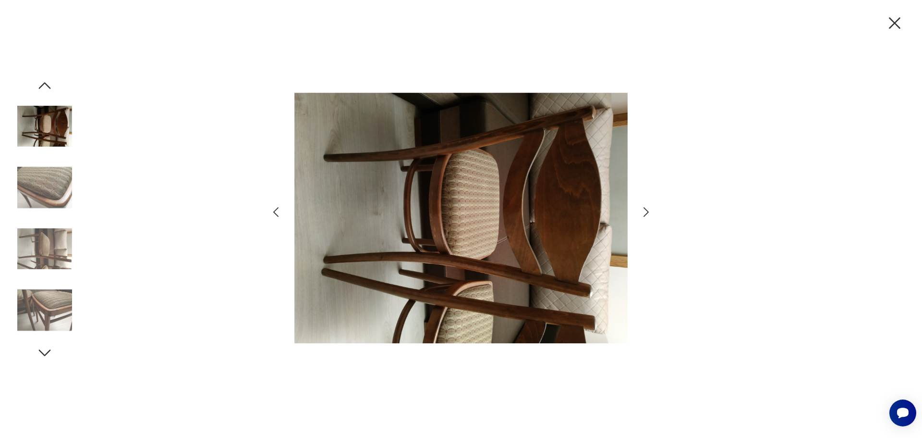
click at [646, 212] on icon "button" at bounding box center [646, 212] width 14 height 14
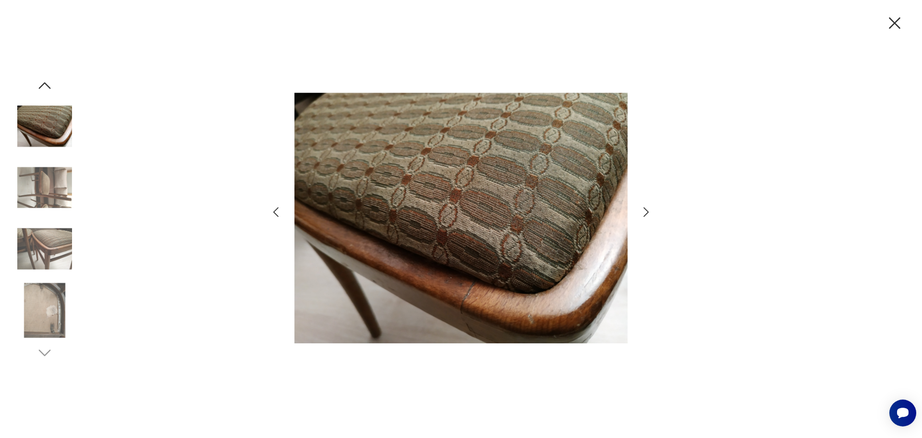
click at [646, 212] on icon "button" at bounding box center [646, 212] width 14 height 14
